Goal: Answer question/provide support: Share knowledge or assist other users

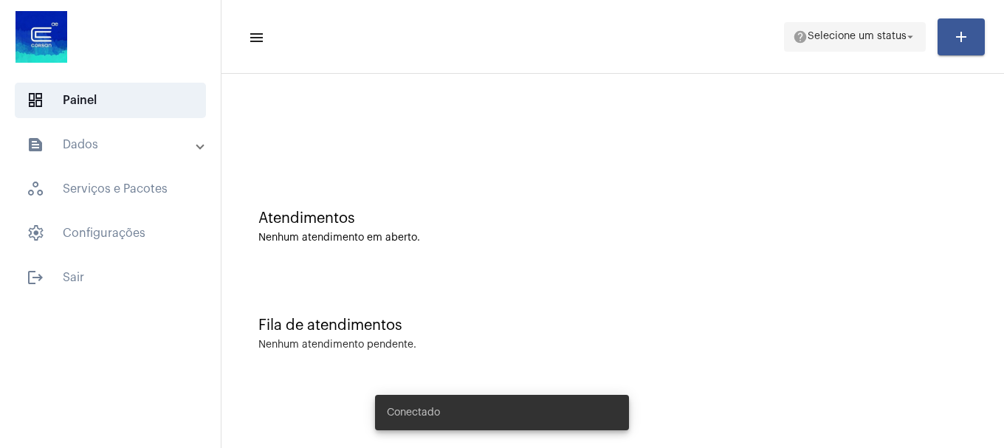
click at [844, 45] on span "help Selecione um status arrow_drop_down" at bounding box center [855, 36] width 124 height 27
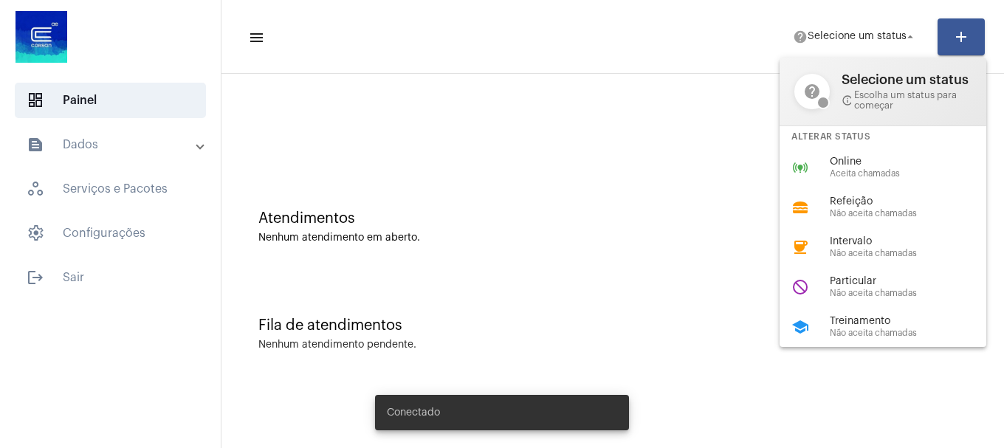
click at [863, 321] on span "Treinamento" at bounding box center [914, 321] width 168 height 11
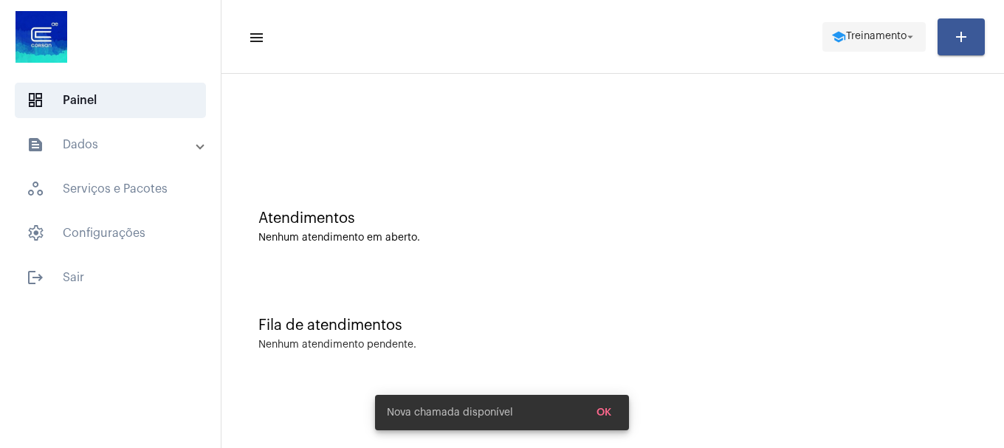
drag, startPoint x: 839, startPoint y: 41, endPoint x: 847, endPoint y: 36, distance: 8.6
click at [844, 38] on span "school Treinamento arrow_drop_down" at bounding box center [874, 36] width 86 height 27
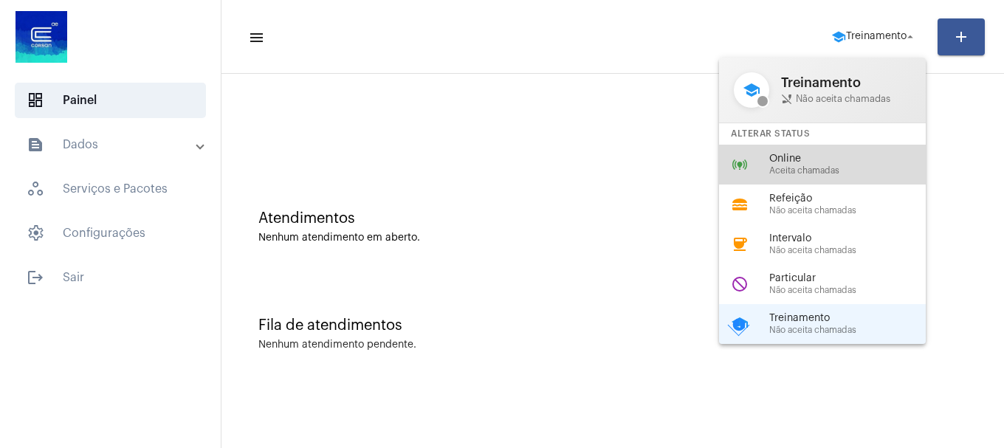
click at [849, 148] on div "online_prediction Online Aceita chamadas" at bounding box center [834, 165] width 230 height 40
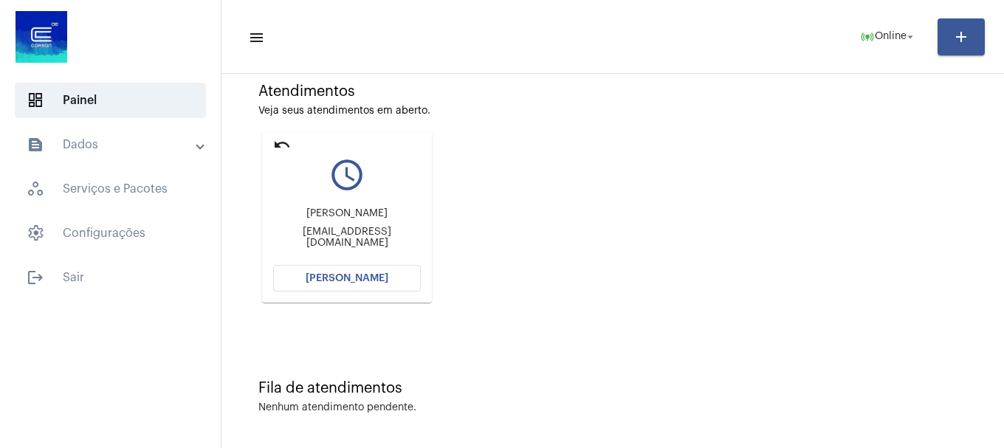
scroll to position [129, 0]
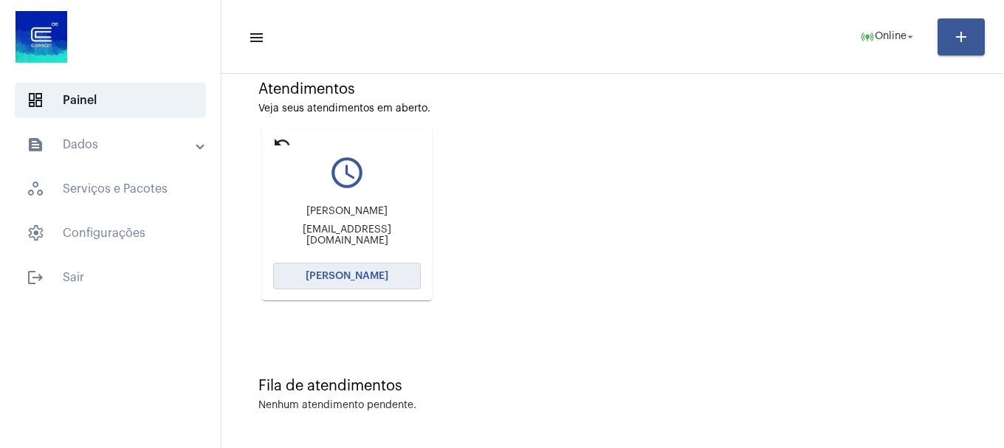
click at [361, 272] on span "[PERSON_NAME]" at bounding box center [347, 276] width 83 height 10
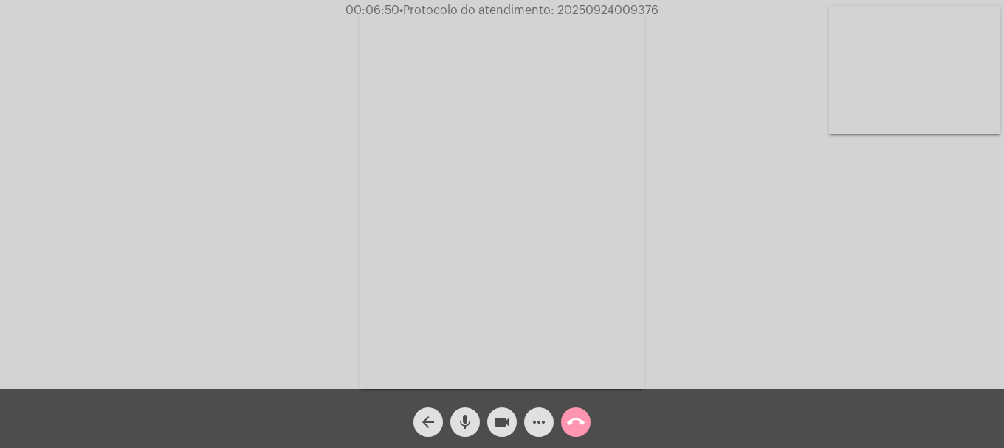
click at [534, 424] on mat-icon "more_horiz" at bounding box center [539, 422] width 18 height 18
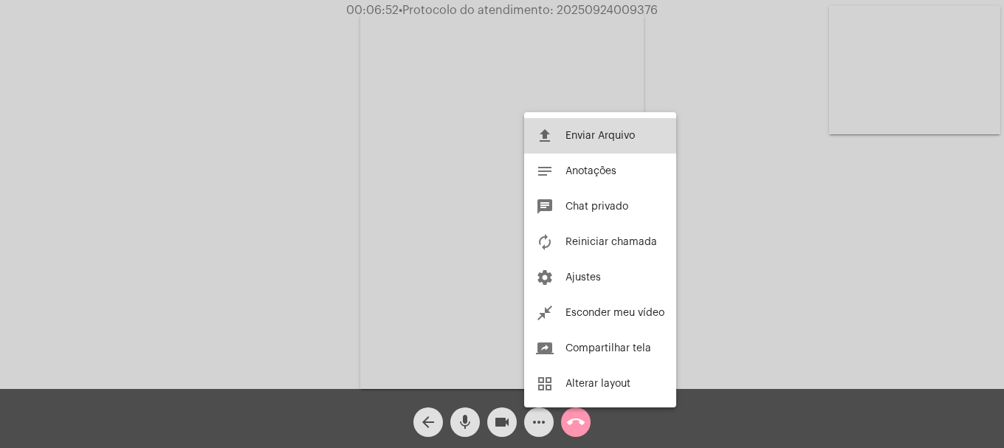
click at [566, 133] on span "Enviar Arquivo" at bounding box center [599, 136] width 69 height 10
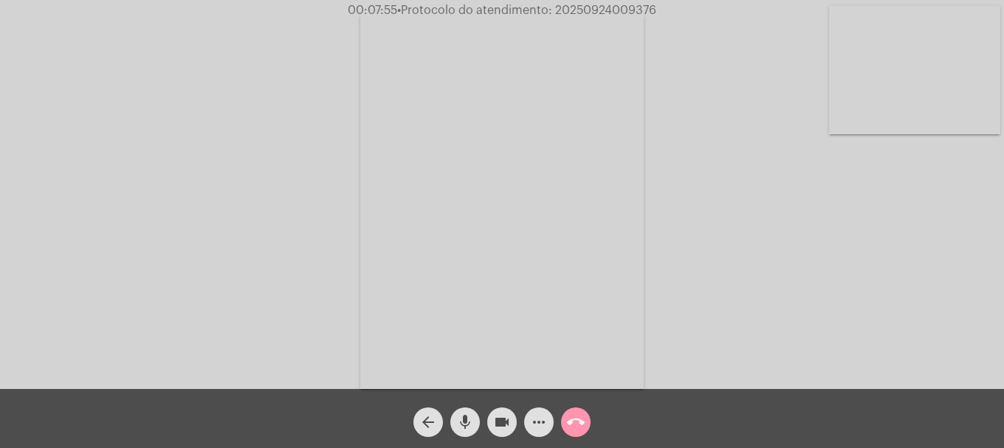
click at [528, 426] on button "more_horiz" at bounding box center [539, 422] width 30 height 30
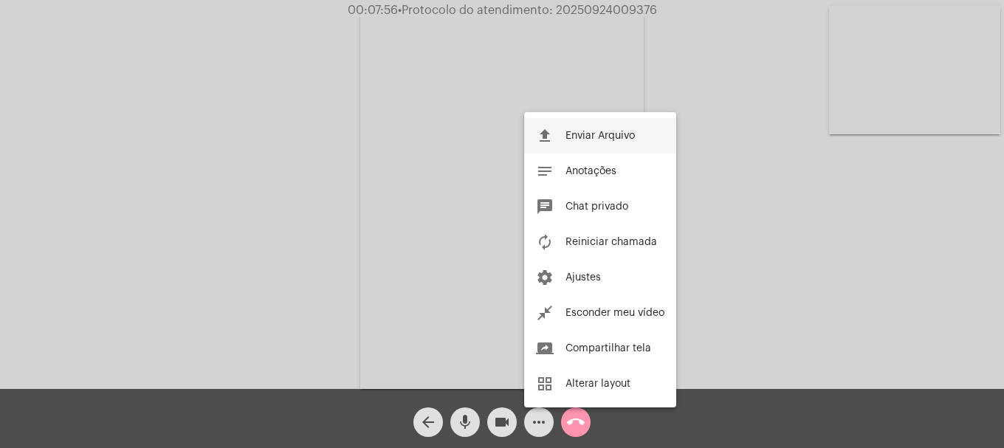
click at [558, 148] on button "file_upload Enviar Arquivo" at bounding box center [600, 135] width 152 height 35
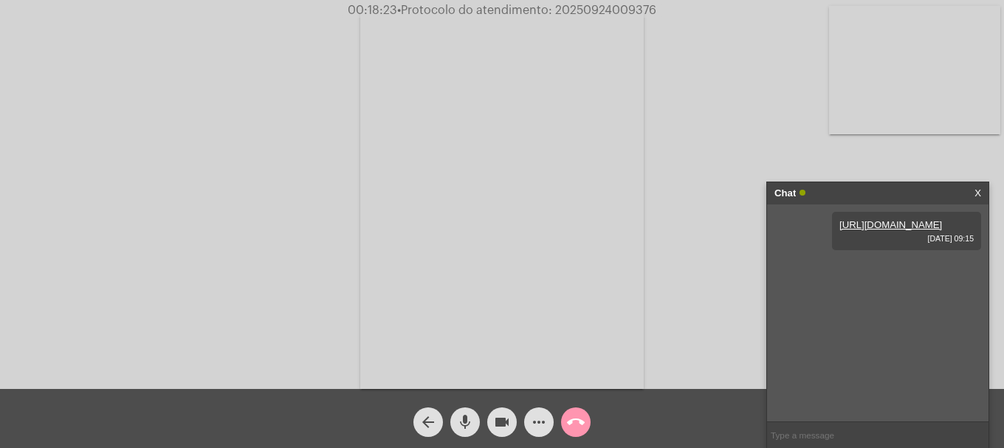
click at [576, 13] on span "• Protocolo do atendimento: 20250924009376" at bounding box center [526, 10] width 259 height 12
drag, startPoint x: 576, startPoint y: 13, endPoint x: 585, endPoint y: 23, distance: 13.1
click at [583, 21] on video at bounding box center [501, 200] width 283 height 378
click at [861, 445] on input "text" at bounding box center [877, 435] width 221 height 26
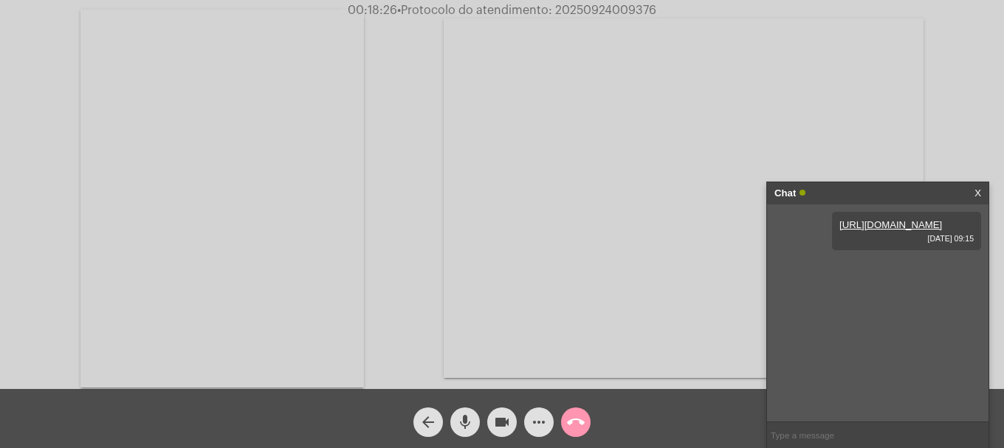
paste input "51995498842"
type input "51995498842"
click at [618, 6] on span "• Protocolo do atendimento: 20250924009376" at bounding box center [526, 10] width 259 height 12
copy span "20250924009376"
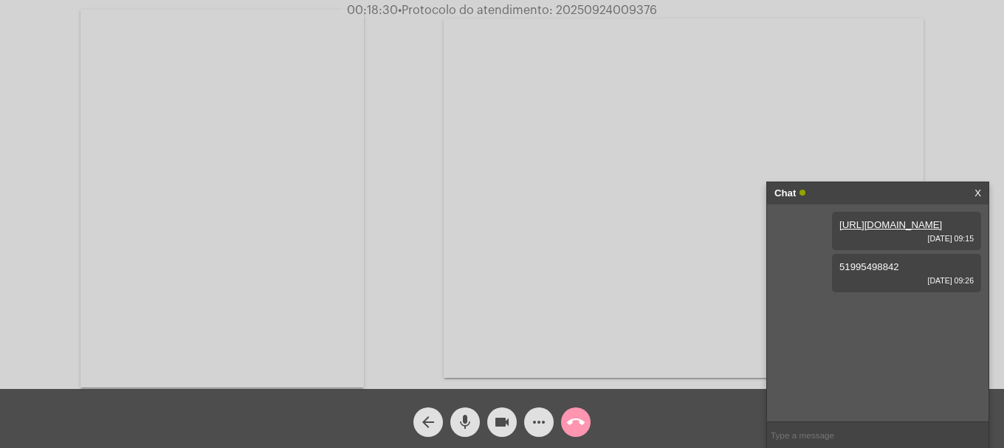
click at [822, 427] on input "text" at bounding box center [877, 435] width 221 height 26
paste input "20250924009376"
type input "20250924009376"
click at [574, 424] on mat-icon "call_end" at bounding box center [576, 422] width 18 height 18
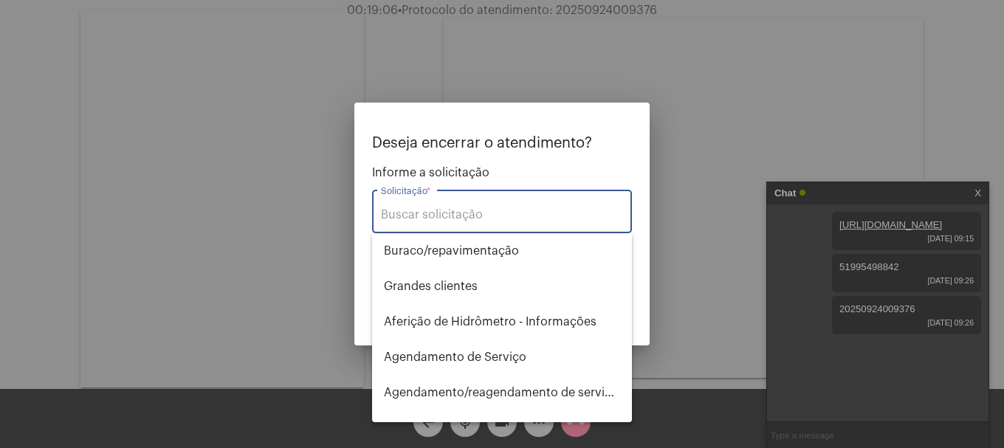
click at [507, 208] on input "Solicitação *" at bounding box center [502, 214] width 242 height 13
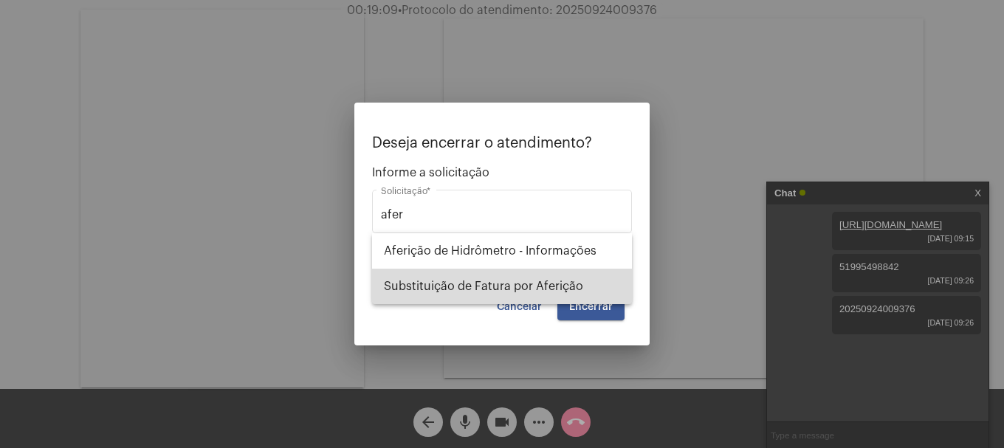
click at [496, 292] on span "Substituição de Fatura por Aferição" at bounding box center [502, 286] width 236 height 35
type input "Substituição de Fatura por Aferição"
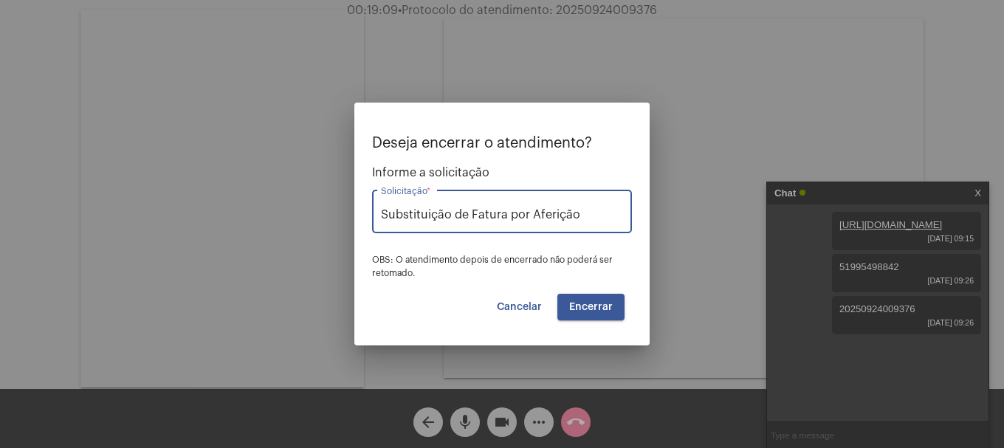
click at [612, 308] on span "Encerrar" at bounding box center [591, 307] width 44 height 10
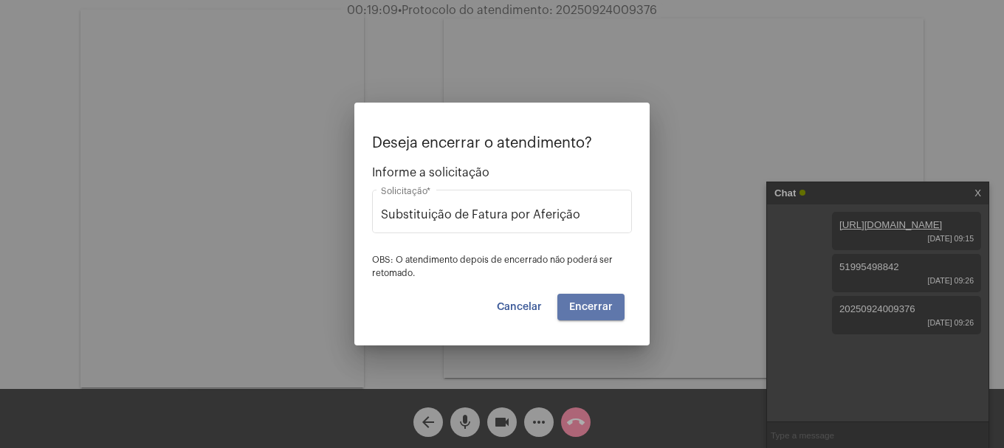
click at [612, 308] on span "Encerrar" at bounding box center [591, 307] width 44 height 10
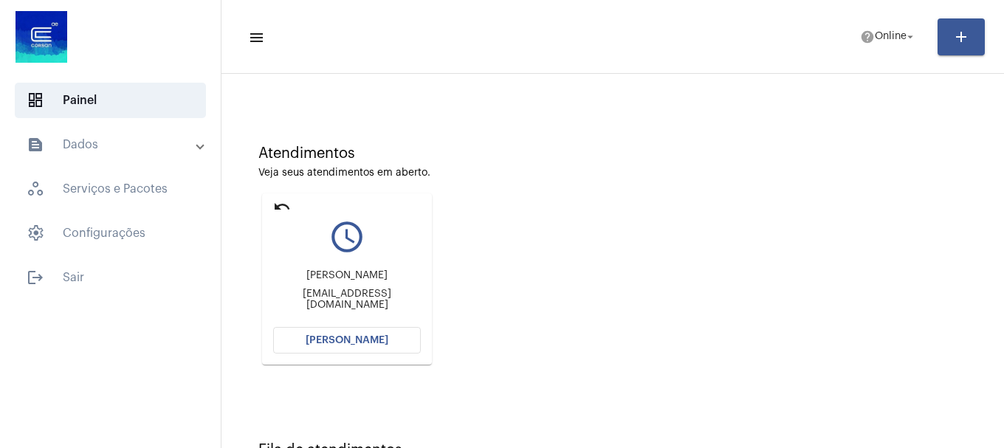
scroll to position [129, 0]
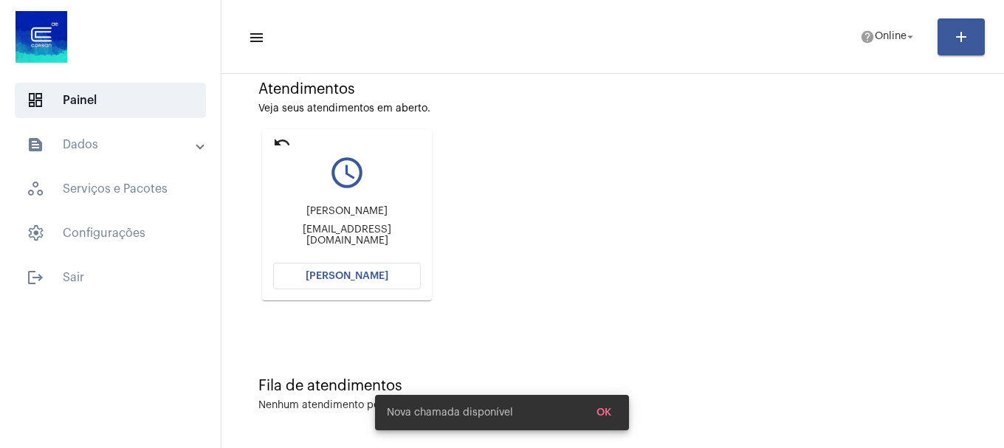
drag, startPoint x: 379, startPoint y: 292, endPoint x: 379, endPoint y: 282, distance: 10.3
click at [379, 289] on mat-card "undo query_builder DIÉMERSON MARTINS MALAQUIAS diemerson.px@gmail.com Abrir Cha…" at bounding box center [347, 214] width 170 height 171
click at [379, 282] on button "[PERSON_NAME]" at bounding box center [347, 276] width 148 height 27
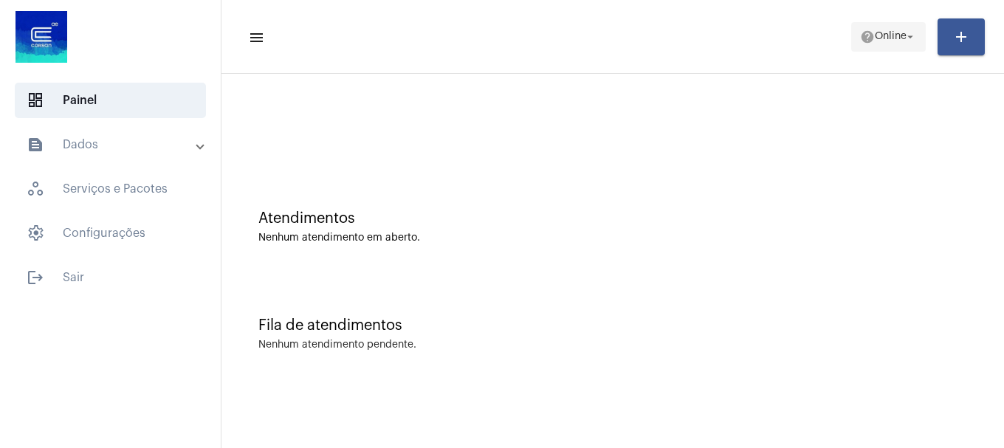
click at [875, 34] on span "Online" at bounding box center [891, 37] width 32 height 10
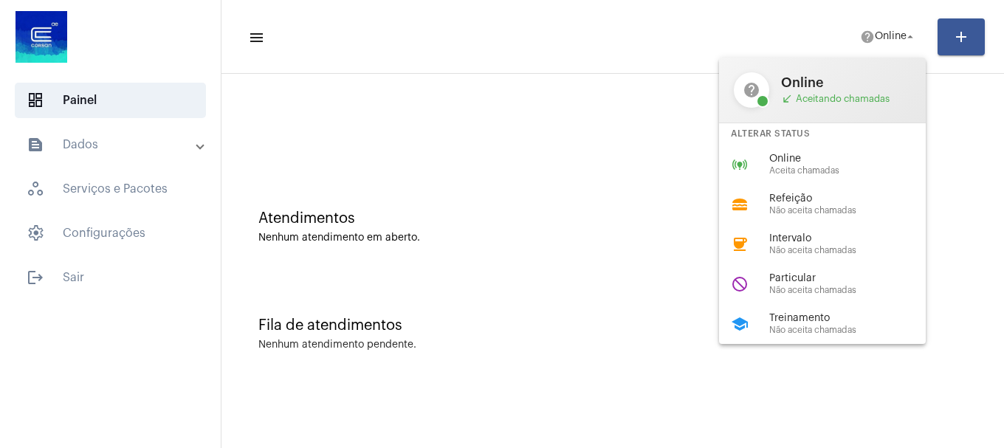
click at [558, 109] on div at bounding box center [502, 224] width 1004 height 448
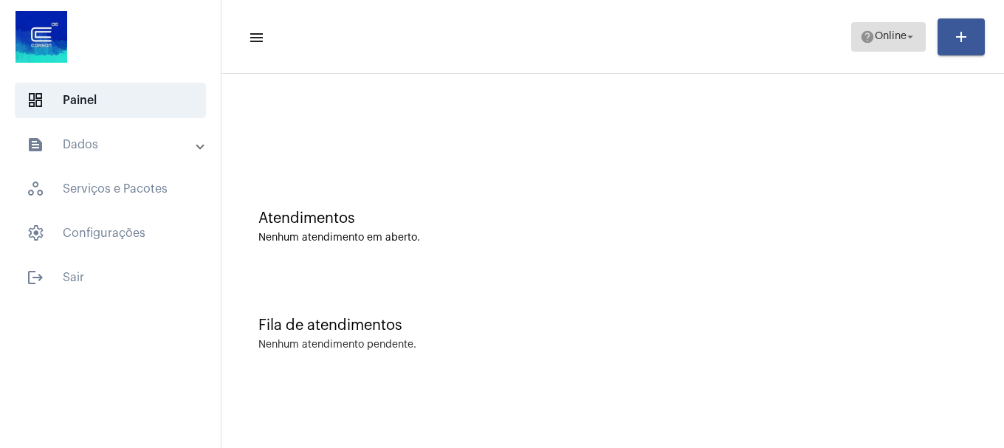
click at [860, 41] on mat-icon "help" at bounding box center [867, 37] width 15 height 15
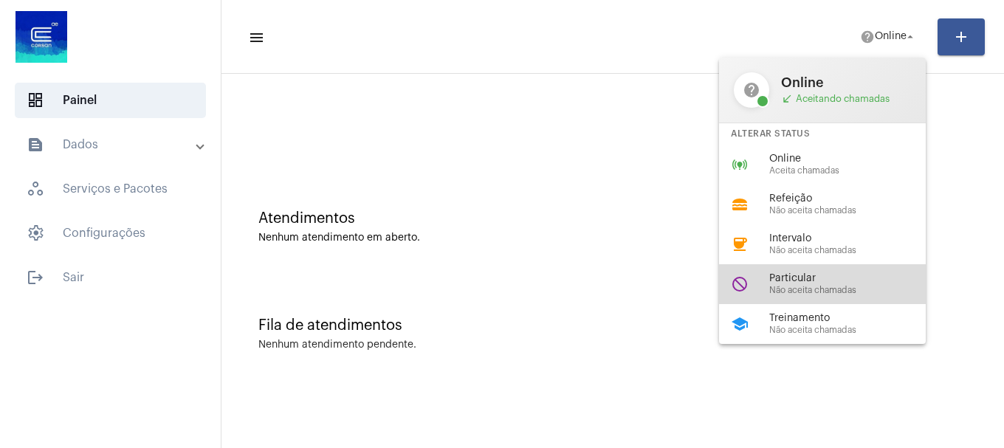
click at [802, 293] on span "Não aceita chamadas" at bounding box center [853, 291] width 168 height 10
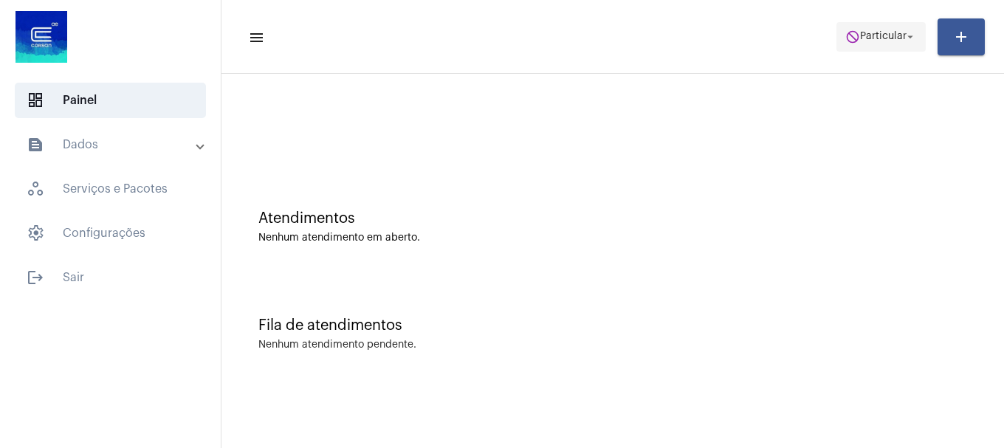
click at [860, 39] on span "Particular" at bounding box center [883, 37] width 47 height 10
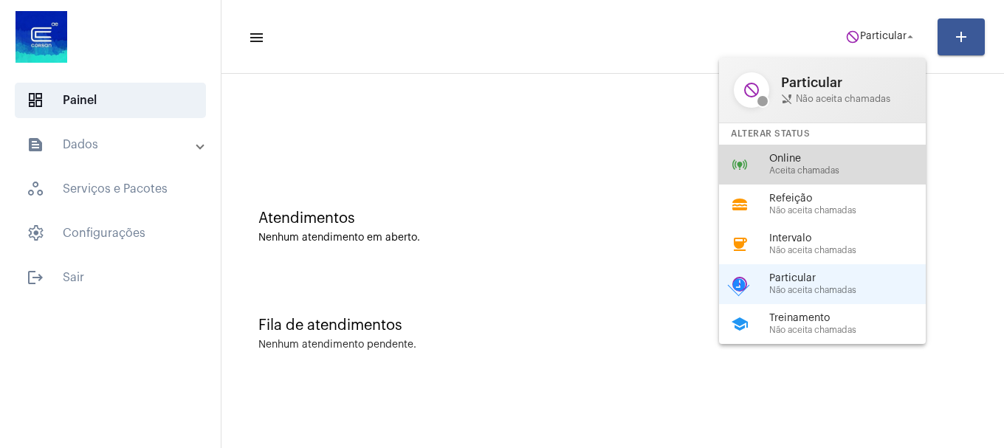
click at [829, 154] on span "Online" at bounding box center [853, 159] width 168 height 11
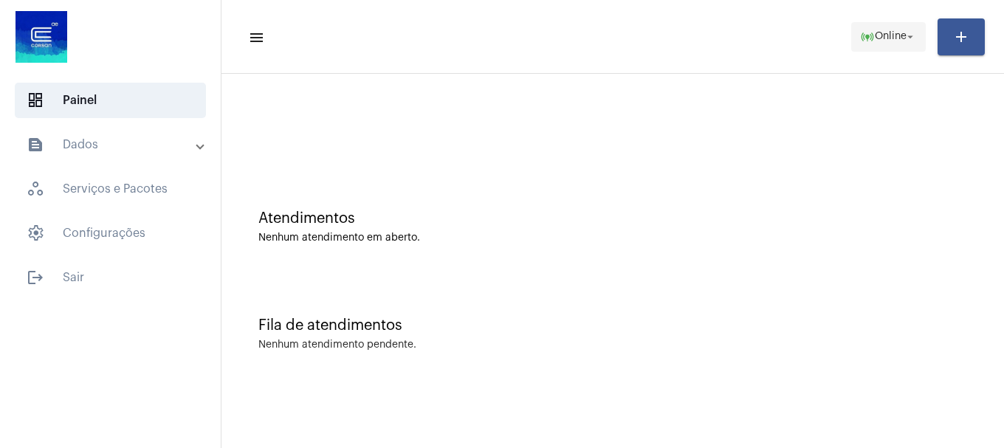
click at [860, 48] on span "online_prediction Online arrow_drop_down" at bounding box center [888, 36] width 57 height 27
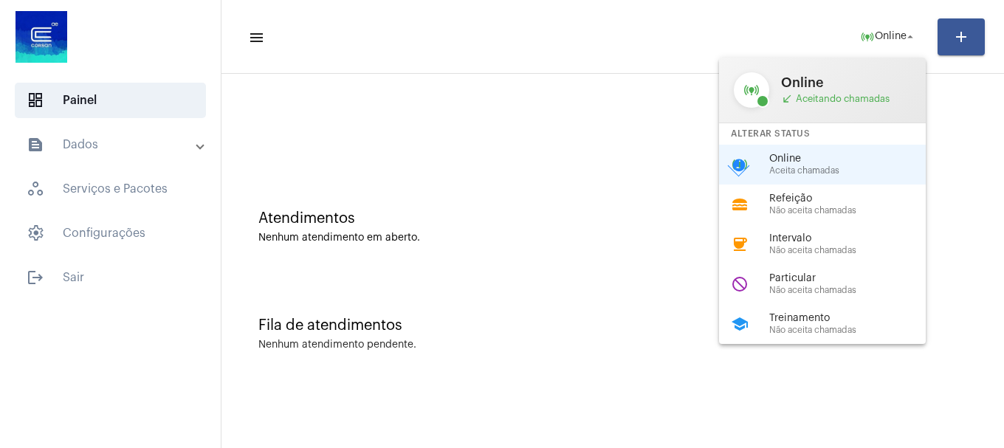
drag, startPoint x: 607, startPoint y: 179, endPoint x: 602, endPoint y: 184, distance: 7.8
click at [605, 181] on div at bounding box center [502, 224] width 1004 height 448
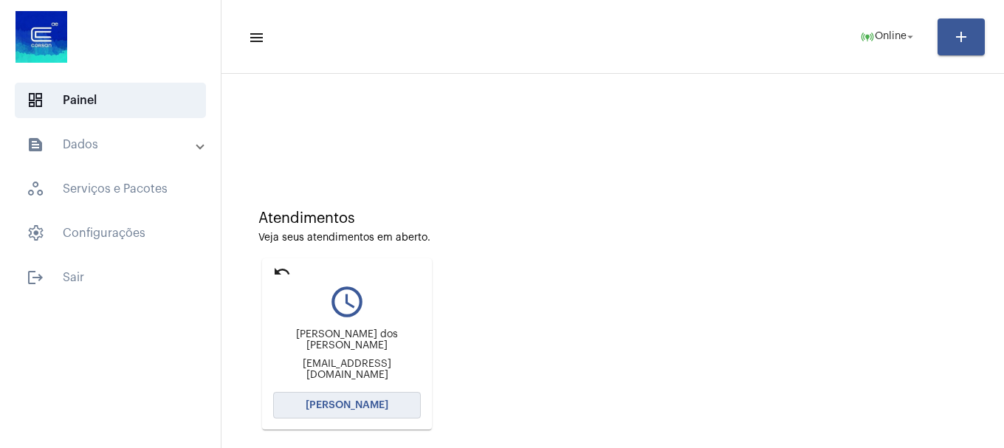
click at [364, 399] on button "[PERSON_NAME]" at bounding box center [347, 405] width 148 height 27
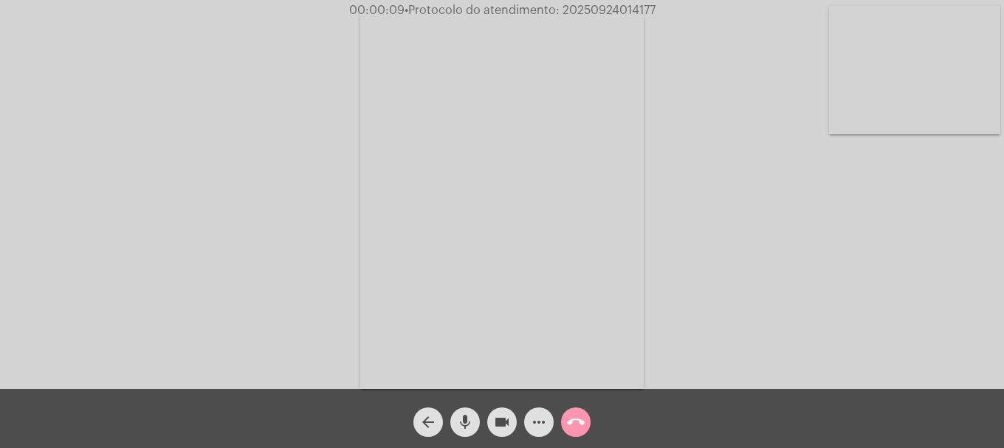
click at [458, 424] on mat-icon "mic" at bounding box center [465, 422] width 18 height 18
click at [458, 424] on mat-icon "mic_off" at bounding box center [465, 422] width 18 height 18
click at [465, 416] on mat-icon "mic" at bounding box center [465, 422] width 18 height 18
click at [465, 416] on mat-icon "mic_off" at bounding box center [465, 422] width 18 height 18
click at [470, 416] on mat-icon "mic" at bounding box center [465, 422] width 18 height 18
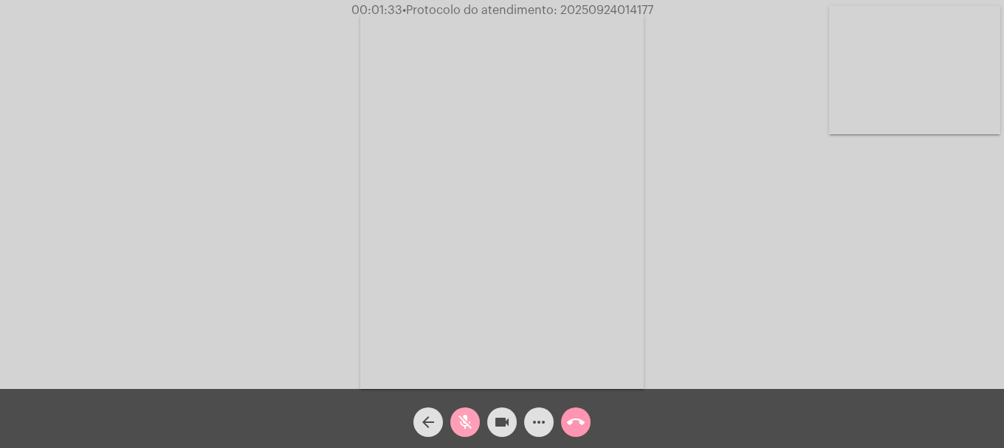
click at [470, 416] on mat-icon "mic_off" at bounding box center [465, 422] width 18 height 18
drag, startPoint x: 362, startPoint y: 7, endPoint x: 655, endPoint y: 10, distance: 293.8
click at [655, 10] on span "00:01:37 • Protocolo do atendimento: 20250924014177" at bounding box center [502, 10] width 312 height 15
click at [706, 89] on div "Acessando Câmera e Microfone..." at bounding box center [501, 198] width 1001 height 389
click at [470, 421] on mat-icon "mic" at bounding box center [465, 422] width 18 height 18
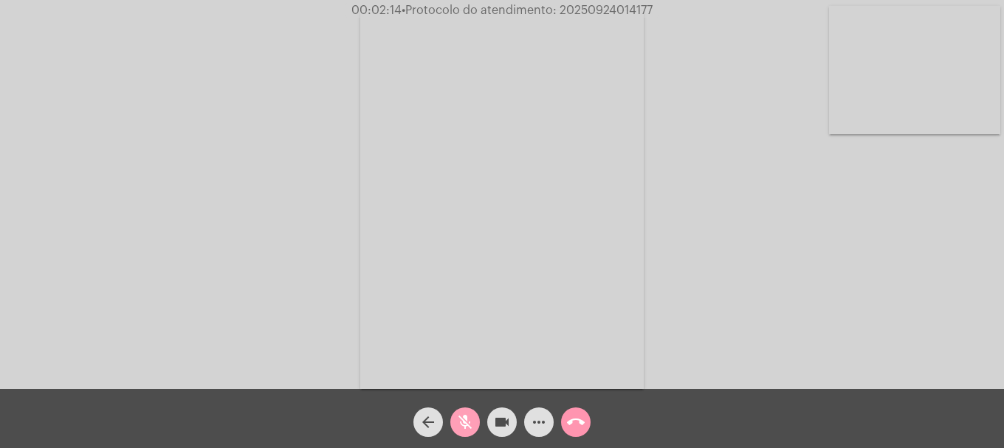
click at [468, 421] on mat-icon "mic_off" at bounding box center [465, 422] width 18 height 18
click at [885, 111] on video at bounding box center [914, 70] width 171 height 128
click at [460, 438] on div "arrow_back mic videocam more_horiz call_end" at bounding box center [502, 418] width 1004 height 59
click at [458, 432] on span "mic" at bounding box center [465, 422] width 18 height 30
click at [460, 432] on span "mic_off" at bounding box center [465, 422] width 18 height 30
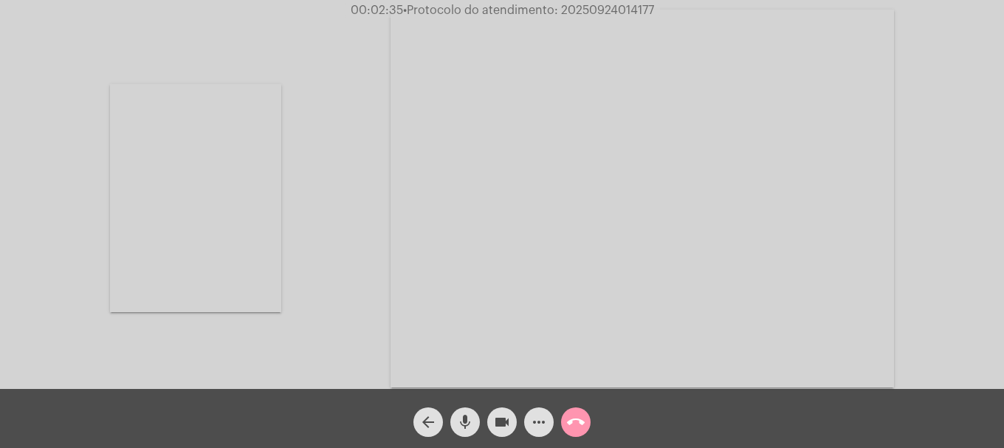
click at [185, 155] on video at bounding box center [195, 198] width 171 height 228
click at [534, 425] on mat-icon "more_horiz" at bounding box center [539, 422] width 18 height 18
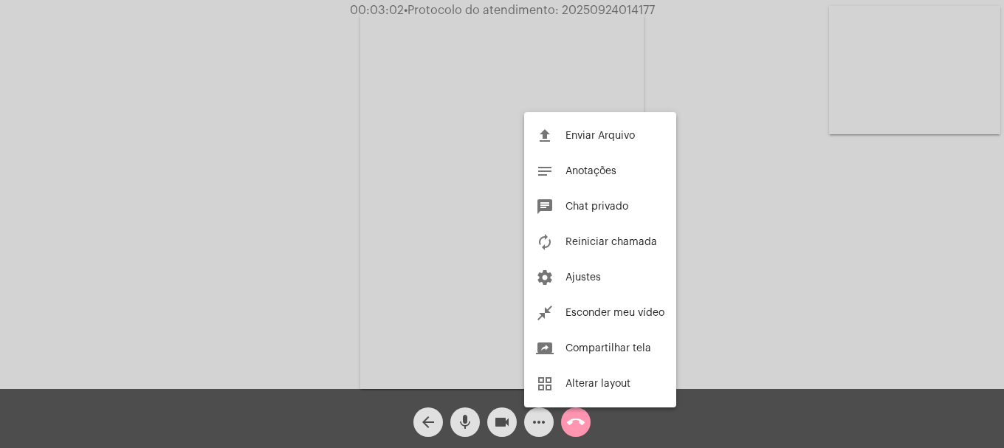
click at [205, 282] on div at bounding box center [502, 224] width 1004 height 448
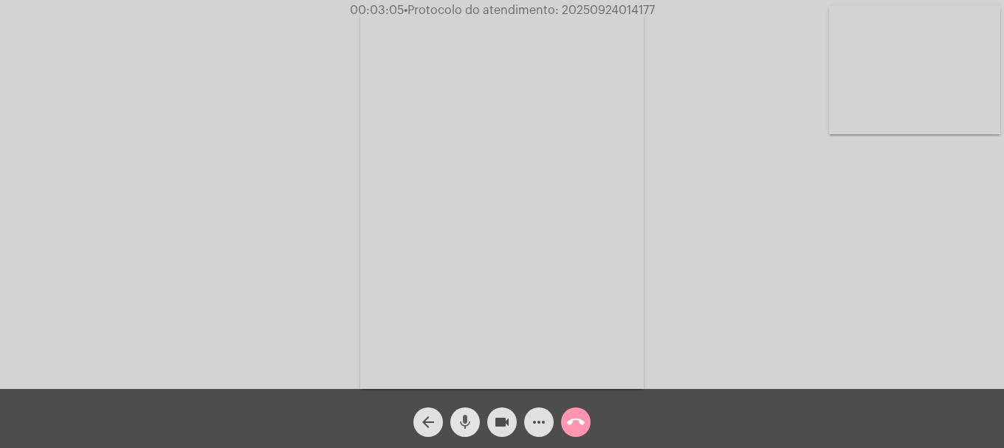
click at [456, 421] on mat-icon "mic" at bounding box center [465, 422] width 18 height 18
click at [456, 421] on mat-icon "mic_off" at bounding box center [465, 422] width 18 height 18
click at [456, 421] on mat-icon "mic" at bounding box center [465, 422] width 18 height 18
click at [511, 425] on button "videocam" at bounding box center [502, 422] width 30 height 30
click at [470, 426] on mat-icon "mic_off" at bounding box center [465, 422] width 18 height 18
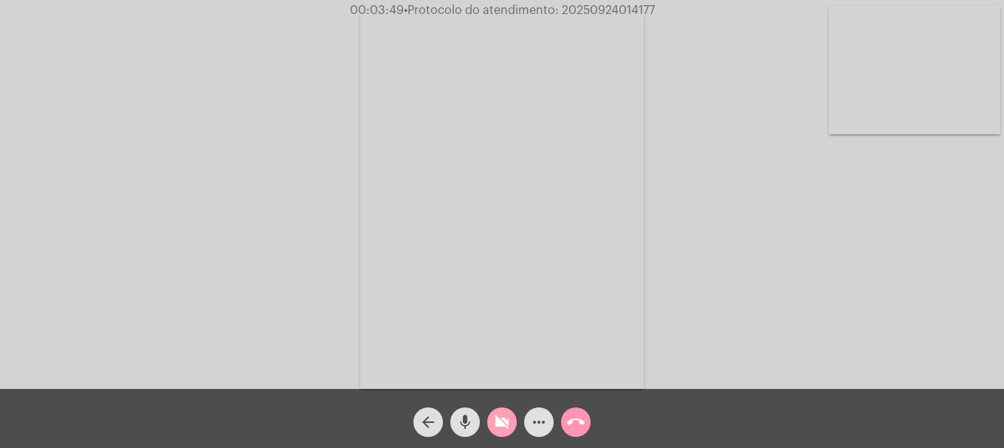
click at [494, 426] on mat-icon "videocam_off" at bounding box center [502, 422] width 18 height 18
click at [466, 426] on mat-icon "mic" at bounding box center [465, 422] width 18 height 18
click at [499, 425] on mat-icon "videocam" at bounding box center [502, 422] width 18 height 18
click at [499, 425] on mat-icon "videocam_off" at bounding box center [502, 422] width 18 height 18
click at [495, 424] on mat-icon "videocam" at bounding box center [502, 422] width 18 height 18
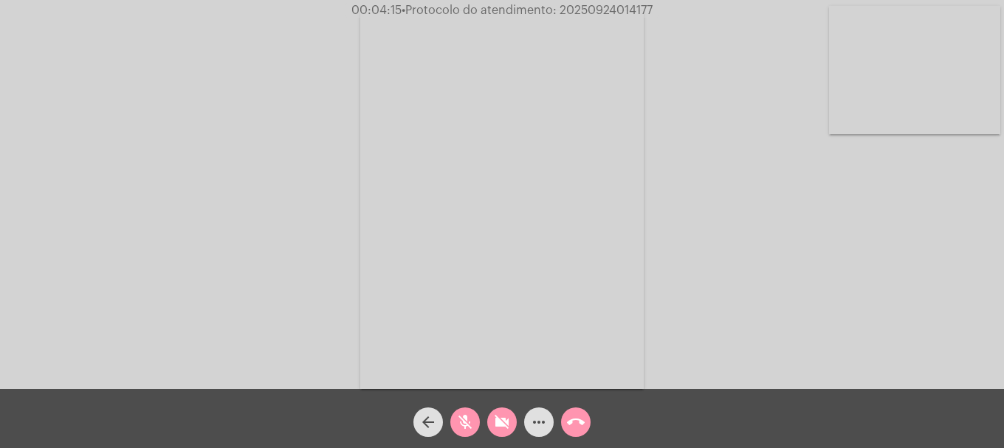
click at [495, 424] on mat-icon "videocam_off" at bounding box center [502, 422] width 18 height 18
click at [495, 424] on mat-icon "videocam" at bounding box center [502, 422] width 18 height 18
click at [495, 424] on mat-icon "videocam_off" at bounding box center [502, 422] width 18 height 18
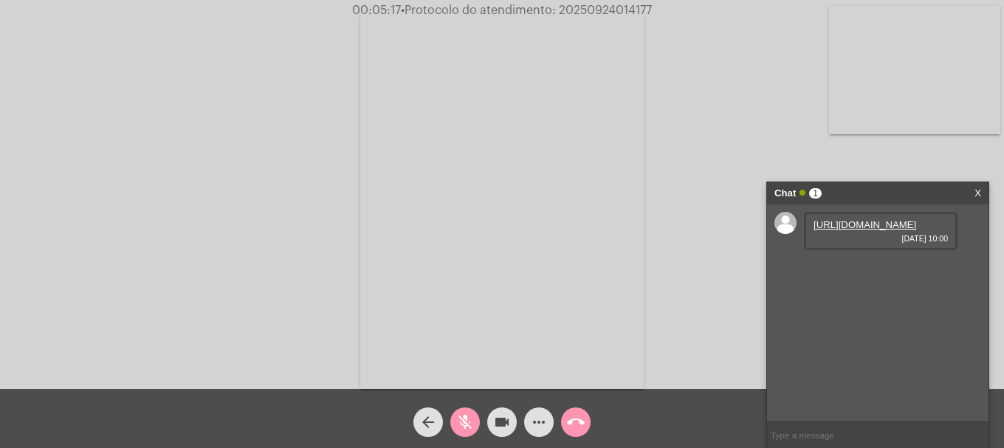
click at [839, 224] on link "https://neft-transfer-bucket.s3.amazonaws.com/temp-61670bb5-2d90-c2a5-bc30-0371…" at bounding box center [864, 224] width 103 height 11
click at [471, 412] on span "mic_off" at bounding box center [465, 422] width 18 height 30
click at [909, 61] on video at bounding box center [914, 70] width 171 height 128
drag, startPoint x: 243, startPoint y: 227, endPoint x: 315, endPoint y: 325, distance: 121.9
click at [315, 325] on div "Acessando Câmera e Microfone..." at bounding box center [501, 196] width 1001 height 389
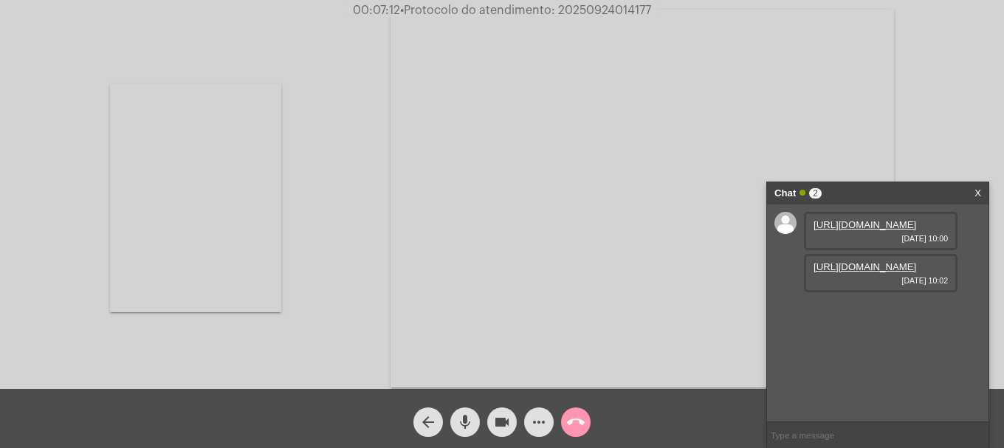
click at [877, 272] on link "https://neft-transfer-bucket.s3.amazonaws.com/temp-ac15ddb7-c2c2-873e-22c9-2fe1…" at bounding box center [864, 266] width 103 height 11
click at [493, 424] on mat-icon "videocam" at bounding box center [502, 422] width 18 height 18
click at [494, 421] on mat-icon "videocam_off" at bounding box center [502, 422] width 18 height 18
click at [498, 421] on mat-icon "videocam" at bounding box center [502, 422] width 18 height 18
click at [470, 419] on mat-icon "mic" at bounding box center [465, 422] width 18 height 18
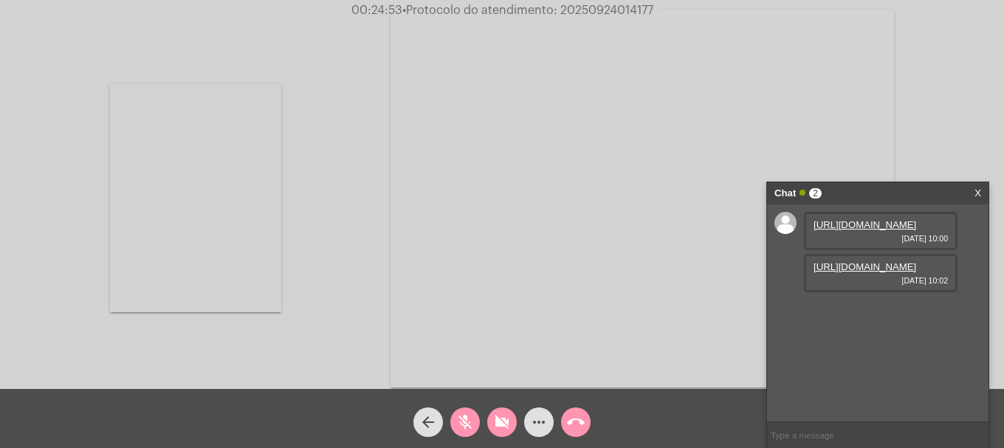
click at [500, 428] on mat-icon "videocam_off" at bounding box center [502, 422] width 18 height 18
click at [443, 426] on div "arrow_back" at bounding box center [428, 418] width 37 height 37
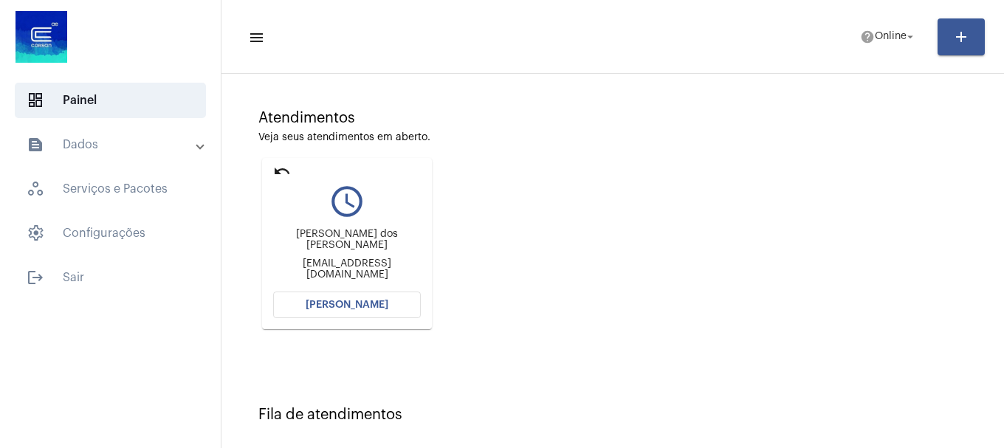
scroll to position [235, 0]
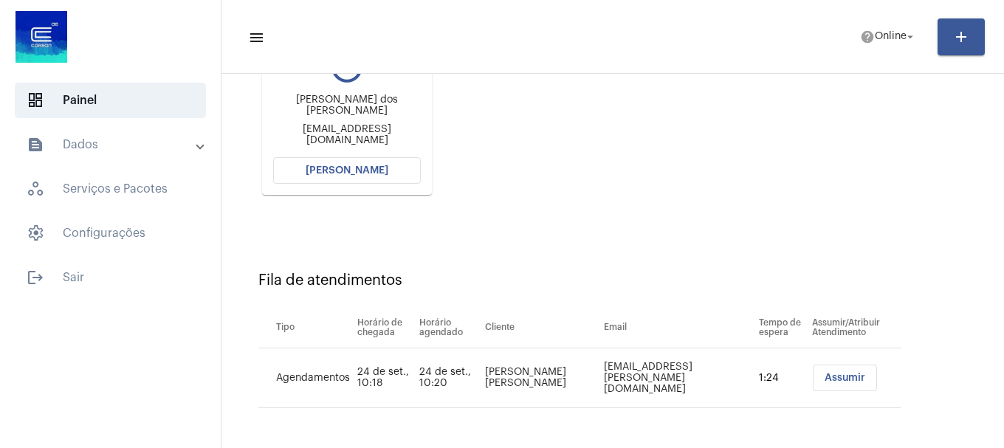
click at [398, 179] on button "[PERSON_NAME]" at bounding box center [347, 170] width 148 height 27
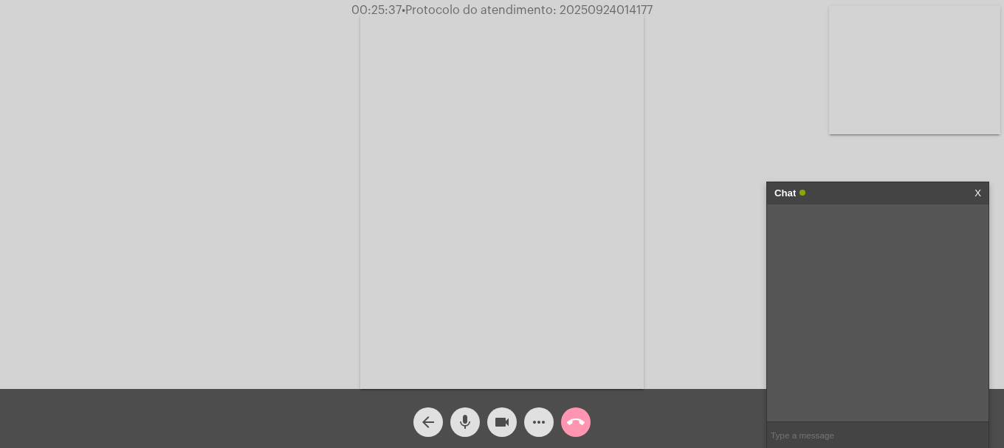
click at [506, 416] on mat-icon "videocam" at bounding box center [502, 422] width 18 height 18
click at [495, 416] on mat-icon "videocam_off" at bounding box center [502, 422] width 18 height 18
click at [495, 416] on mat-icon "videocam" at bounding box center [502, 422] width 18 height 18
click at [471, 416] on mat-icon "mic" at bounding box center [465, 422] width 18 height 18
click at [497, 433] on span "videocam_off" at bounding box center [502, 422] width 18 height 30
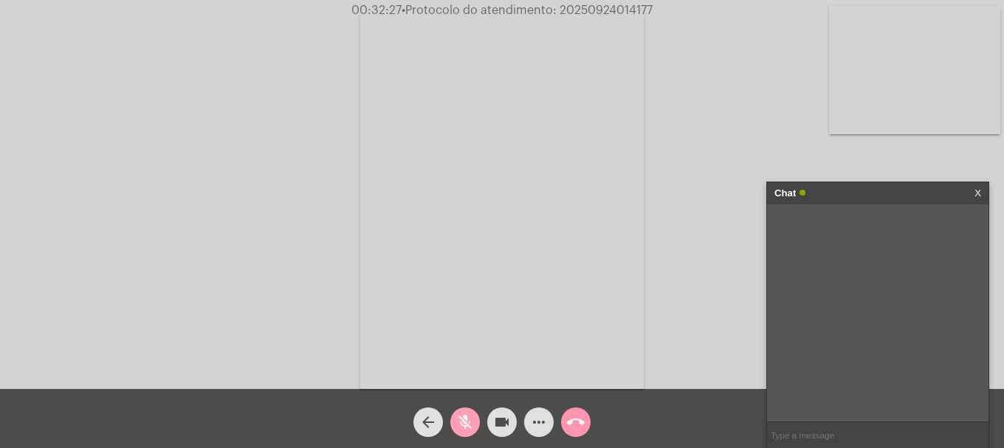
click at [460, 428] on mat-icon "mic_off" at bounding box center [465, 422] width 18 height 18
click at [463, 430] on mat-icon "mic" at bounding box center [465, 422] width 18 height 18
click at [831, 230] on link "https://neft-transfer-bucket.s3.amazonaws.com/temp-f8e8361c-b84f-988e-555b-9a64…" at bounding box center [864, 224] width 103 height 11
click at [900, 272] on link "https://neft-transfer-bucket.s3.amazonaws.com/temp-009432de-7258-4215-551b-b074…" at bounding box center [864, 266] width 103 height 11
click at [458, 416] on mat-icon "mic_off" at bounding box center [465, 422] width 18 height 18
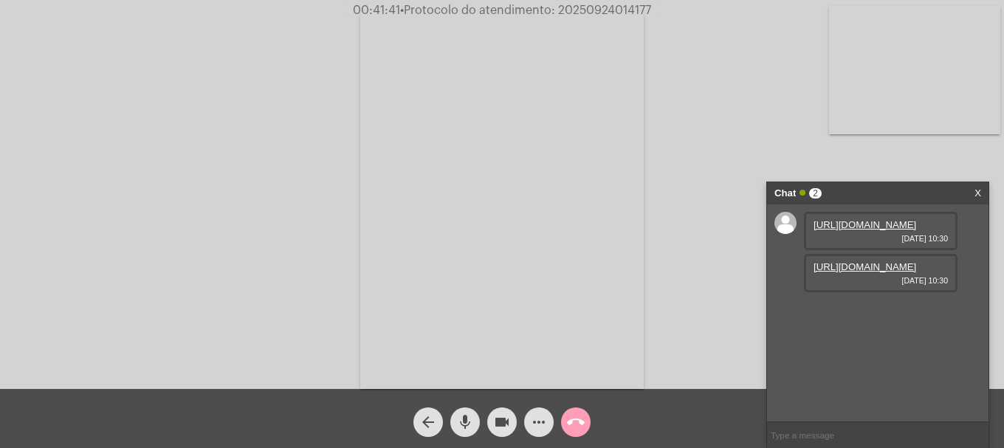
click at [583, 433] on span "call_end" at bounding box center [576, 422] width 18 height 30
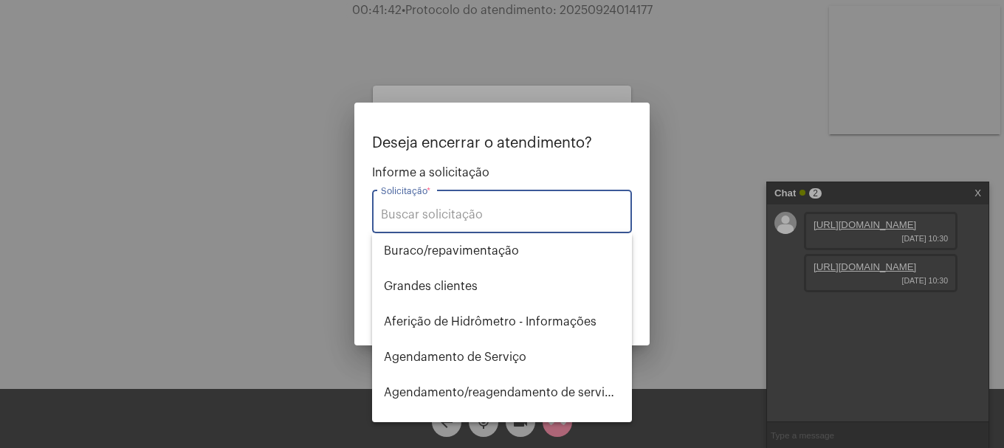
click at [502, 216] on input "Solicitação *" at bounding box center [502, 214] width 242 height 13
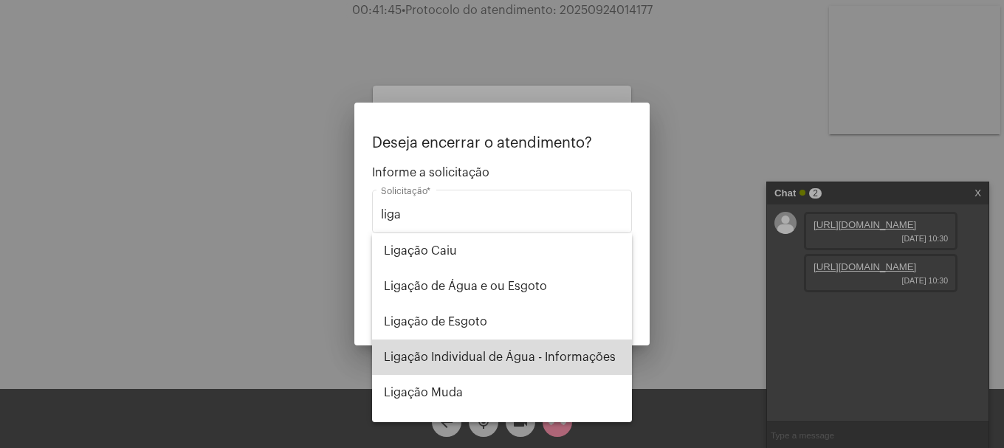
click at [545, 349] on span "Ligação Individual de Água - Informações" at bounding box center [502, 357] width 236 height 35
type input "Ligação Individual de Água - Informações"
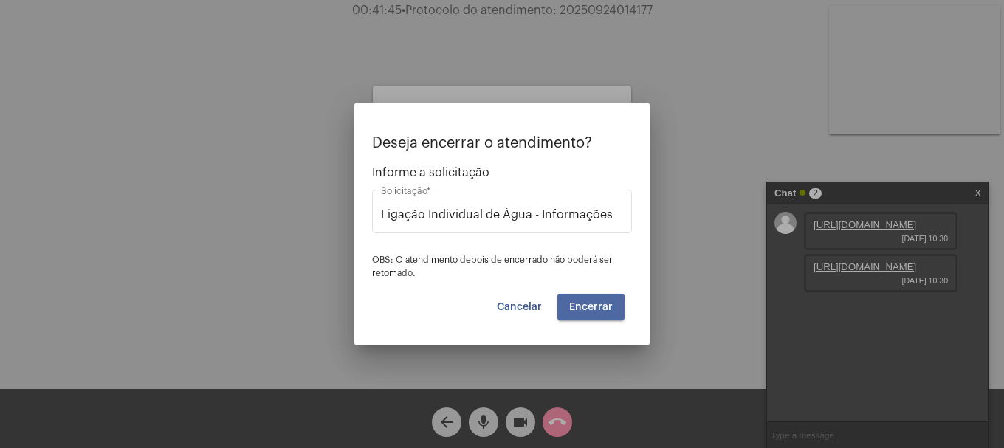
click at [573, 311] on span "Encerrar" at bounding box center [591, 307] width 44 height 10
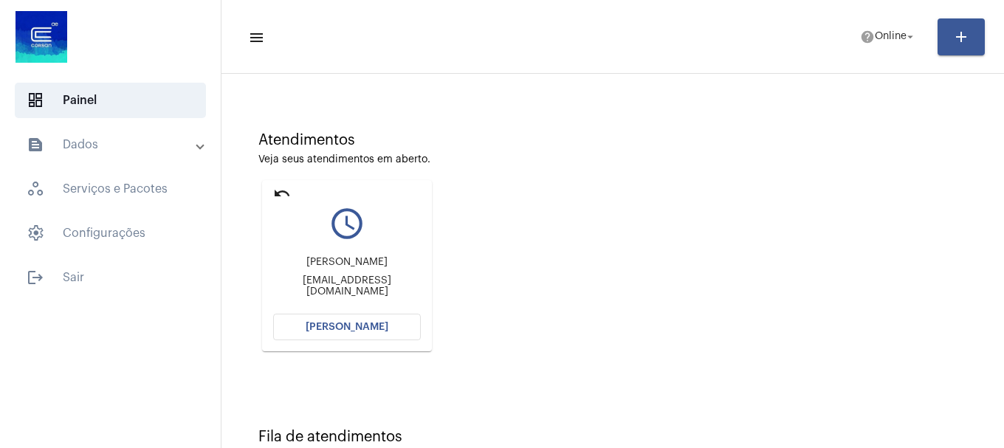
scroll to position [129, 0]
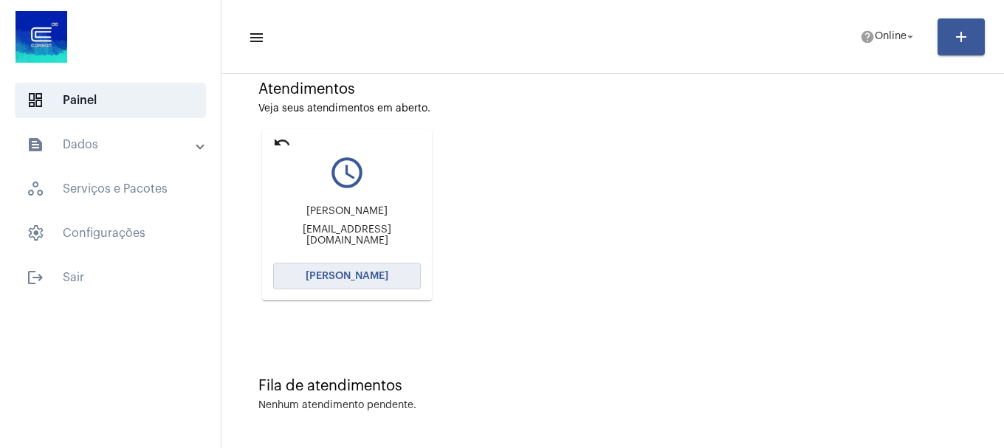
click at [343, 265] on button "[PERSON_NAME]" at bounding box center [347, 276] width 148 height 27
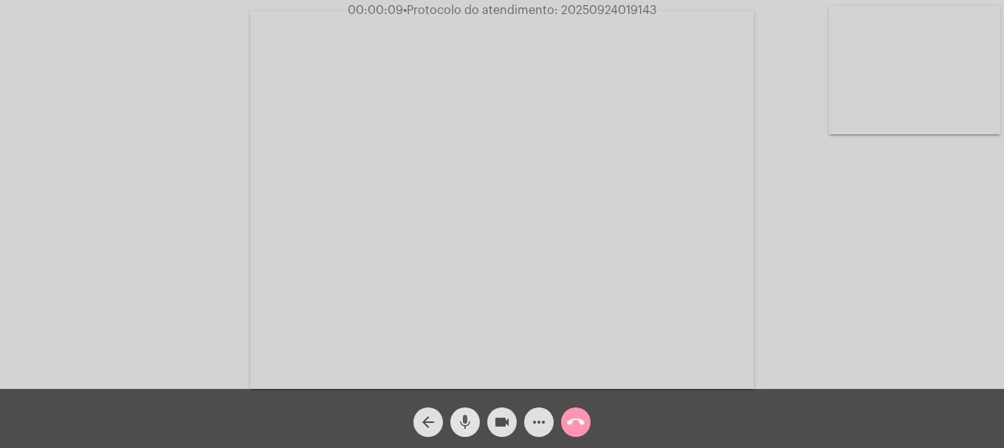
click at [458, 422] on mat-icon "mic" at bounding box center [465, 422] width 18 height 18
click at [458, 421] on mat-icon "mic_off" at bounding box center [465, 422] width 18 height 18
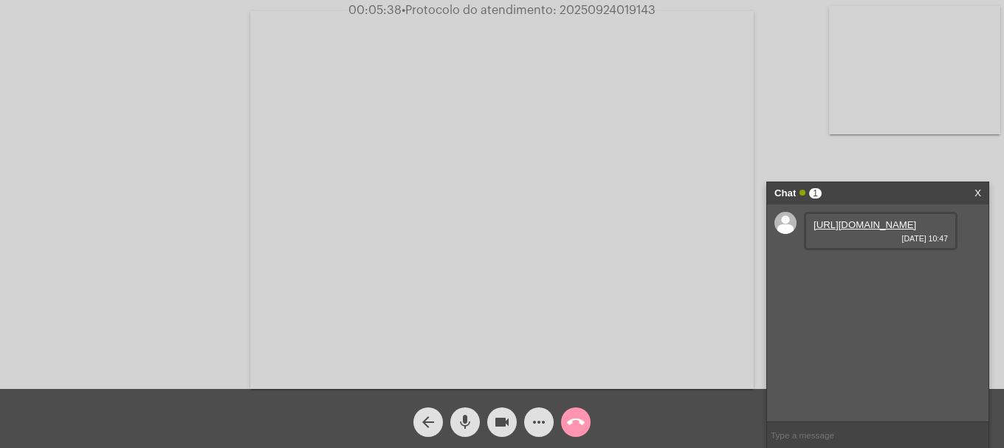
click at [899, 230] on link "https://neft-transfer-bucket.s3.amazonaws.com/temp-51d7fecb-6a60-6a91-0114-d188…" at bounding box center [864, 224] width 103 height 11
click at [582, 8] on span "• Protocolo do atendimento: 20250924019143" at bounding box center [528, 10] width 254 height 12
copy span "20250924019143"
click at [850, 431] on input "text" at bounding box center [877, 435] width 221 height 26
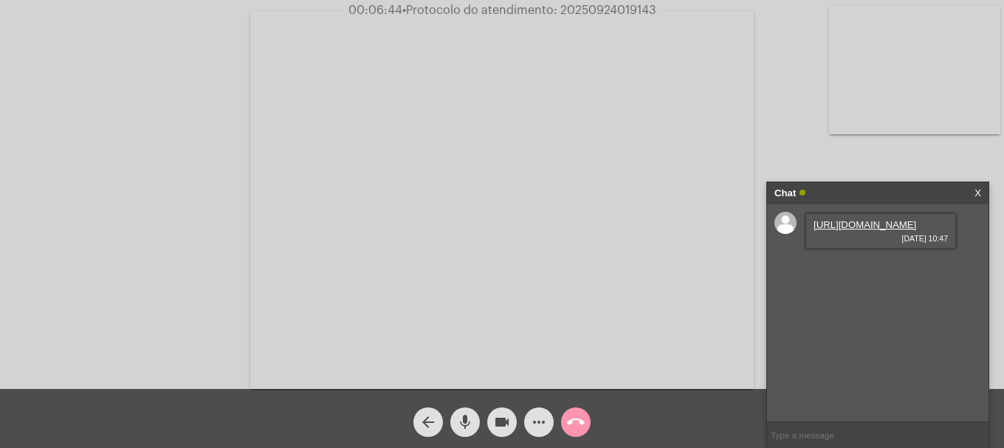
paste input "20250924019143"
type input "20250924019143"
click at [590, 416] on div "call_end" at bounding box center [575, 418] width 37 height 37
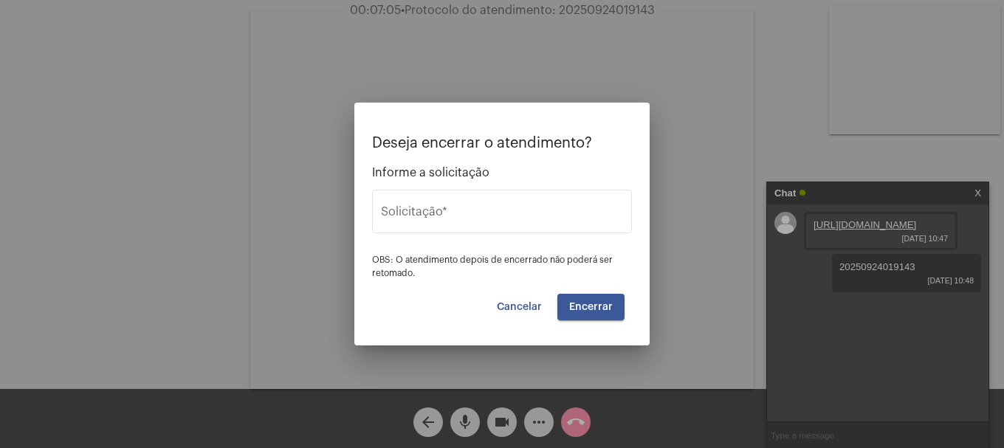
type input "Alterar nome do usuário na fatura"
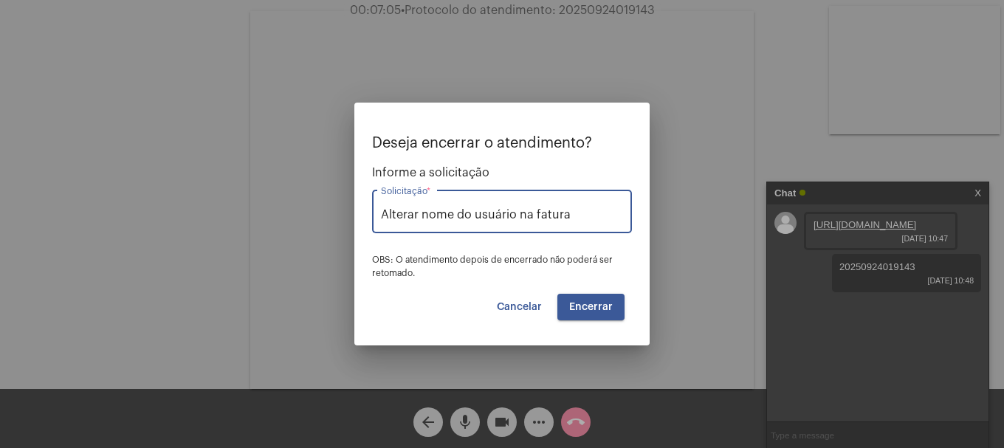
click at [497, 214] on input "Alterar nome do usuário na fatura" at bounding box center [502, 214] width 242 height 13
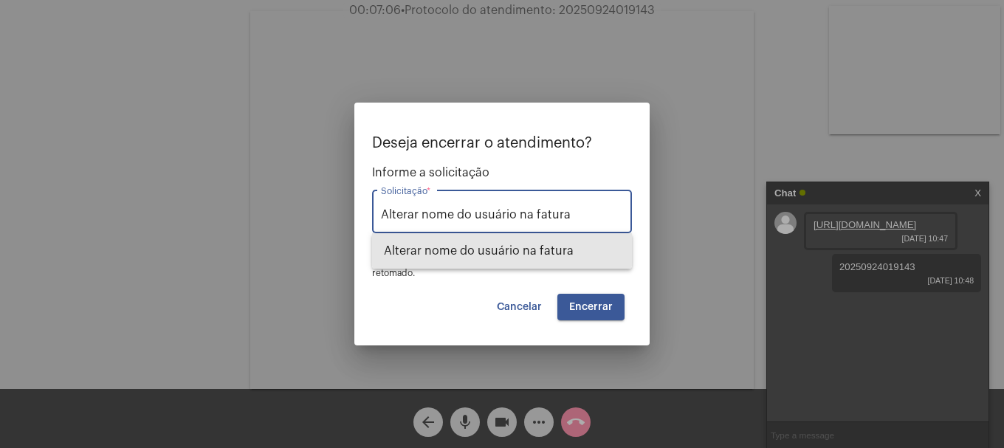
drag, startPoint x: 599, startPoint y: 216, endPoint x: 359, endPoint y: 209, distance: 240.0
click at [360, 209] on mat-dialog-container "Deseja encerrar o atendimento? Informe a solicitação Alterar nome do usuário na…" at bounding box center [501, 224] width 295 height 243
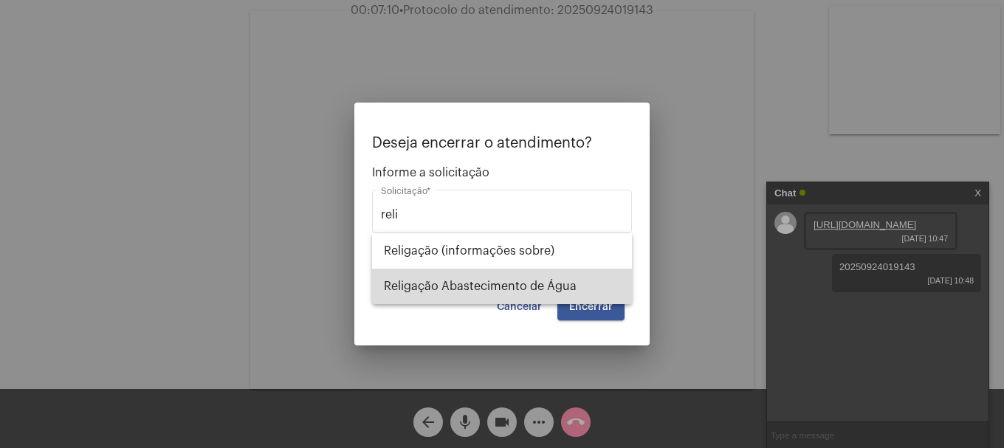
click at [416, 270] on span "Religação Abastecimento de Água" at bounding box center [502, 286] width 236 height 35
type input "Religação Abastecimento de Água"
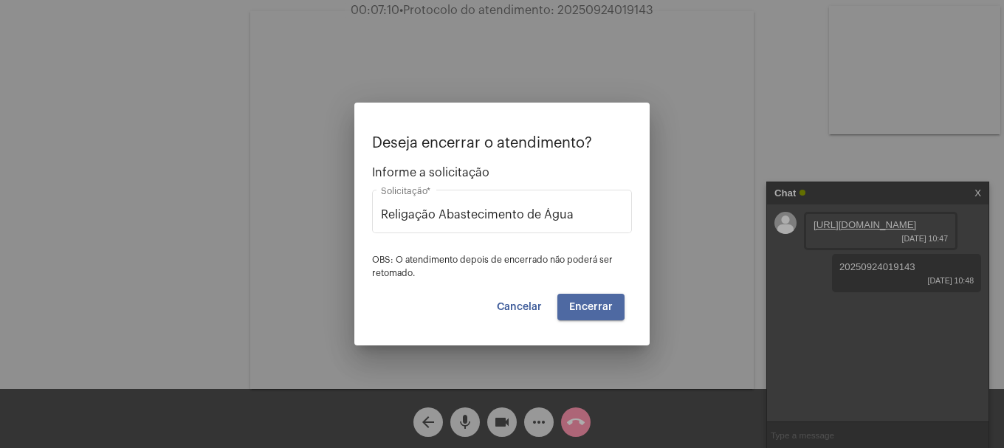
click at [561, 300] on button "Encerrar" at bounding box center [590, 307] width 67 height 27
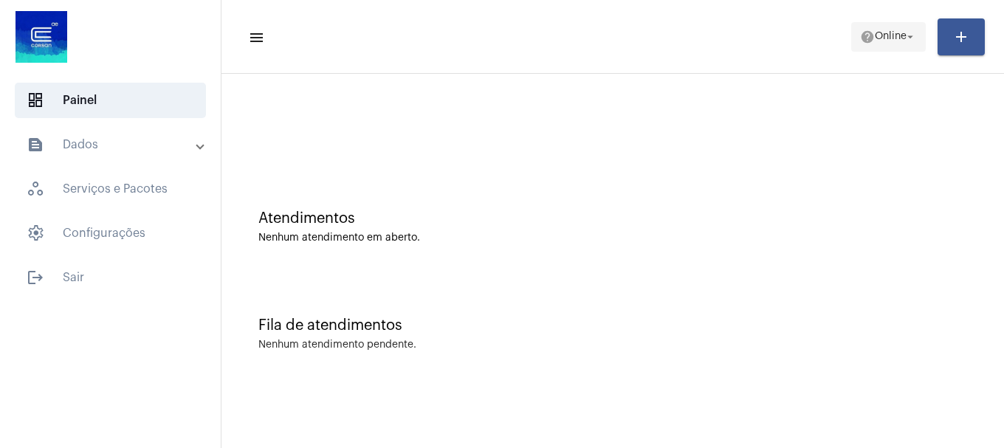
click at [861, 51] on button "help Online arrow_drop_down" at bounding box center [888, 37] width 75 height 30
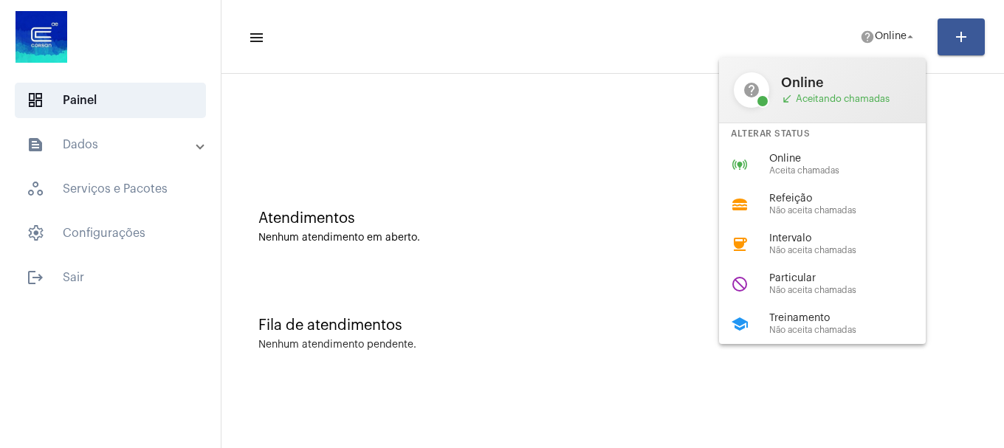
click at [816, 278] on span "Particular" at bounding box center [853, 278] width 168 height 11
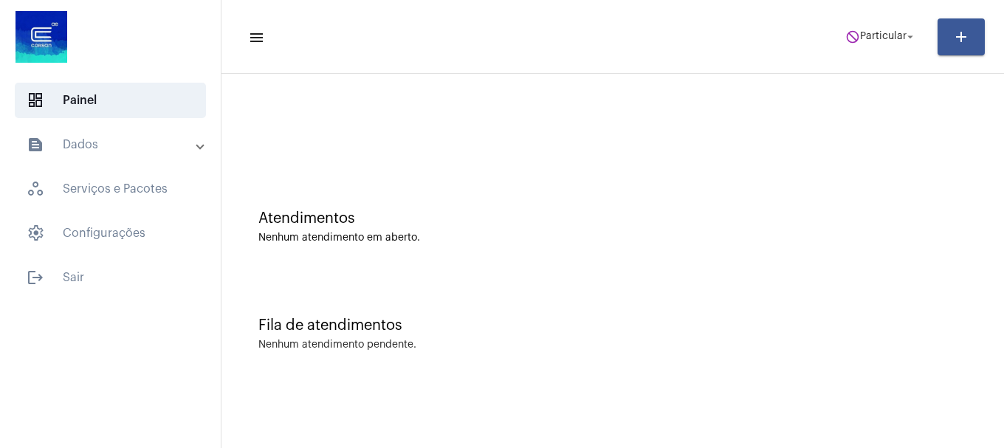
click at [875, 58] on mat-toolbar-row "menu do_not_disturb Particular arrow_drop_down add" at bounding box center [612, 36] width 782 height 47
click at [877, 41] on span "Particular" at bounding box center [883, 37] width 47 height 10
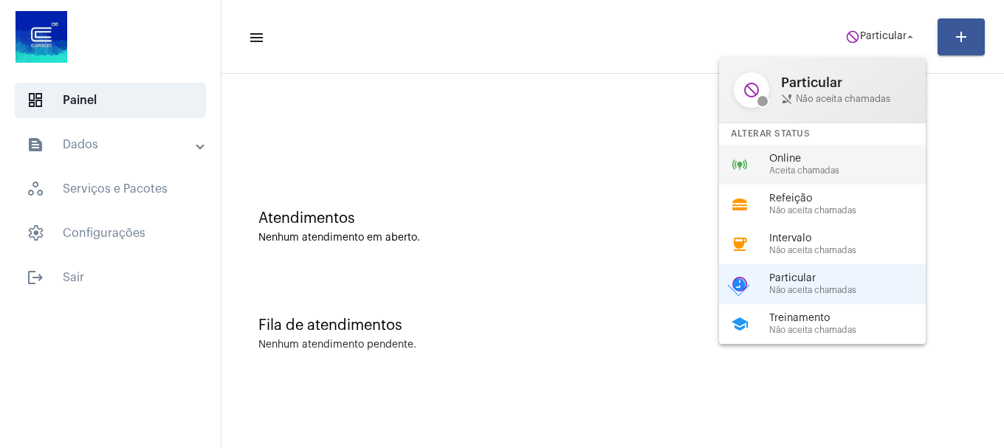
click at [868, 175] on span "Aceita chamadas" at bounding box center [853, 171] width 168 height 10
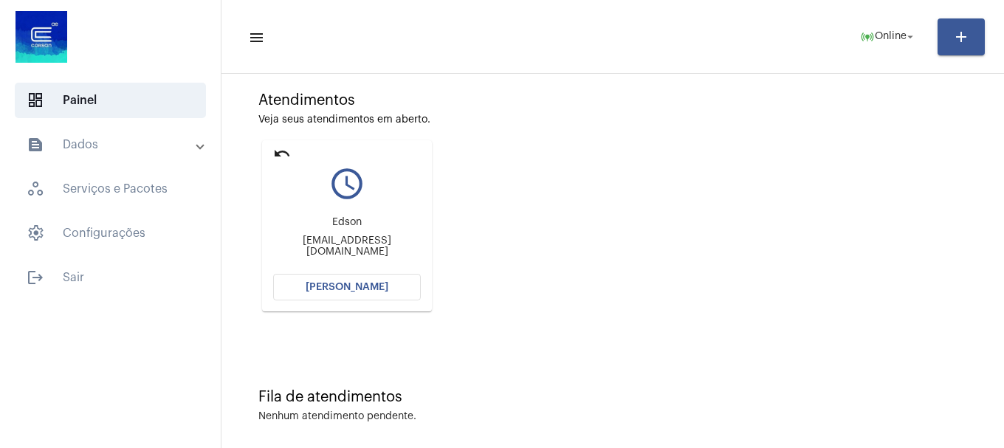
scroll to position [129, 0]
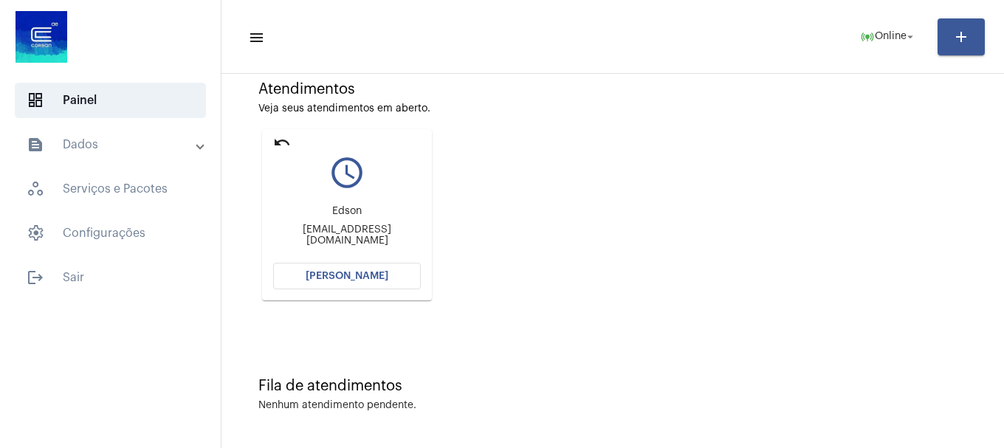
click at [357, 278] on span "[PERSON_NAME]" at bounding box center [347, 276] width 83 height 10
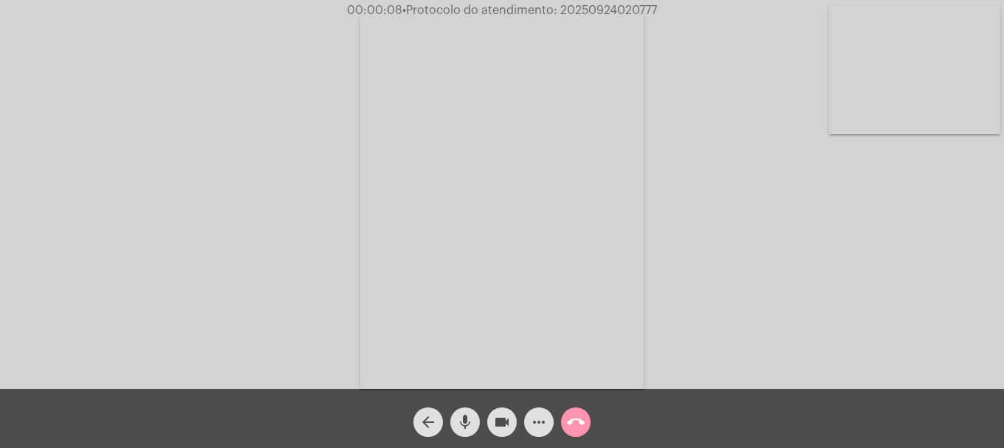
click at [466, 418] on mat-icon "mic" at bounding box center [465, 422] width 18 height 18
click at [466, 419] on mat-icon "mic_off" at bounding box center [465, 422] width 18 height 18
click at [976, 52] on video at bounding box center [914, 70] width 171 height 128
click at [576, 414] on mat-icon "call_end" at bounding box center [576, 422] width 18 height 18
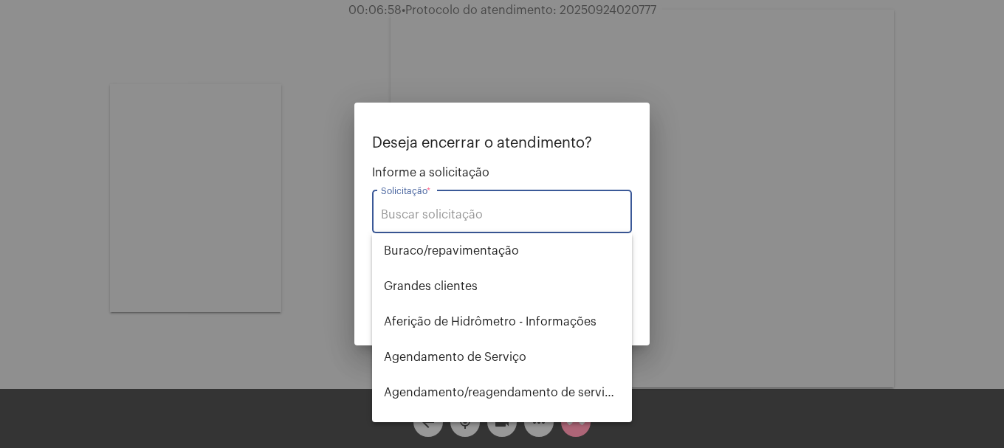
click at [485, 211] on input "Solicitação *" at bounding box center [502, 214] width 242 height 13
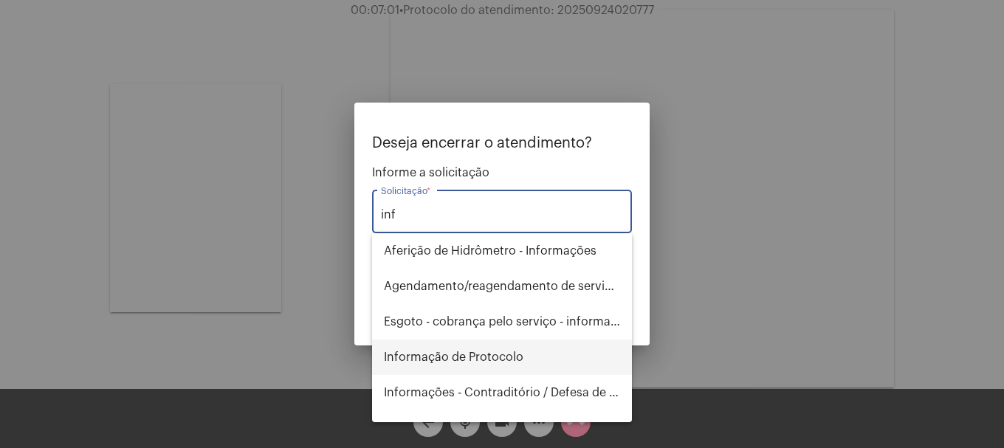
click at [477, 362] on span "Informação de Protocolo" at bounding box center [502, 357] width 236 height 35
type input "Informação de Protocolo"
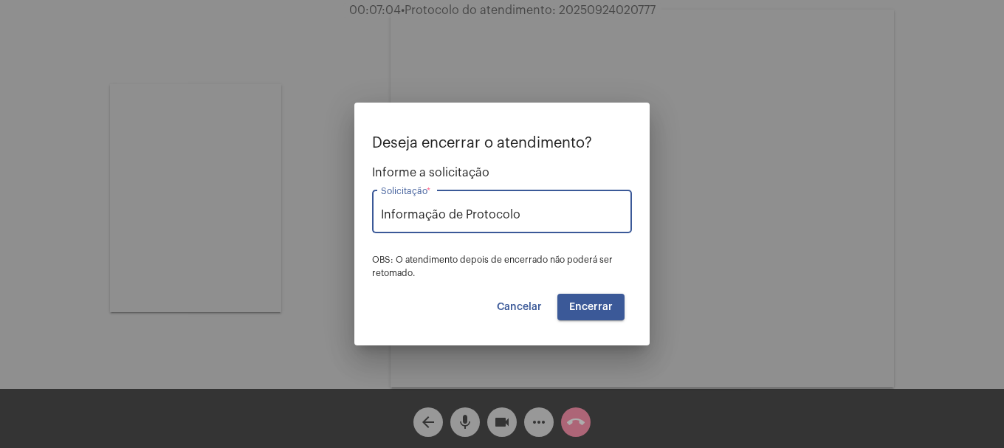
click at [614, 309] on button "Encerrar" at bounding box center [590, 307] width 67 height 27
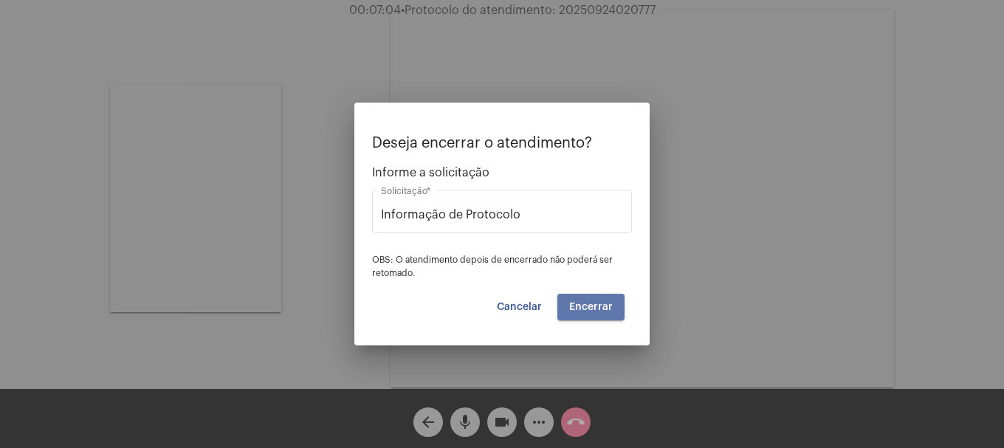
click at [614, 309] on button "Encerrar" at bounding box center [590, 307] width 67 height 27
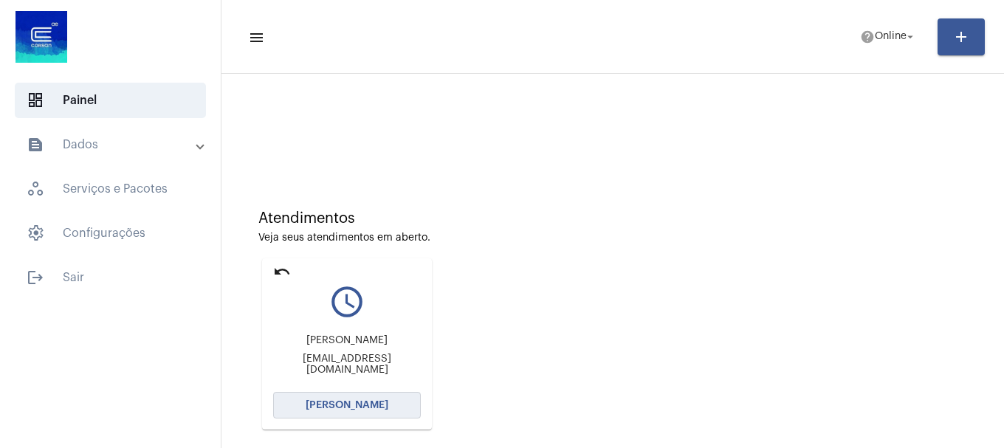
click at [358, 410] on button "[PERSON_NAME]" at bounding box center [347, 405] width 148 height 27
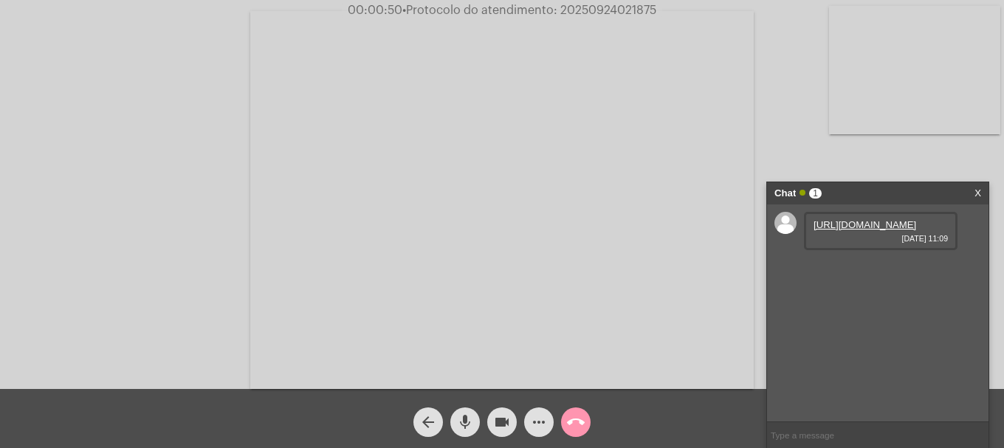
click at [860, 230] on link "https://neft-transfer-bucket.s3.amazonaws.com/temp-8b7e3d9b-e35f-47c3-2da0-205c…" at bounding box center [864, 224] width 103 height 11
click at [637, 4] on span "• Protocolo do atendimento: 20250924021875" at bounding box center [529, 10] width 254 height 12
copy span "20250924021875"
click at [568, 412] on span "call_end" at bounding box center [576, 422] width 18 height 30
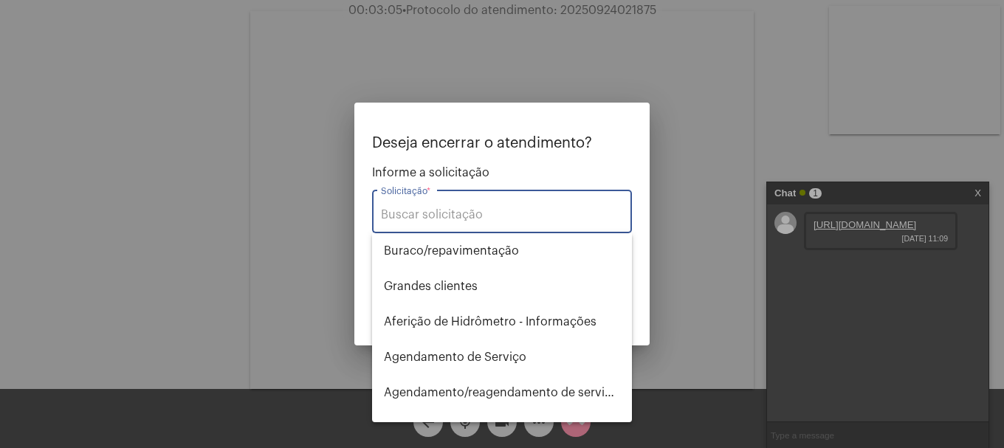
click at [559, 205] on div "Solicitação *" at bounding box center [502, 210] width 242 height 47
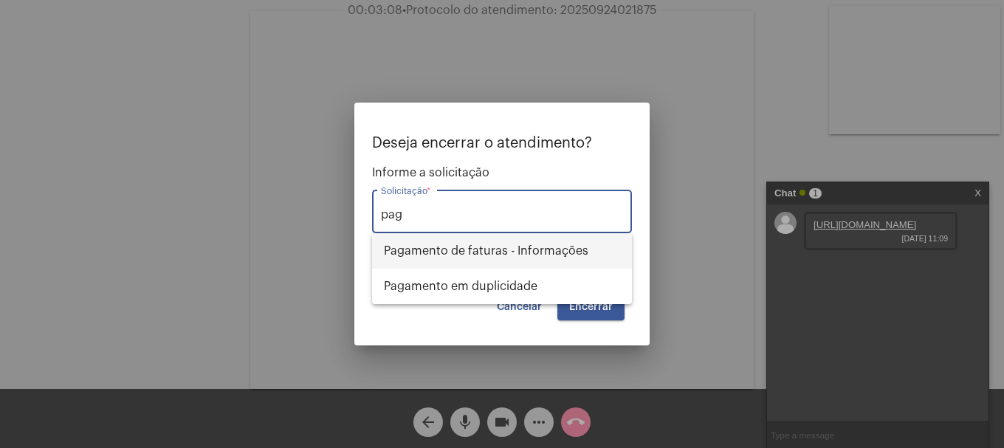
click at [518, 253] on span "Pagamento de faturas - Informações" at bounding box center [502, 250] width 236 height 35
type input "Pagamento de faturas - Informações"
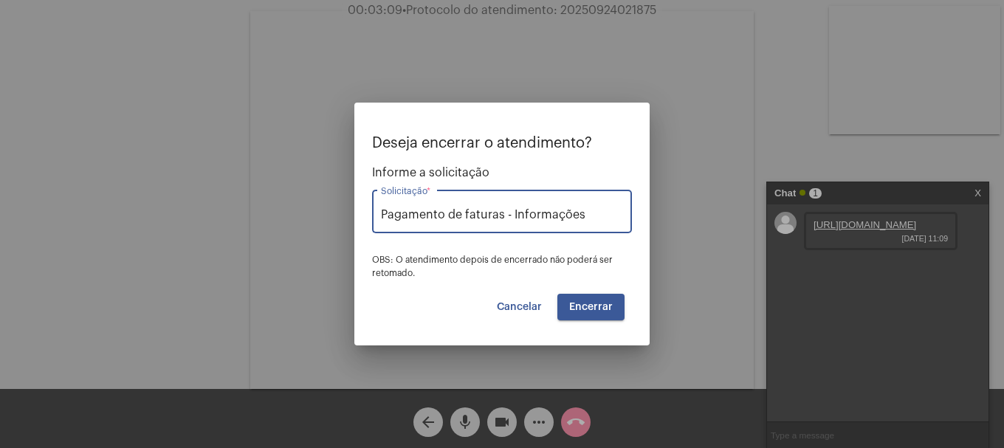
click at [616, 311] on button "Encerrar" at bounding box center [590, 307] width 67 height 27
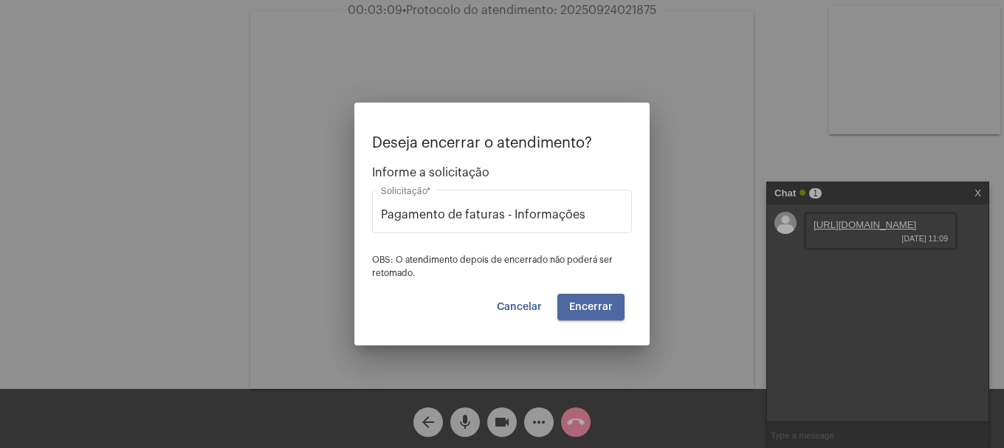
click at [615, 311] on button "Encerrar" at bounding box center [590, 307] width 67 height 27
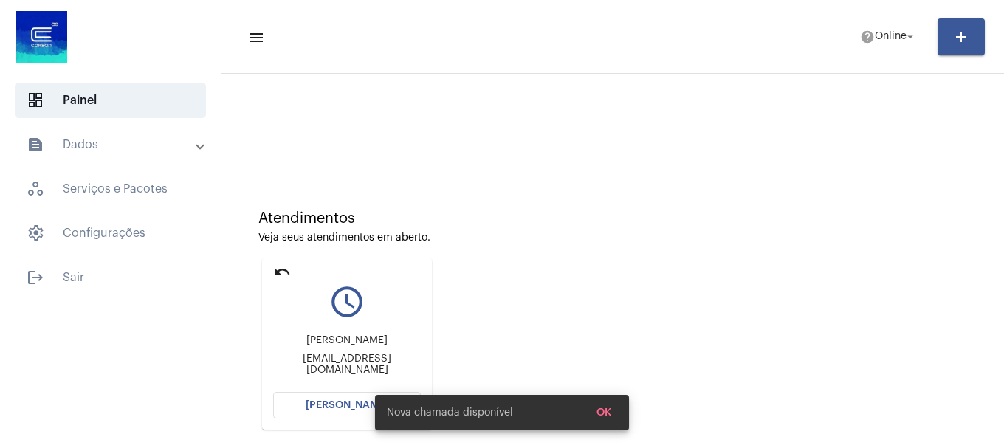
click at [332, 405] on span "[PERSON_NAME]" at bounding box center [347, 405] width 83 height 10
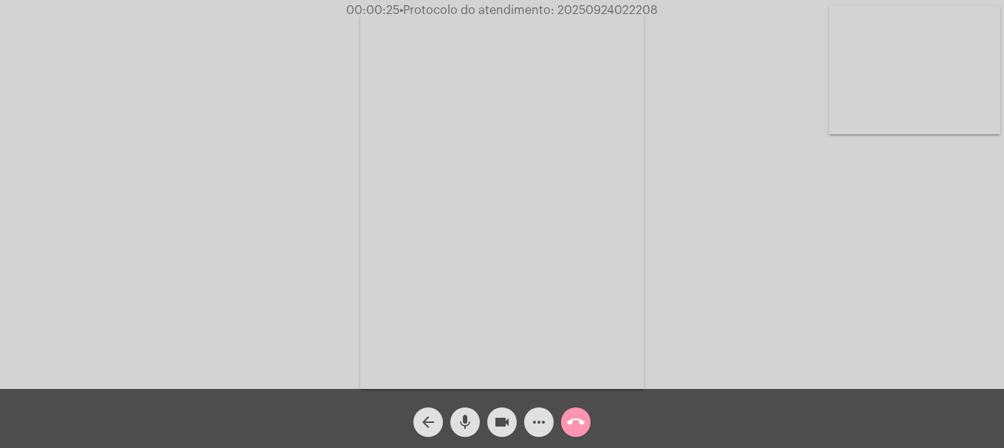
click at [456, 420] on mat-icon "mic" at bounding box center [465, 422] width 18 height 18
click at [942, 118] on video at bounding box center [914, 70] width 171 height 128
click at [471, 427] on mat-icon "mic_off" at bounding box center [465, 422] width 18 height 18
click at [471, 427] on mat-icon "mic" at bounding box center [465, 422] width 18 height 18
click at [471, 427] on mat-icon "mic_off" at bounding box center [465, 422] width 18 height 18
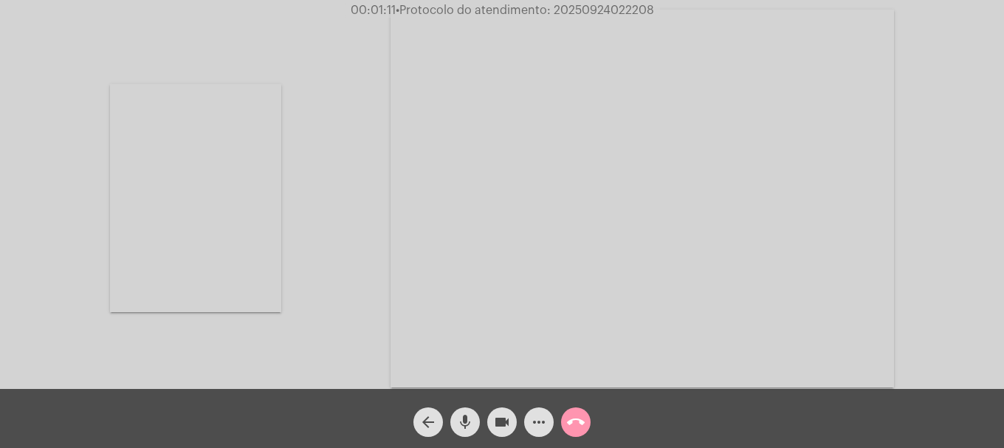
click at [193, 222] on video at bounding box center [195, 198] width 171 height 228
click at [545, 419] on mat-icon "more_horiz" at bounding box center [539, 422] width 18 height 18
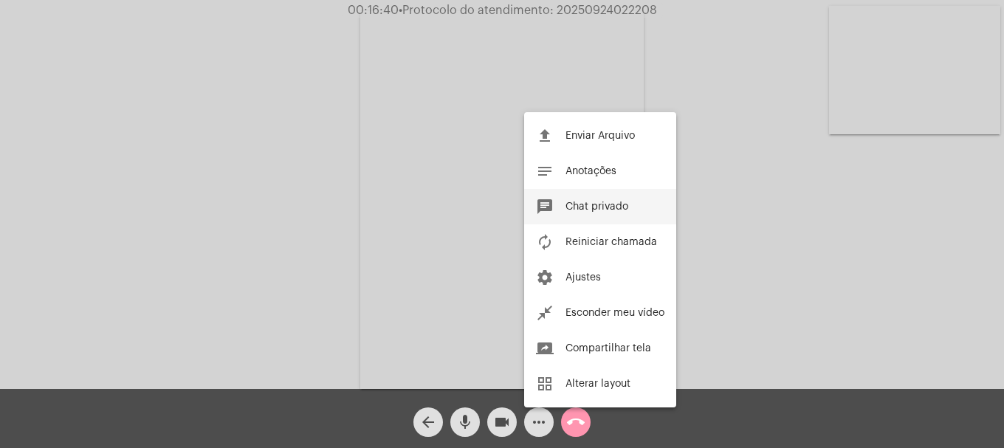
click at [568, 206] on span "Chat privado" at bounding box center [596, 207] width 63 height 10
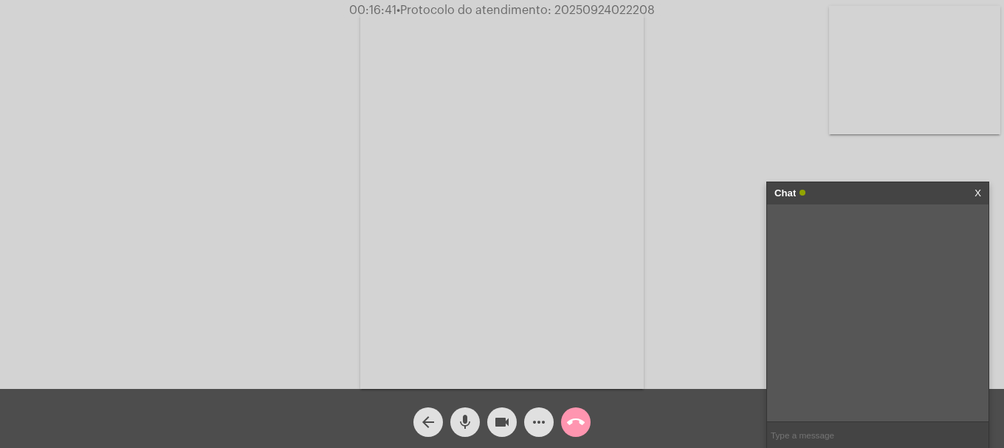
click at [810, 428] on input "text" at bounding box center [877, 435] width 221 height 26
paste input "0800 979 0066"
type input "0800 979 0066"
click at [858, 105] on video at bounding box center [914, 70] width 171 height 128
click at [470, 435] on span "mic" at bounding box center [465, 422] width 18 height 30
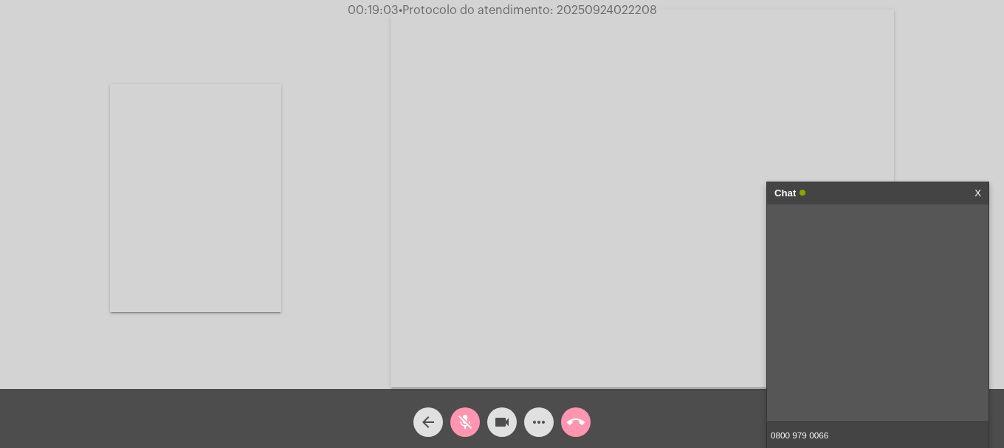
click at [470, 435] on span "mic_off" at bounding box center [465, 422] width 18 height 30
click at [470, 435] on span "mic" at bounding box center [465, 422] width 18 height 30
click at [499, 434] on span "videocam" at bounding box center [502, 422] width 18 height 30
click at [506, 427] on mat-icon "videocam_off" at bounding box center [502, 422] width 18 height 18
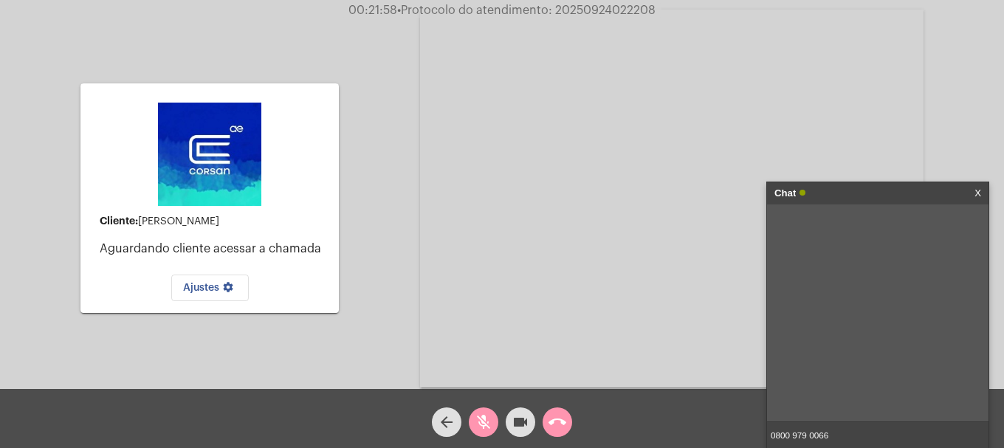
drag, startPoint x: 386, startPoint y: 216, endPoint x: 405, endPoint y: 298, distance: 84.9
click at [386, 216] on div "Cliente: Susan Rodrigues Aguardando cliente acessar a chamada Ajustes settings …" at bounding box center [501, 196] width 1001 height 389
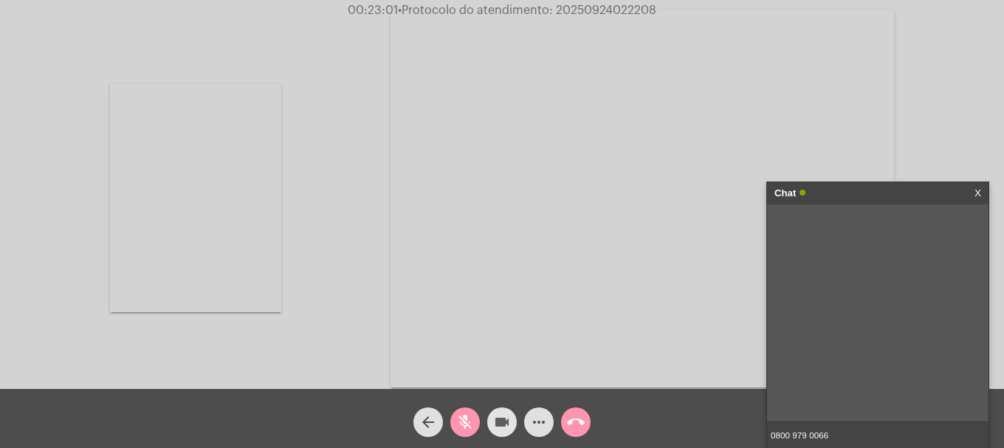
click at [494, 433] on span "videocam" at bounding box center [502, 422] width 18 height 30
click at [494, 433] on span "videocam_off" at bounding box center [502, 422] width 18 height 30
click at [456, 431] on mat-icon "mic_off" at bounding box center [465, 422] width 18 height 18
click at [841, 230] on link "https://neft-transfer-bucket.s3.amazonaws.com/temp-b2eb99b1-a864-c404-1272-3755…" at bounding box center [864, 224] width 103 height 11
click at [464, 418] on mat-icon "mic" at bounding box center [465, 422] width 18 height 18
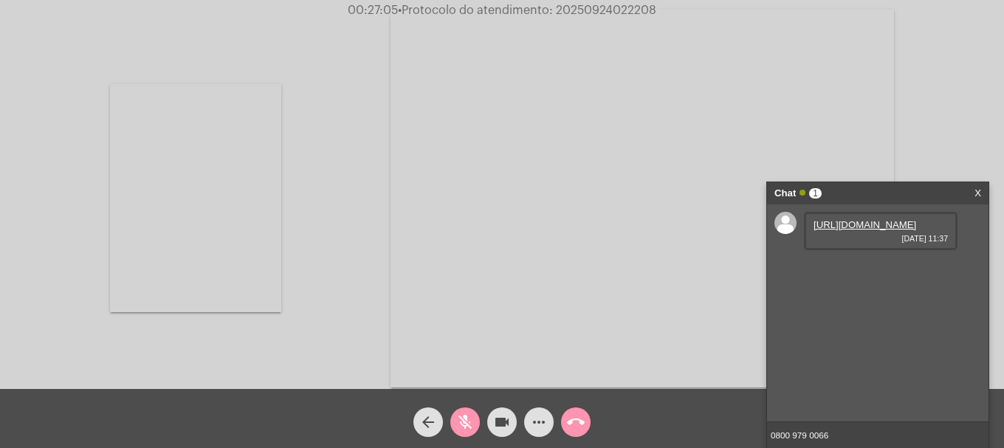
drag, startPoint x: 522, startPoint y: 418, endPoint x: 289, endPoint y: 273, distance: 273.8
click at [289, 273] on div "Acessando Câmera e Microfone..." at bounding box center [501, 196] width 1001 height 389
click at [459, 409] on span "mic_off" at bounding box center [465, 422] width 18 height 30
click at [568, 424] on mat-icon "call_end" at bounding box center [576, 422] width 18 height 18
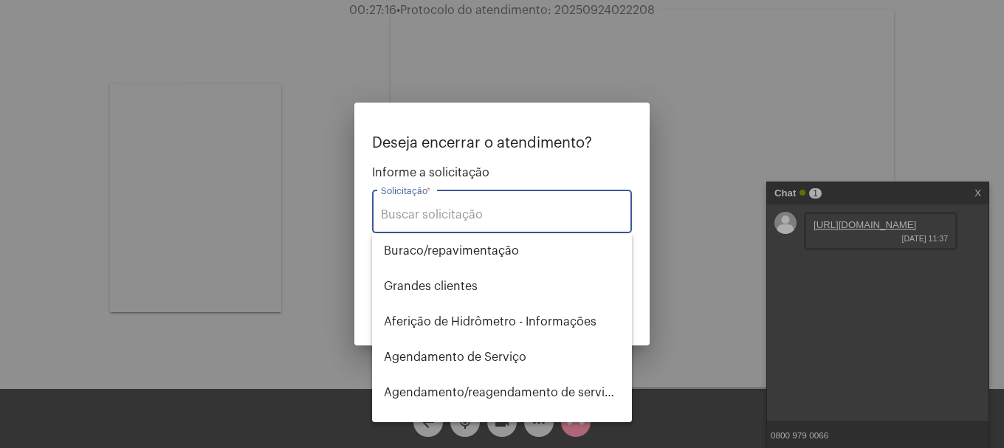
click at [470, 217] on input "Solicitação *" at bounding box center [502, 214] width 242 height 13
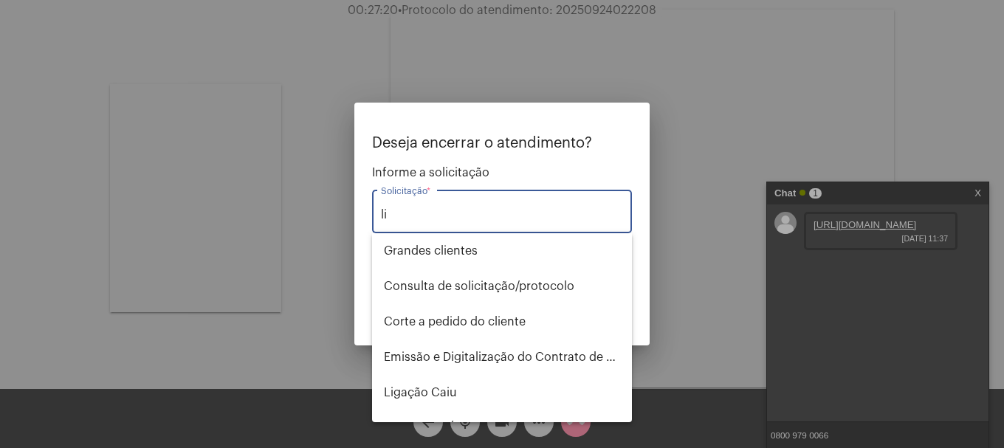
type input "l"
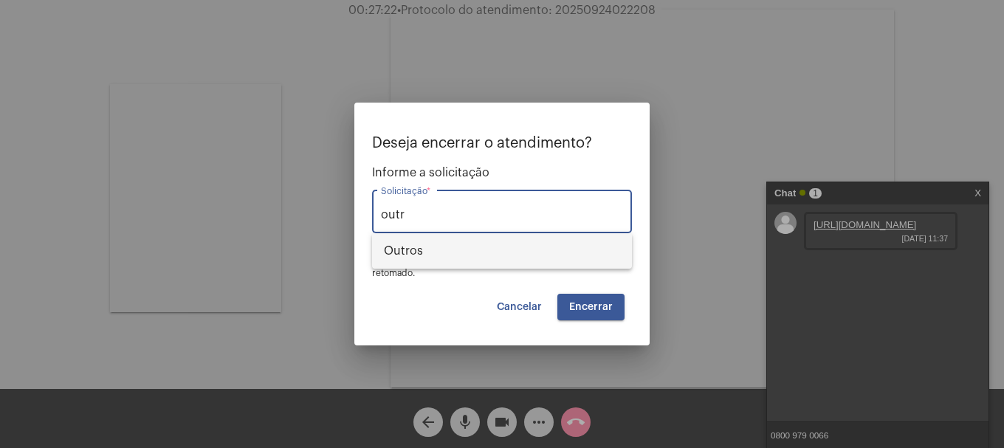
click at [459, 242] on span "Outros" at bounding box center [502, 250] width 236 height 35
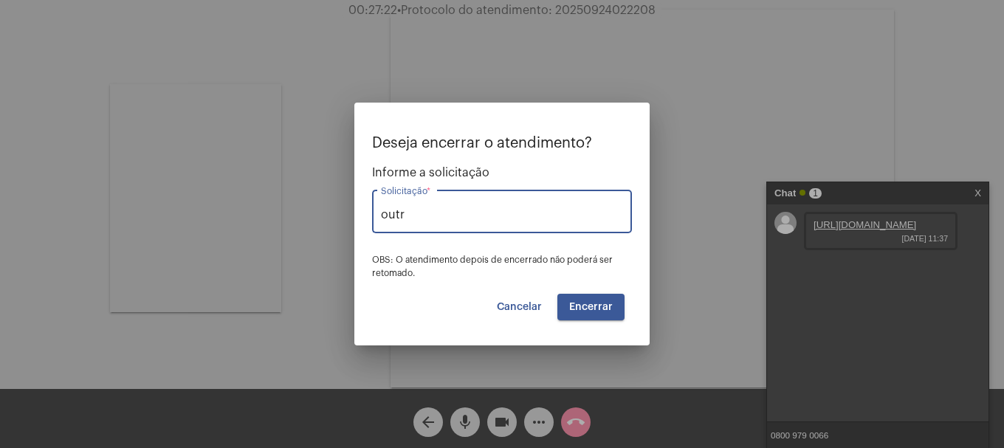
type input "Outros"
click at [611, 310] on span "Encerrar" at bounding box center [591, 307] width 44 height 10
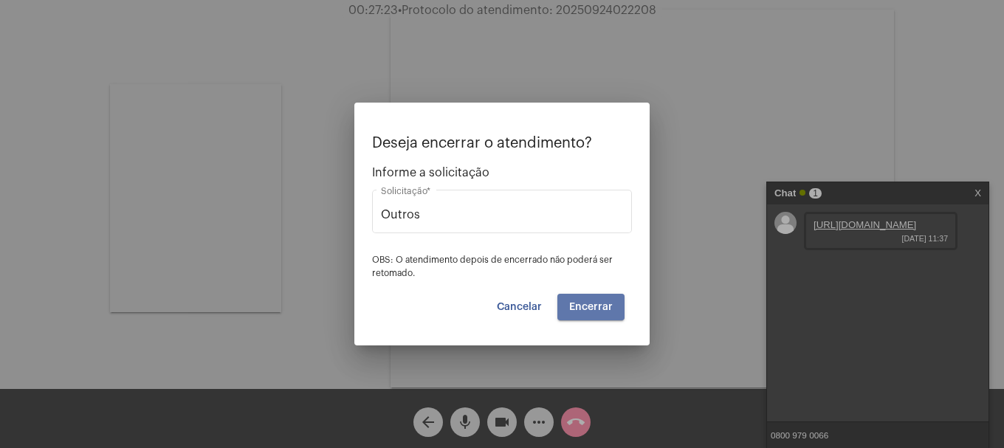
click at [611, 310] on span "Encerrar" at bounding box center [591, 307] width 44 height 10
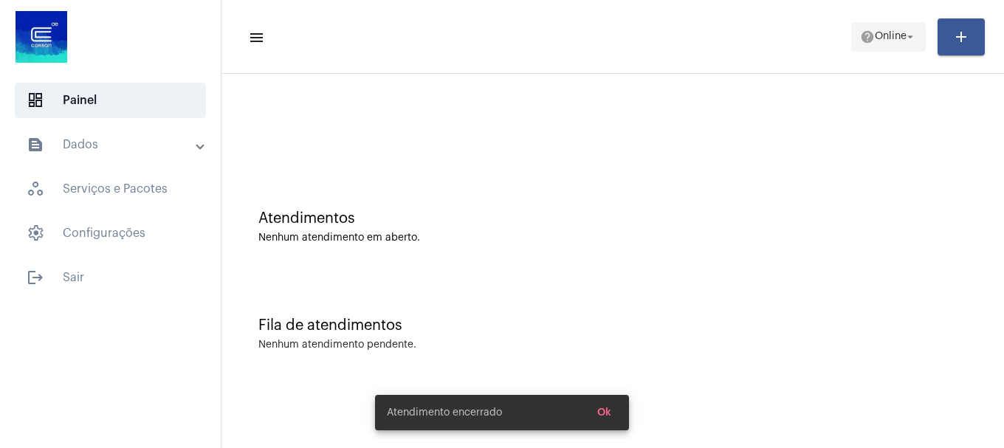
click at [893, 50] on button "help Online arrow_drop_down" at bounding box center [888, 37] width 75 height 30
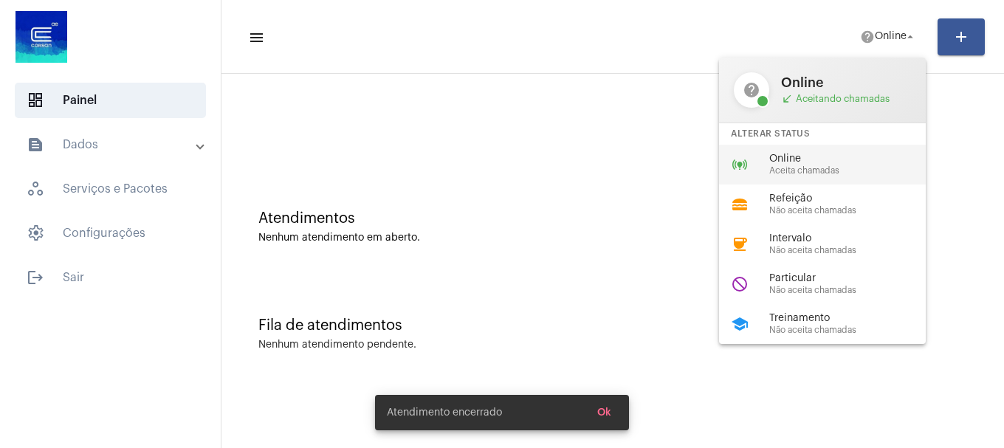
click at [848, 154] on span "Online" at bounding box center [853, 159] width 168 height 11
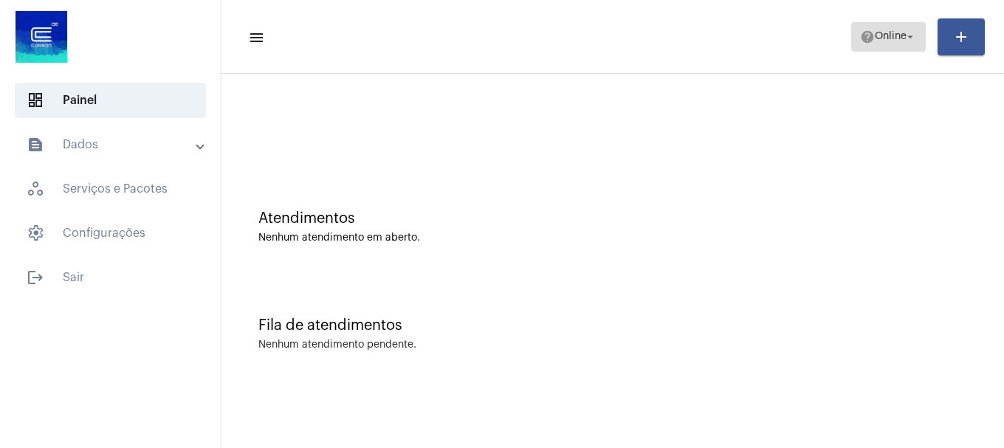
click at [912, 24] on span "help Online arrow_drop_down" at bounding box center [888, 36] width 57 height 27
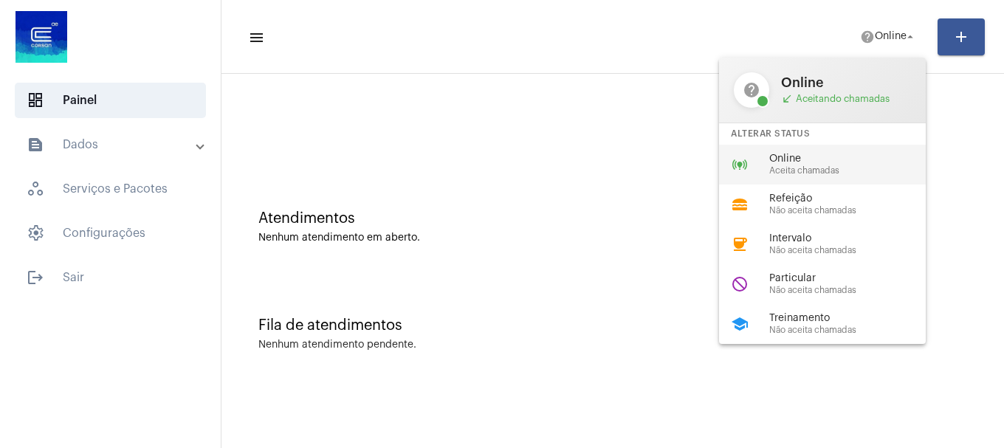
click at [855, 171] on span "Aceita chamadas" at bounding box center [853, 171] width 168 height 10
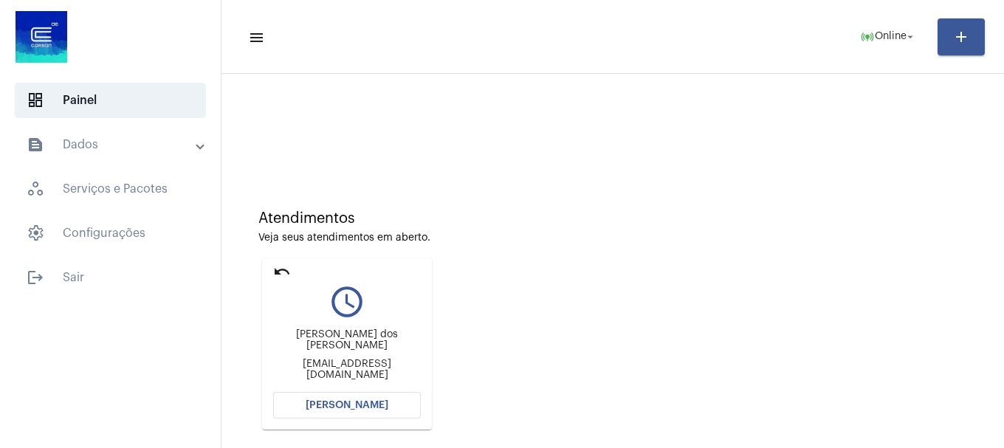
click at [365, 407] on span "[PERSON_NAME]" at bounding box center [347, 405] width 83 height 10
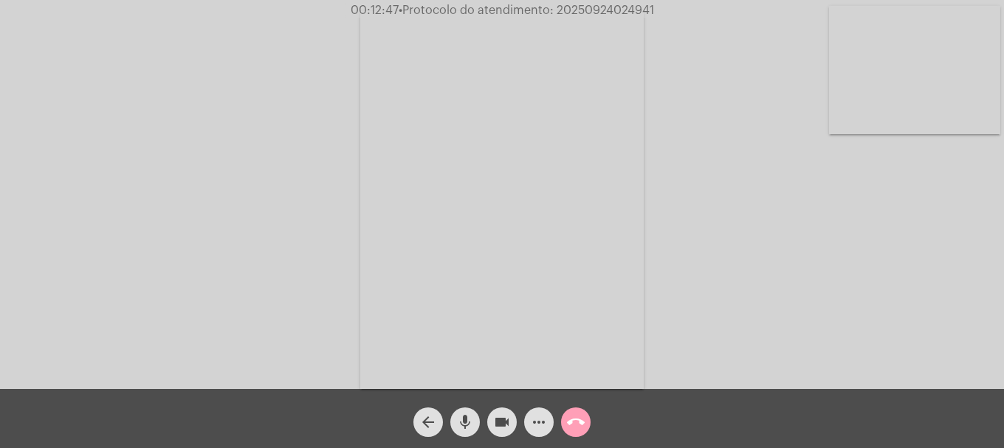
click at [582, 423] on mat-icon "call_end" at bounding box center [576, 422] width 18 height 18
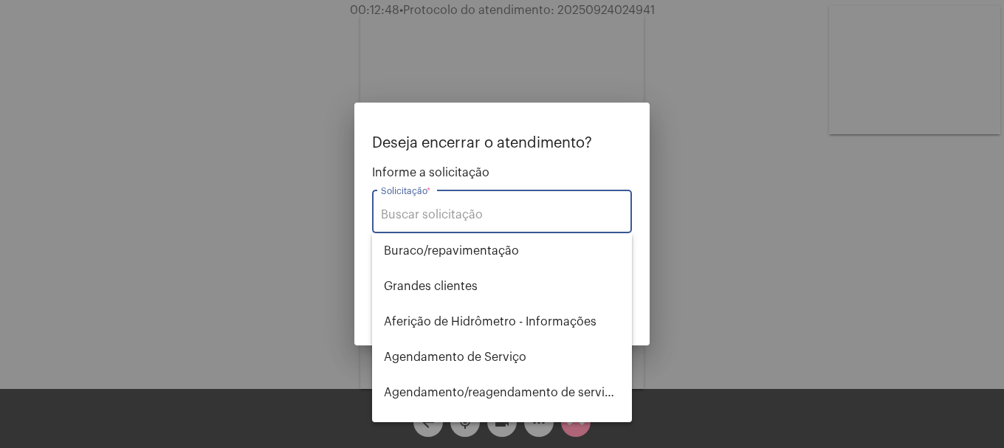
click at [542, 213] on input "Solicitação *" at bounding box center [502, 214] width 242 height 13
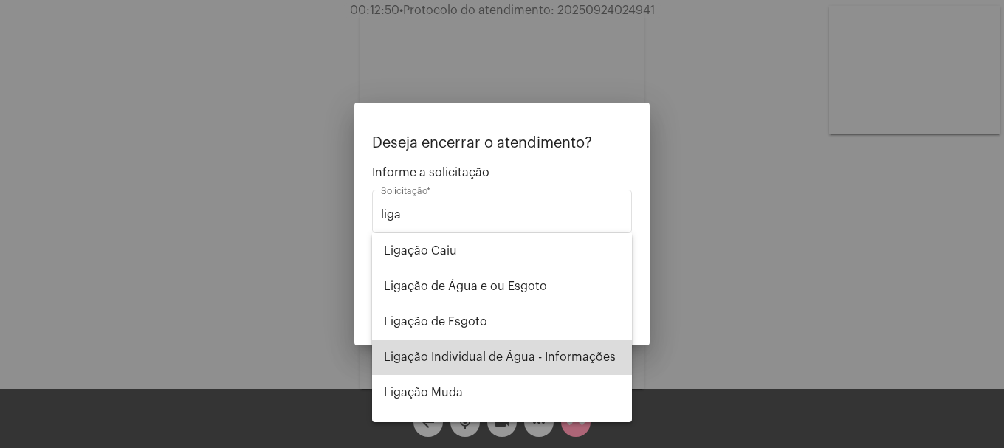
click at [549, 371] on span "Ligação Individual de Água - Informações" at bounding box center [502, 357] width 236 height 35
type input "Ligação Individual de Água - Informações"
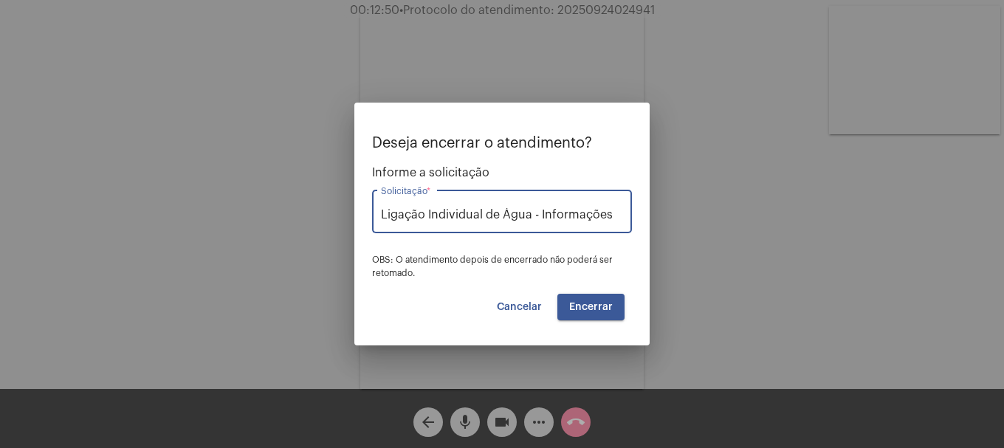
click at [590, 310] on span "Encerrar" at bounding box center [591, 307] width 44 height 10
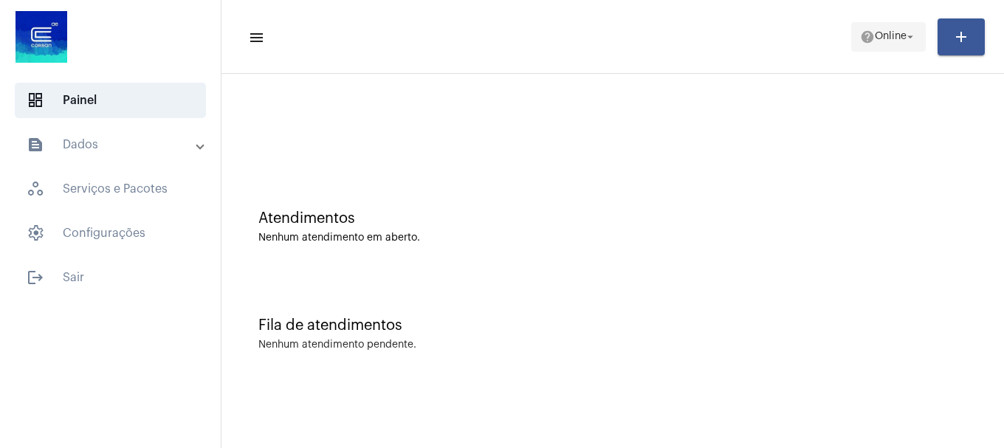
click at [875, 34] on span "Online" at bounding box center [891, 37] width 32 height 10
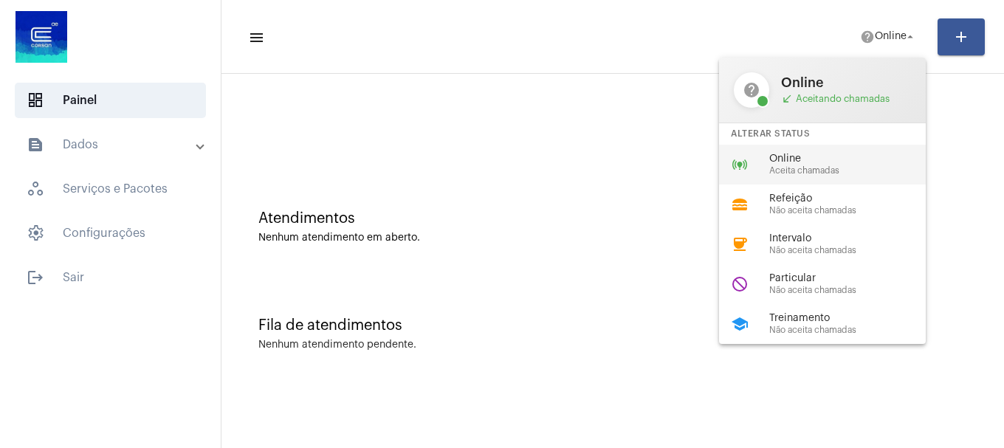
click at [847, 168] on span "Aceita chamadas" at bounding box center [853, 171] width 168 height 10
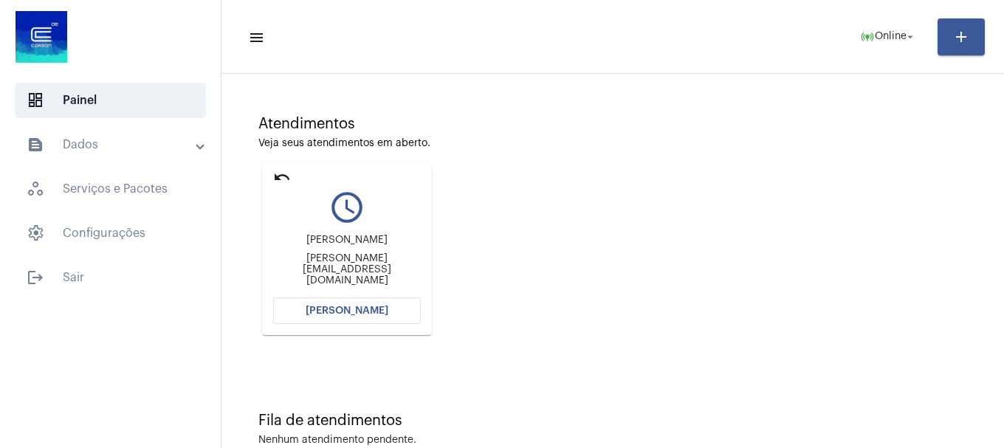
scroll to position [129, 0]
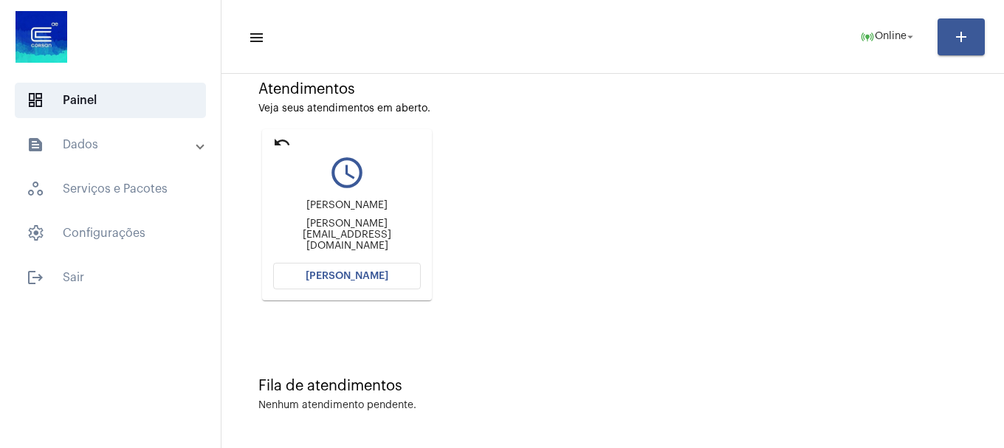
drag, startPoint x: 362, startPoint y: 300, endPoint x: 367, endPoint y: 284, distance: 16.1
click at [366, 285] on mat-card "undo query_builder [PERSON_NAME] [PERSON_NAME][EMAIL_ADDRESS][DOMAIN_NAME] [PER…" at bounding box center [347, 214] width 170 height 171
click at [368, 283] on button "[PERSON_NAME]" at bounding box center [347, 276] width 148 height 27
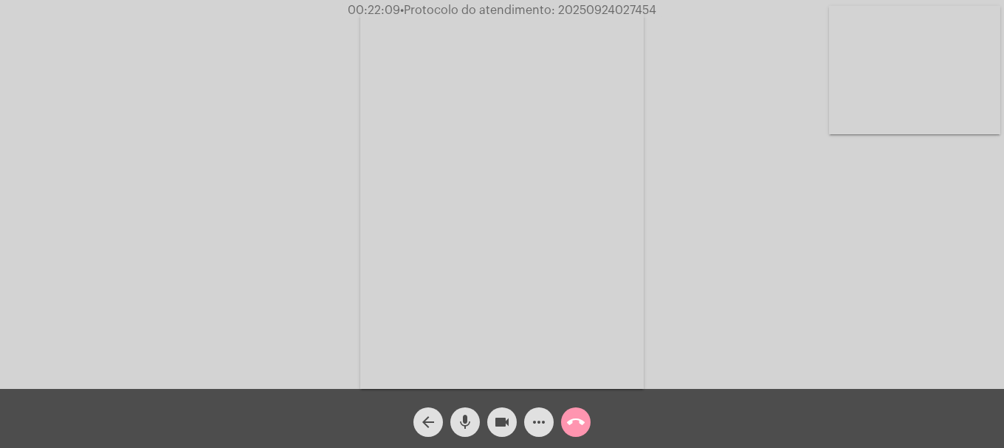
click at [567, 6] on span "• Protocolo do atendimento: 20250924027454" at bounding box center [528, 10] width 256 height 12
click at [537, 412] on span "more_horiz" at bounding box center [539, 422] width 18 height 30
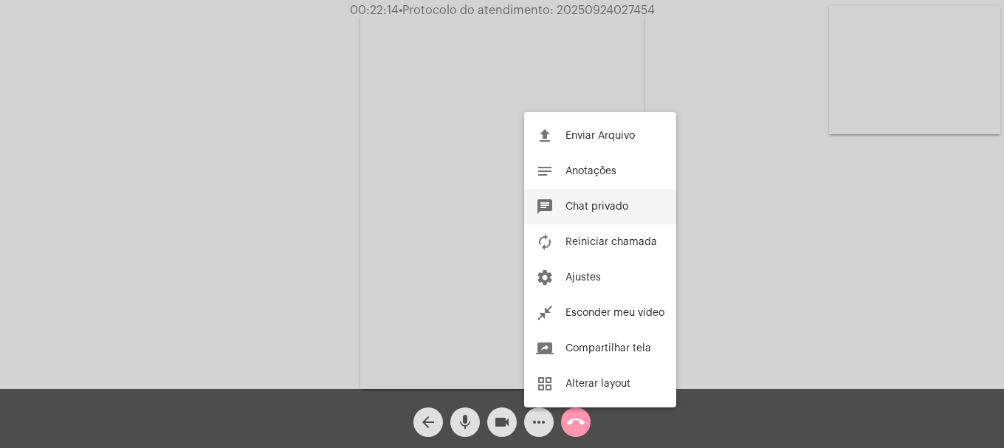
click at [610, 212] on button "chat Chat privado" at bounding box center [600, 206] width 152 height 35
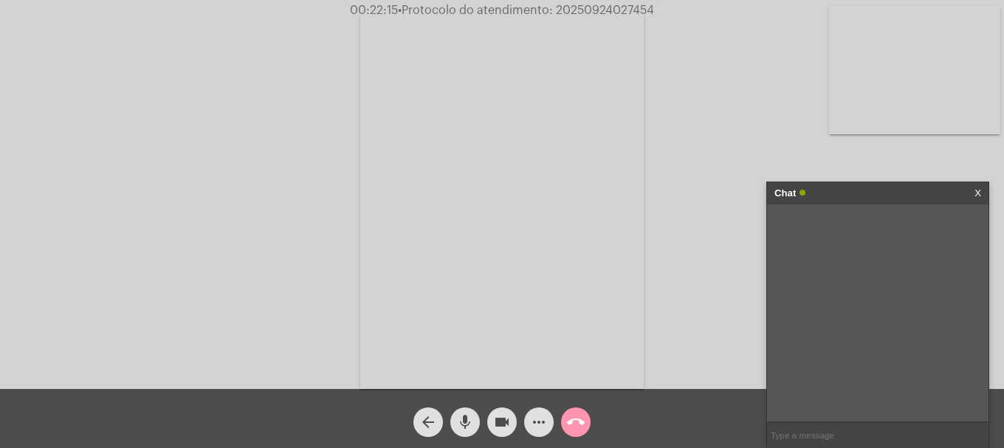
click at [782, 424] on input "text" at bounding box center [877, 435] width 221 height 26
paste input "20250924027454"
type input "20250924027454"
click at [565, 412] on button "call_end" at bounding box center [576, 422] width 30 height 30
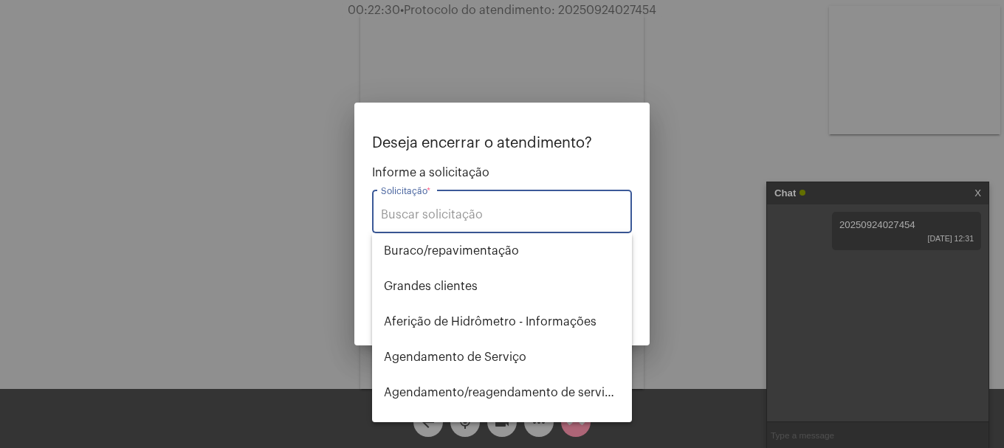
click at [478, 213] on input "Solicitação *" at bounding box center [502, 214] width 242 height 13
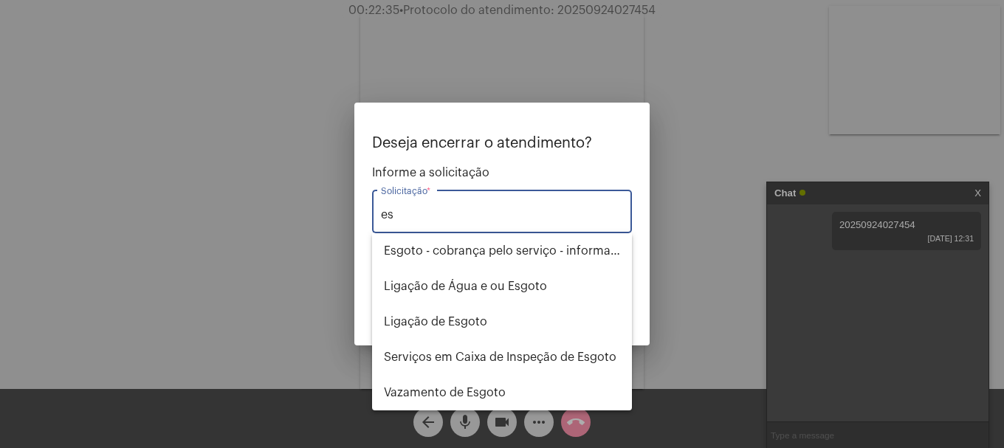
type input "e"
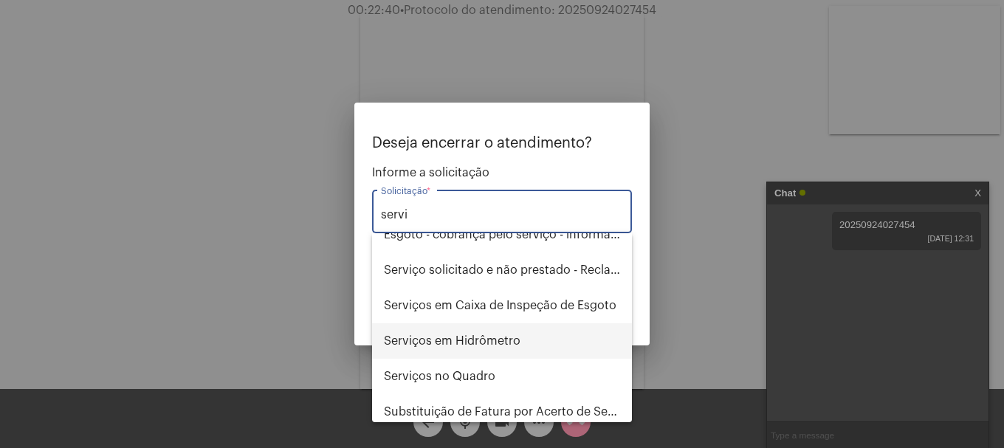
scroll to position [94, 0]
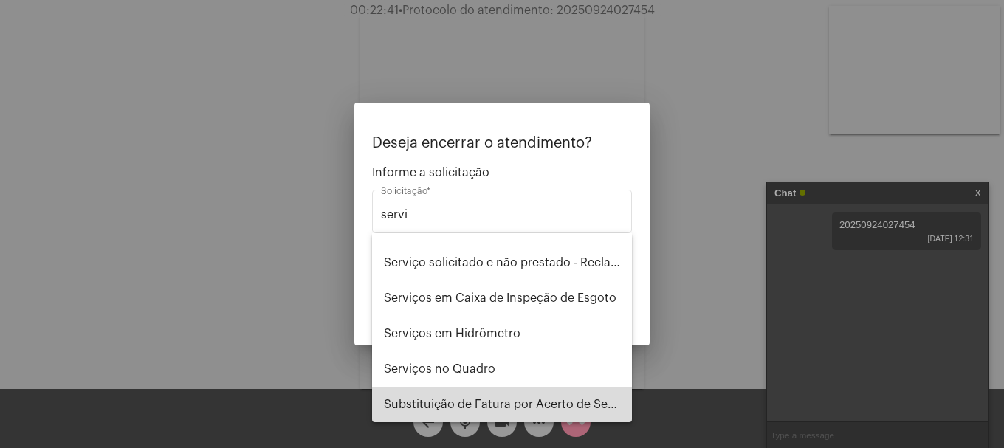
click at [531, 398] on span "Substituição de Fatura por Acerto de Serviço" at bounding box center [502, 404] width 236 height 35
type input "Substituição de Fatura por Acerto de Serviço"
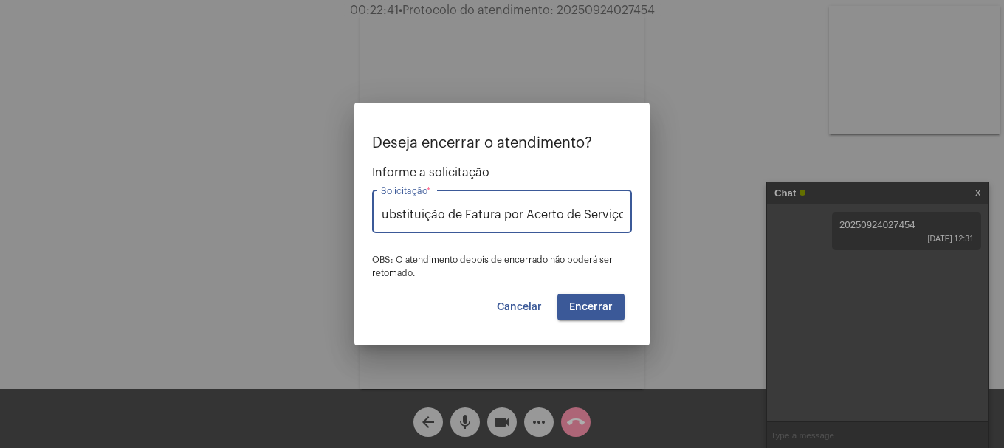
click at [585, 308] on span "Encerrar" at bounding box center [591, 307] width 44 height 10
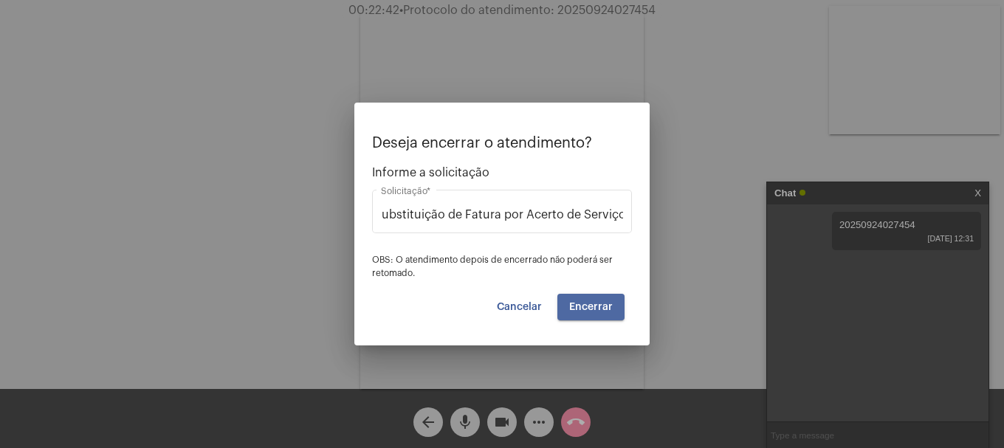
scroll to position [0, 0]
click at [585, 308] on span "Encerrar" at bounding box center [591, 307] width 44 height 10
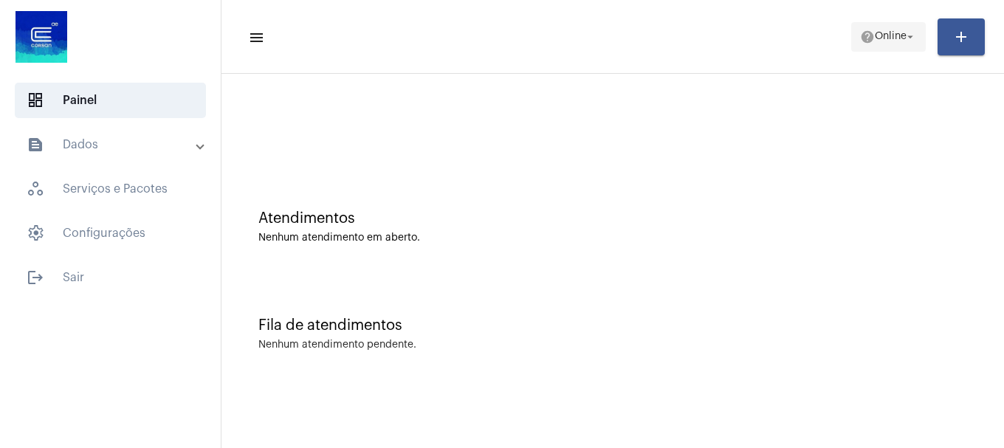
click at [876, 27] on span "help Online arrow_drop_down" at bounding box center [888, 36] width 57 height 27
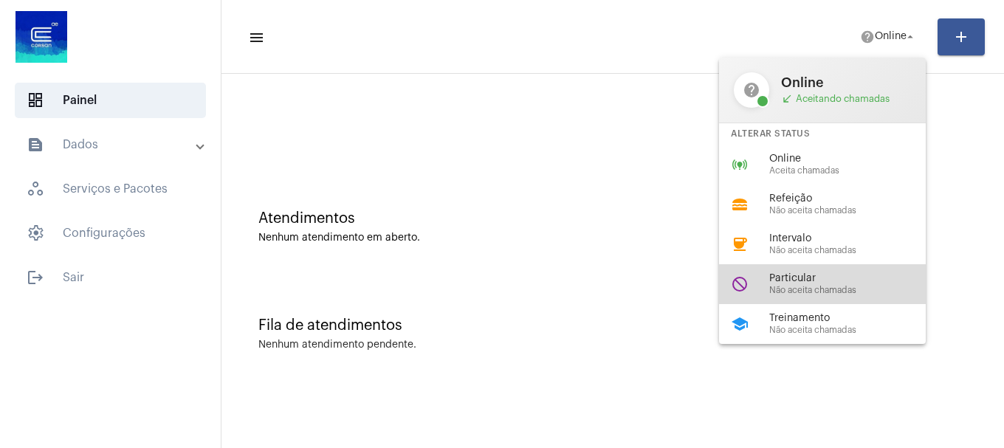
click at [812, 282] on span "Particular" at bounding box center [853, 278] width 168 height 11
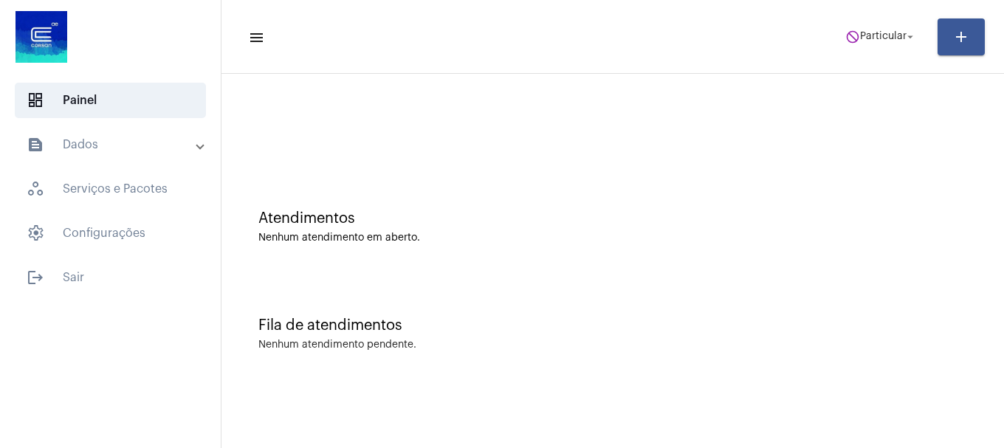
click at [866, 52] on mat-toolbar-row "menu do_not_disturb Particular arrow_drop_down add" at bounding box center [612, 36] width 782 height 47
click at [878, 44] on span "do_not_disturb Particular arrow_drop_down" at bounding box center [881, 36] width 72 height 27
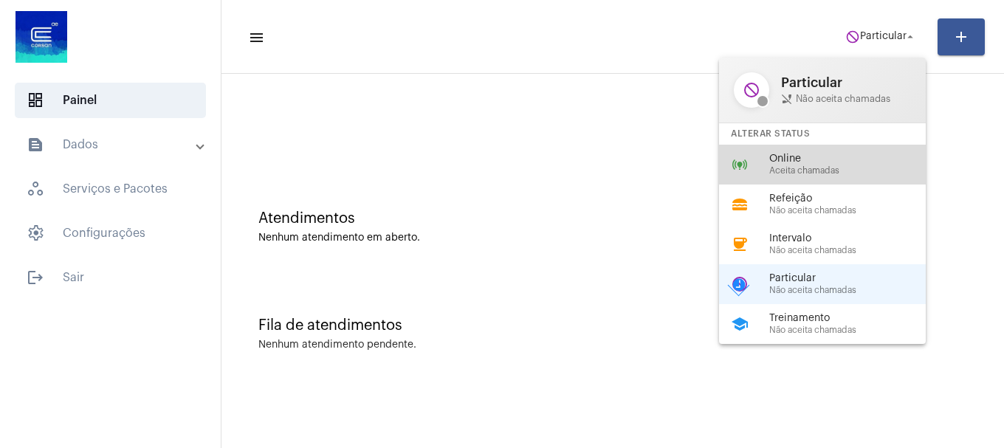
click at [862, 165] on div "Online Aceita chamadas" at bounding box center [853, 165] width 168 height 22
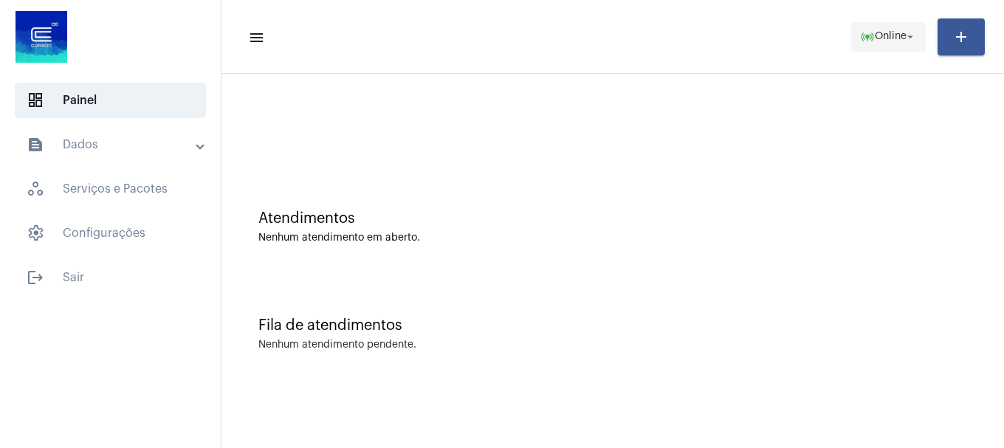
drag, startPoint x: 840, startPoint y: 15, endPoint x: 869, endPoint y: 39, distance: 38.3
click at [846, 21] on mat-toolbar-row "menu online_prediction Online arrow_drop_down add" at bounding box center [612, 36] width 782 height 47
click at [875, 39] on span "Online" at bounding box center [891, 37] width 32 height 10
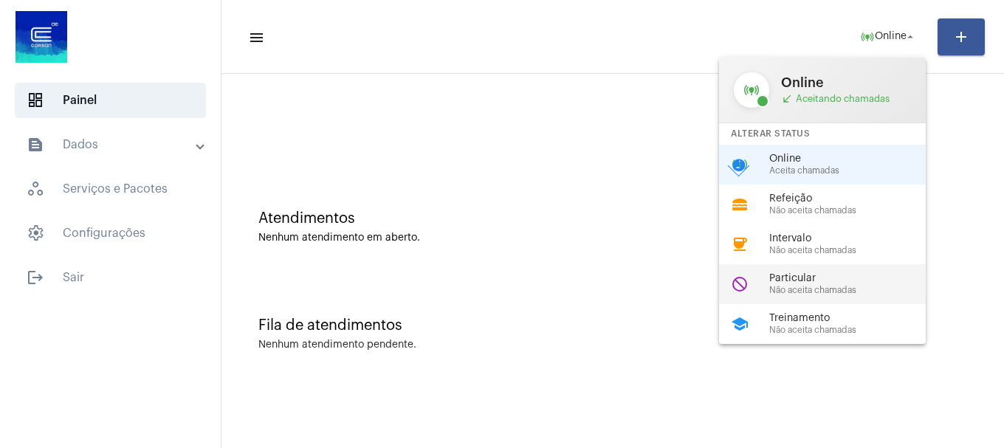
click at [862, 299] on div "do_not_disturb Particular Não aceita chamadas" at bounding box center [834, 284] width 230 height 40
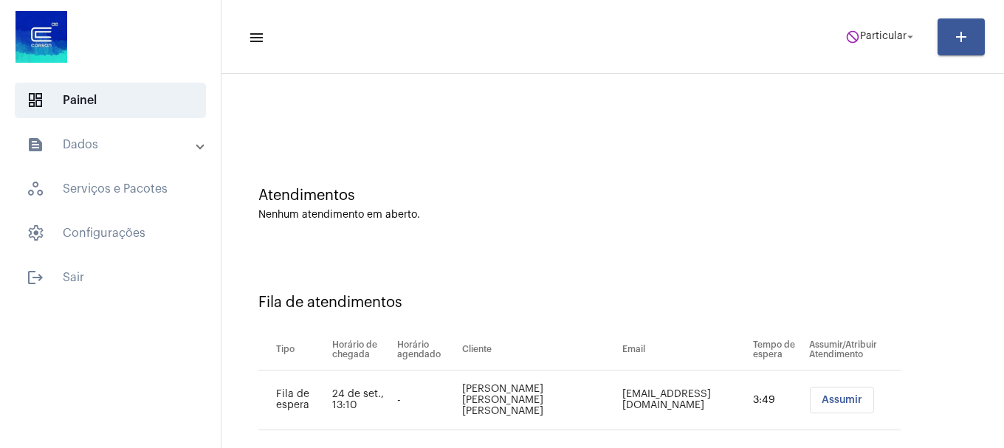
scroll to position [45, 0]
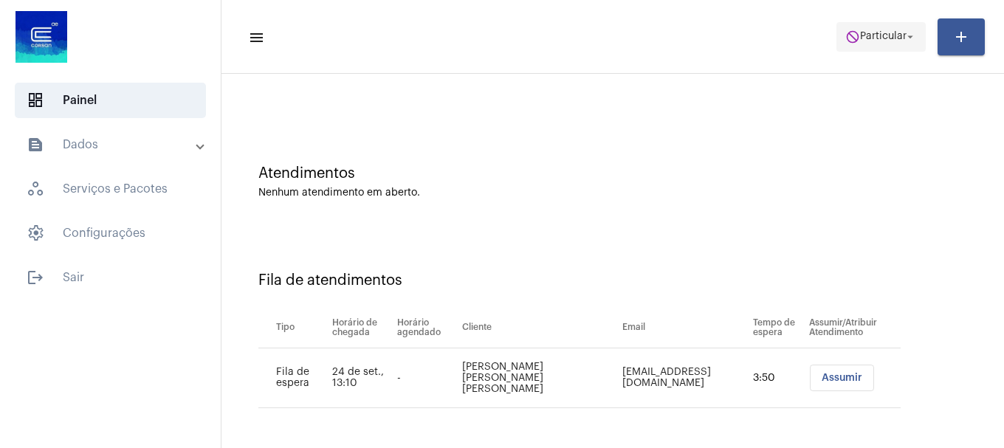
click at [889, 30] on span "do_not_disturb Particular arrow_drop_down" at bounding box center [881, 36] width 72 height 27
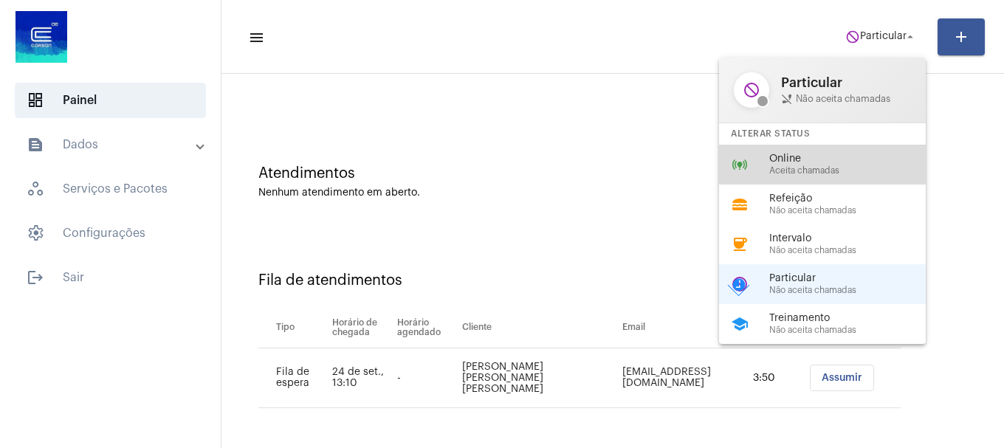
click at [844, 156] on span "Online" at bounding box center [853, 159] width 168 height 11
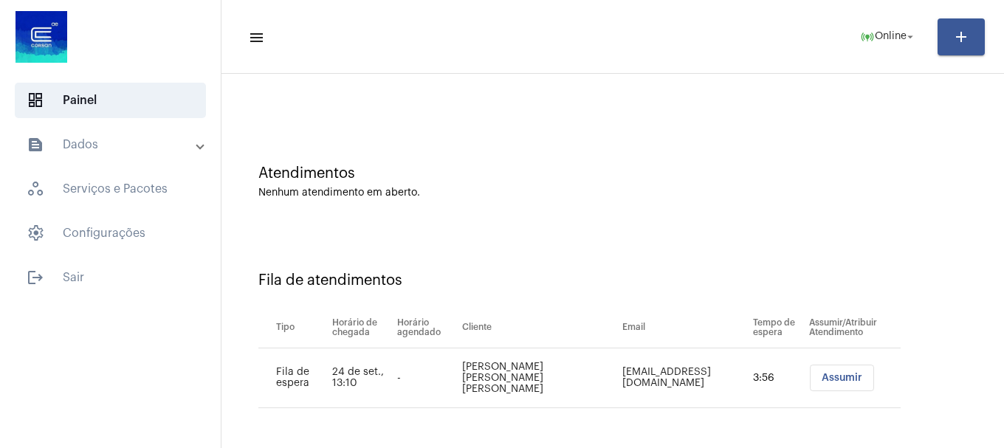
click at [829, 369] on button "Assumir" at bounding box center [842, 378] width 64 height 27
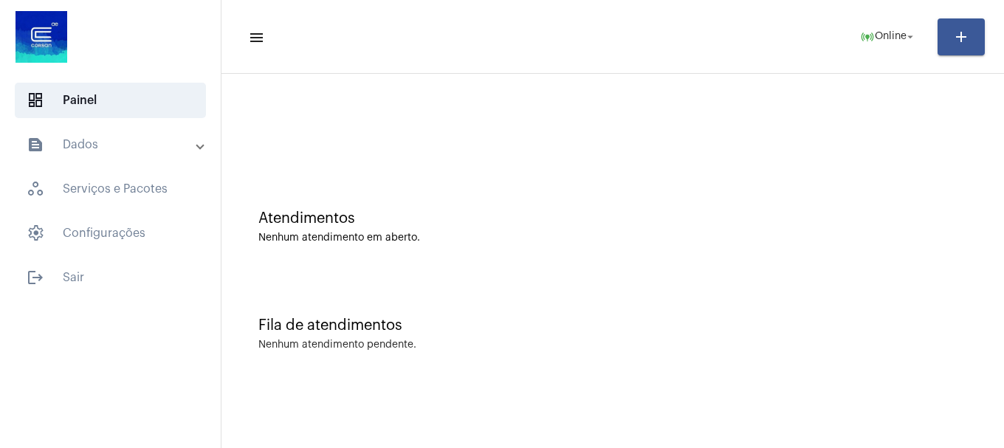
scroll to position [0, 0]
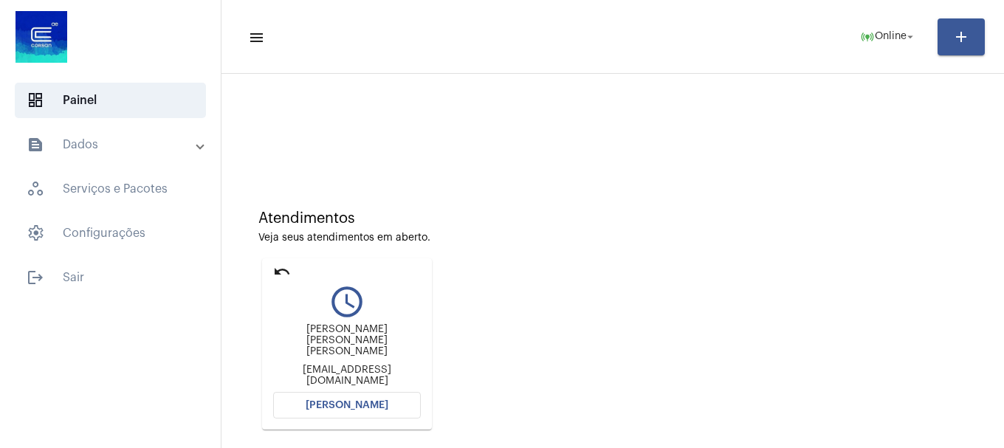
click at [281, 413] on button "[PERSON_NAME]" at bounding box center [347, 405] width 148 height 27
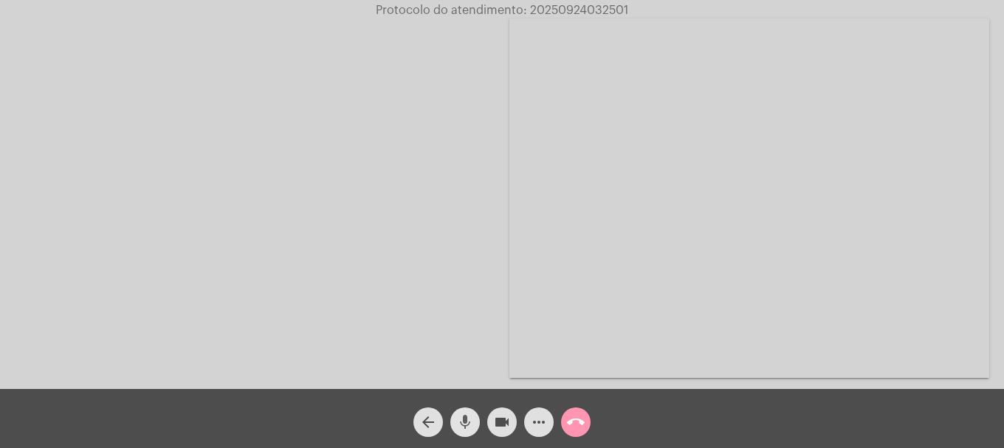
click at [472, 419] on mat-icon "mic" at bounding box center [465, 422] width 18 height 18
click at [472, 419] on body "Protocolo do atendimento: 20250924032501 Acessando Câmera e Microfone... arrow_…" at bounding box center [502, 224] width 1004 height 448
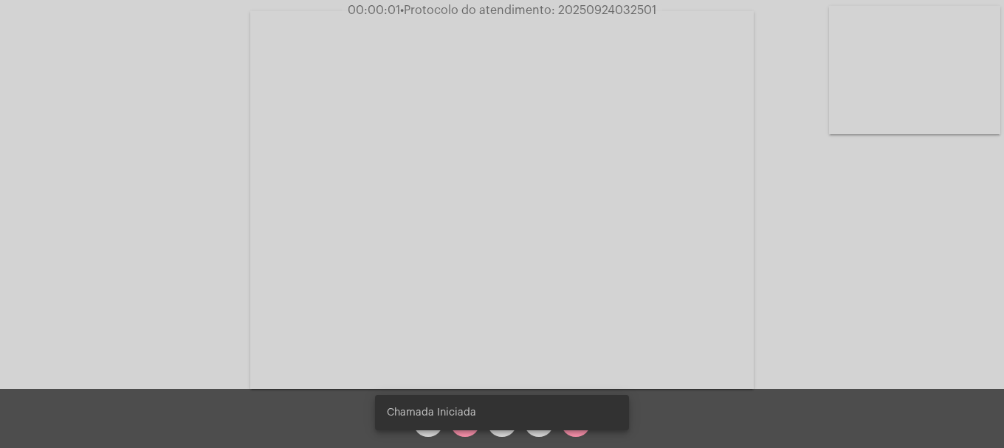
click at [458, 431] on div "Chamada Iniciada" at bounding box center [501, 412] width 289 height 71
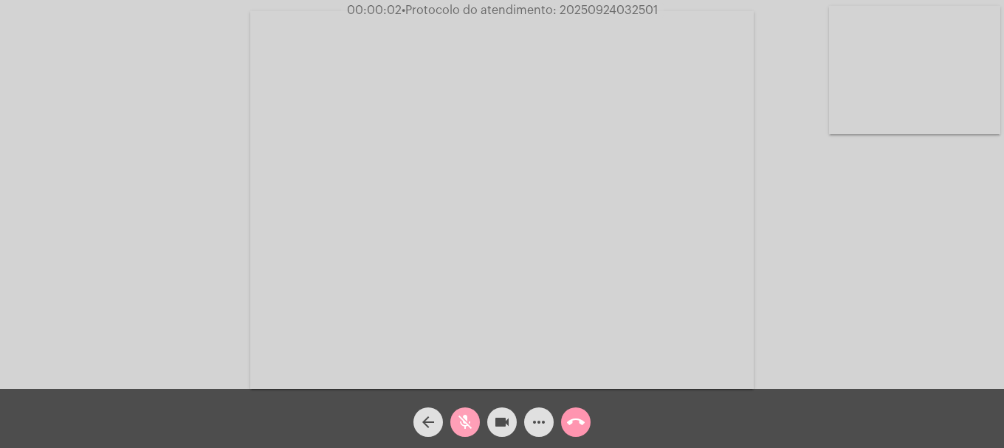
click at [460, 430] on mat-icon "mic_off" at bounding box center [465, 422] width 18 height 18
click at [830, 64] on video at bounding box center [914, 70] width 171 height 128
click at [872, 88] on video at bounding box center [641, 199] width 503 height 378
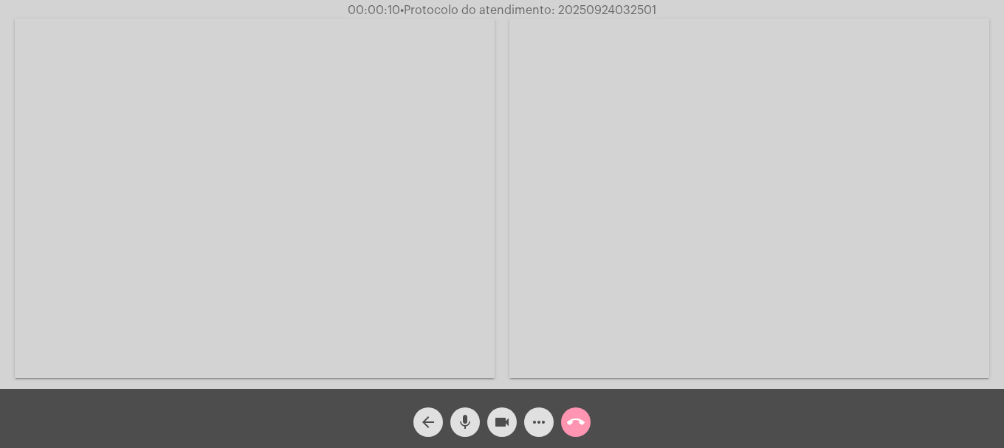
click at [458, 438] on div "arrow_back mic videocam more_horiz call_end" at bounding box center [502, 418] width 1004 height 59
click at [458, 434] on span "mic" at bounding box center [465, 422] width 18 height 30
drag, startPoint x: 458, startPoint y: 434, endPoint x: 468, endPoint y: 427, distance: 11.7
click at [469, 432] on span "mic_off" at bounding box center [465, 422] width 18 height 30
click at [468, 427] on mat-icon "mic" at bounding box center [465, 422] width 18 height 18
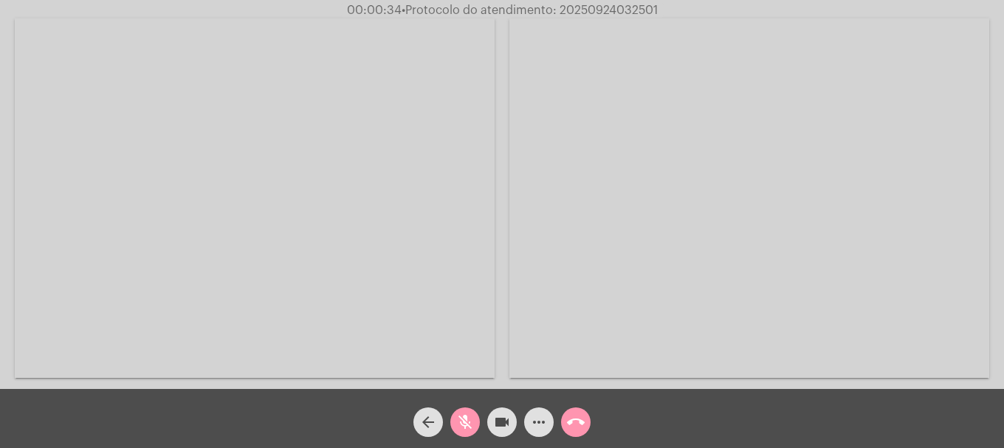
click at [468, 427] on mat-icon "mic_off" at bounding box center [465, 422] width 18 height 18
click at [468, 427] on mat-icon "mic" at bounding box center [465, 422] width 18 height 18
click at [468, 427] on mat-icon "mic_off" at bounding box center [465, 422] width 18 height 18
click at [503, 421] on mat-icon "videocam" at bounding box center [502, 422] width 18 height 18
click at [472, 424] on mat-icon "mic" at bounding box center [465, 422] width 18 height 18
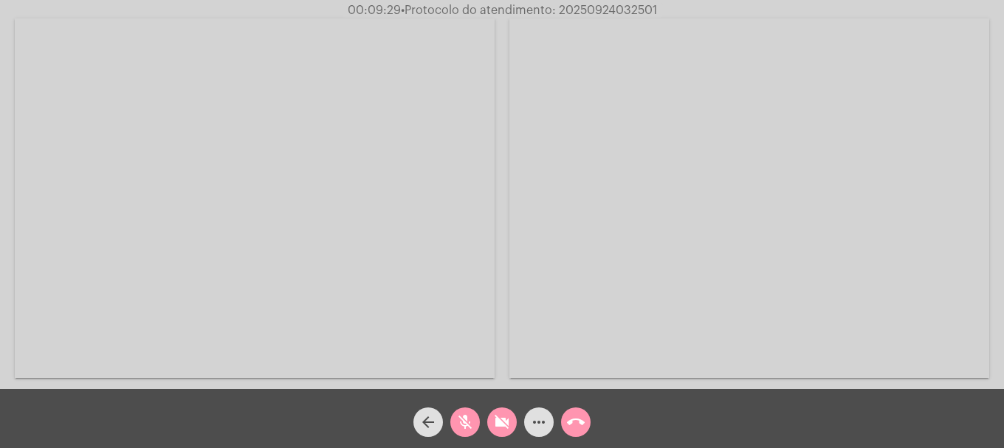
click at [398, 233] on video at bounding box center [255, 197] width 480 height 359
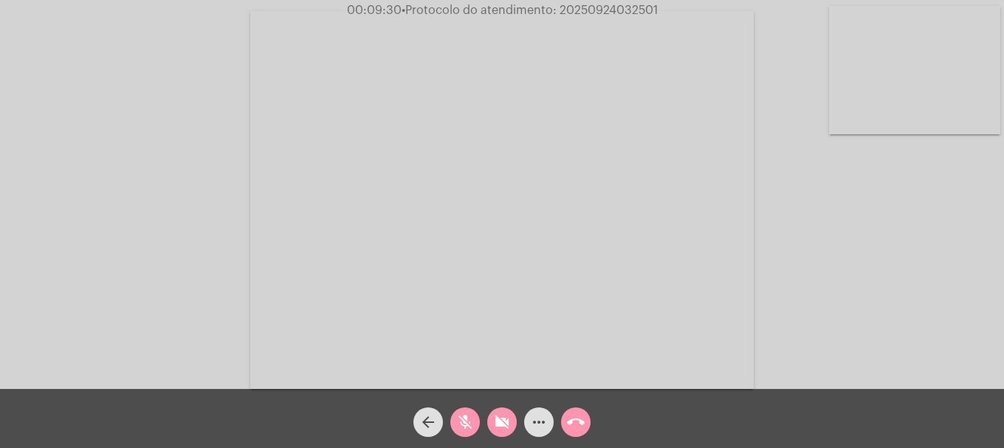
click at [498, 429] on mat-icon "videocam_off" at bounding box center [502, 422] width 18 height 18
click at [470, 424] on mat-icon "mic_off" at bounding box center [465, 422] width 18 height 18
click at [454, 426] on button "mic" at bounding box center [465, 422] width 30 height 30
click at [927, 134] on video at bounding box center [914, 70] width 171 height 128
click at [534, 419] on mat-icon "more_horiz" at bounding box center [539, 422] width 18 height 18
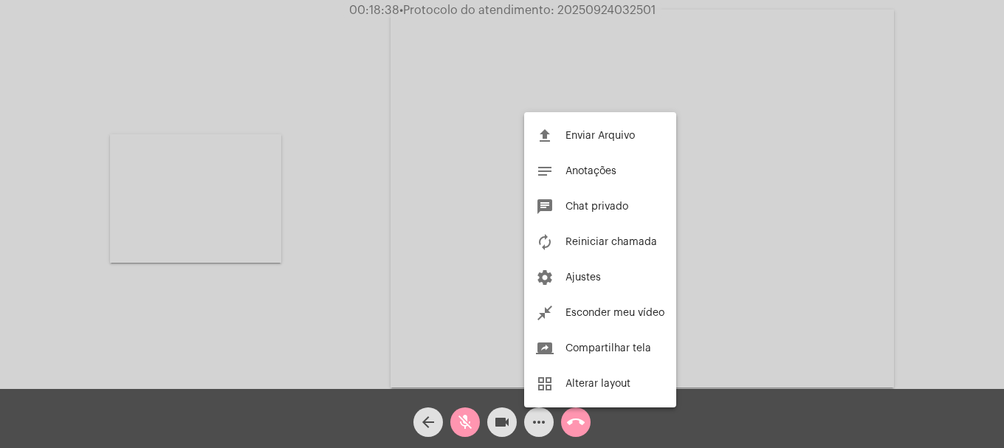
click at [572, 422] on div at bounding box center [502, 224] width 1004 height 448
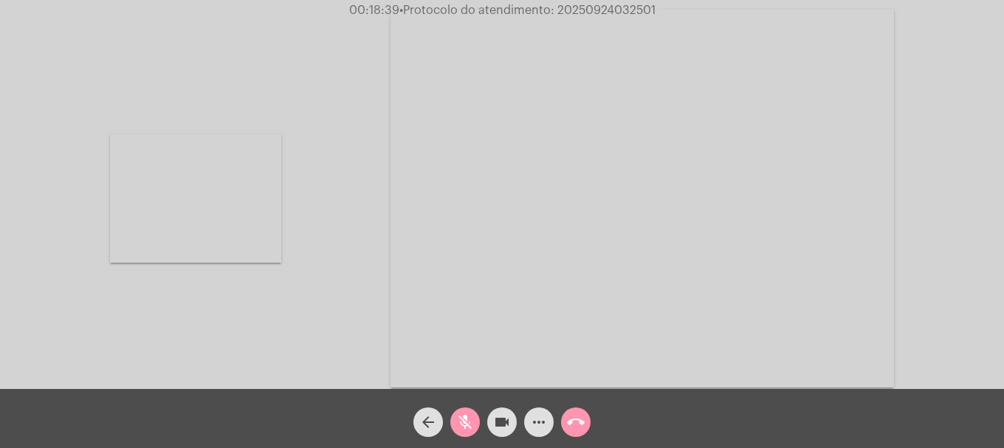
click at [572, 422] on mat-icon "call_end" at bounding box center [576, 422] width 18 height 18
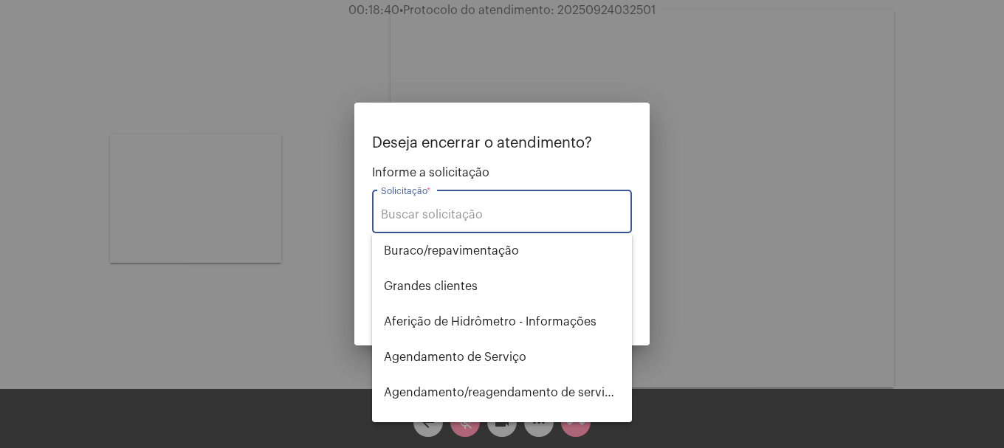
click at [264, 306] on div at bounding box center [502, 224] width 1004 height 448
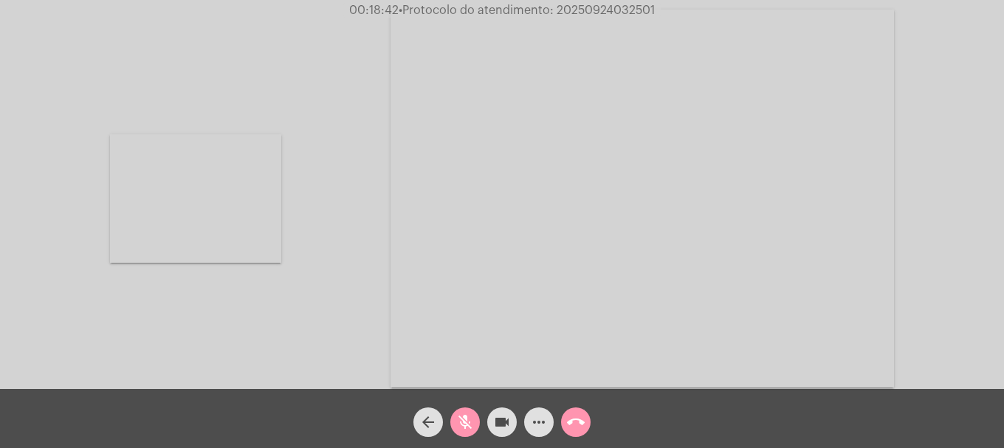
click at [466, 431] on span "mic_off" at bounding box center [465, 422] width 18 height 30
click at [579, 424] on mat-icon "call_end" at bounding box center [576, 422] width 18 height 18
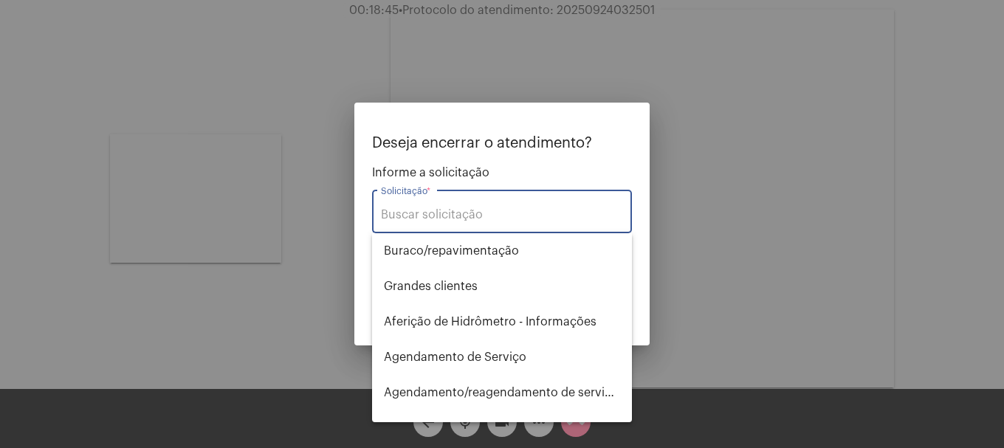
click at [453, 223] on div "Solicitação *" at bounding box center [502, 210] width 242 height 47
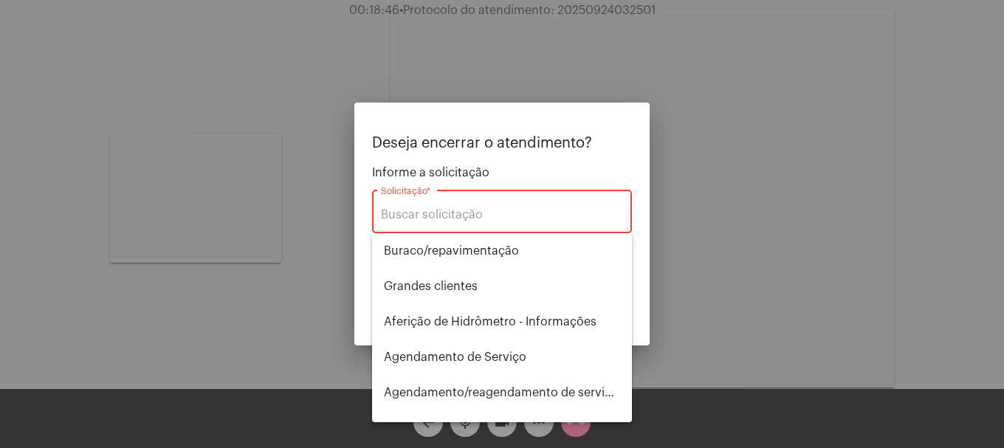
click at [464, 218] on input "Solicitação *" at bounding box center [502, 214] width 242 height 13
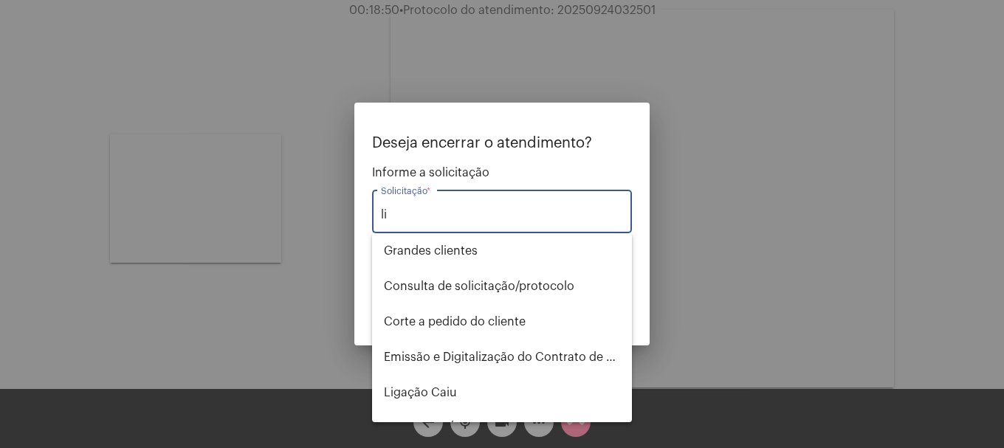
type input "l"
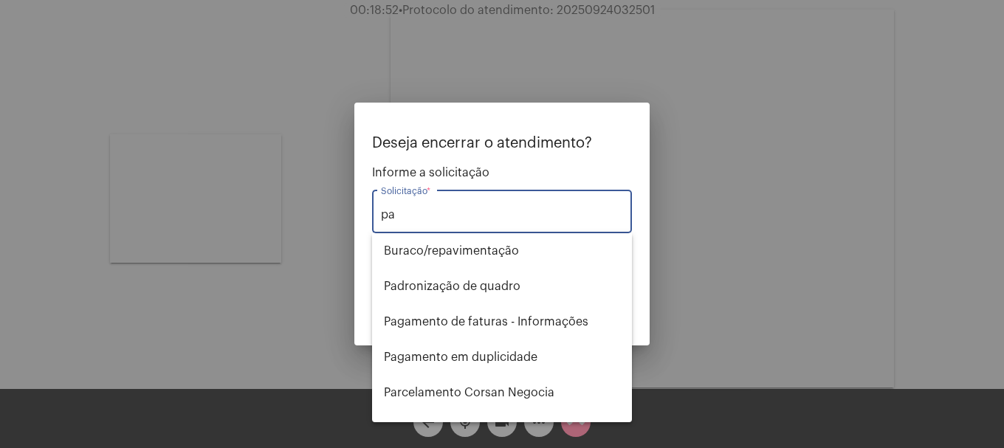
type input "p"
type input "i"
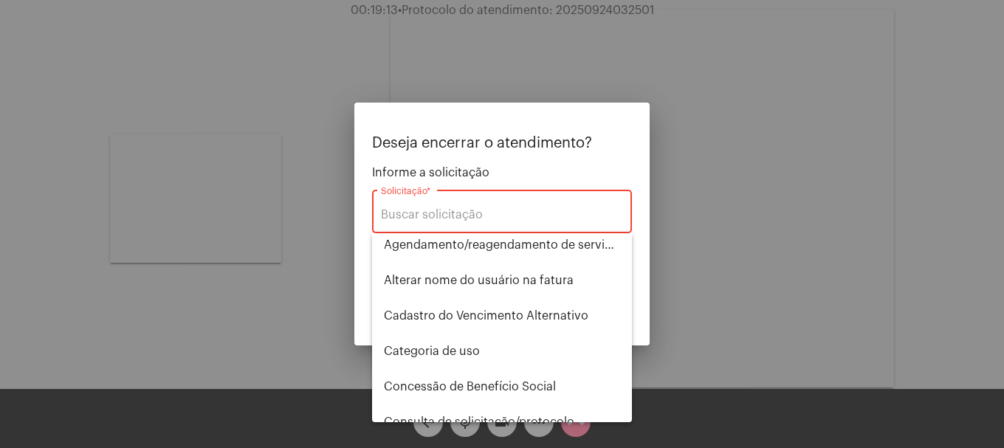
scroll to position [221, 0]
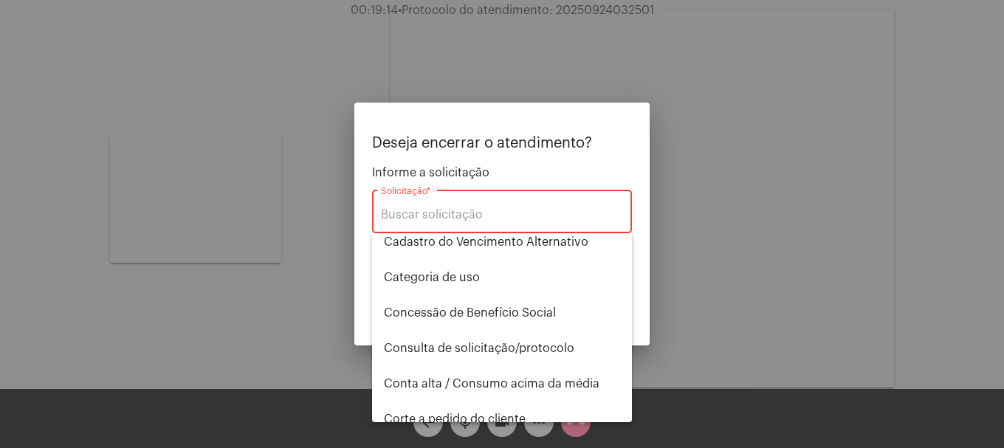
click at [295, 237] on div at bounding box center [502, 224] width 1004 height 448
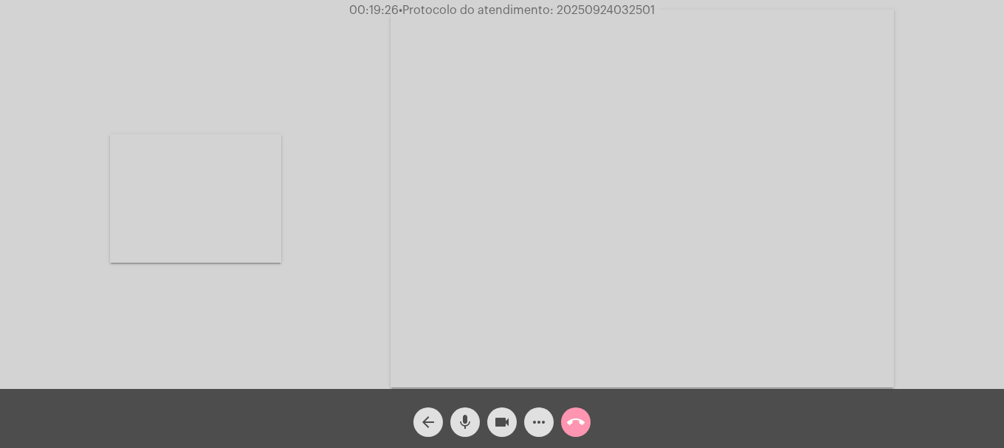
click at [573, 430] on mat-icon "call_end" at bounding box center [576, 422] width 18 height 18
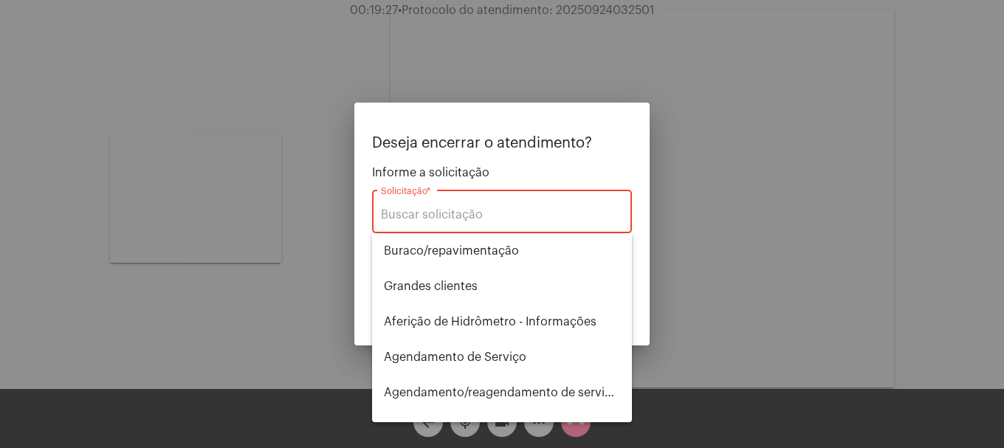
click at [427, 200] on div "Solicitação *" at bounding box center [502, 210] width 242 height 47
click at [427, 204] on div "Solicitação *" at bounding box center [502, 210] width 242 height 47
click at [447, 227] on div "Solicitação *" at bounding box center [502, 210] width 242 height 47
click at [452, 223] on div "Solicitação *" at bounding box center [502, 210] width 242 height 47
click at [478, 210] on input "Solicitação *" at bounding box center [502, 214] width 242 height 13
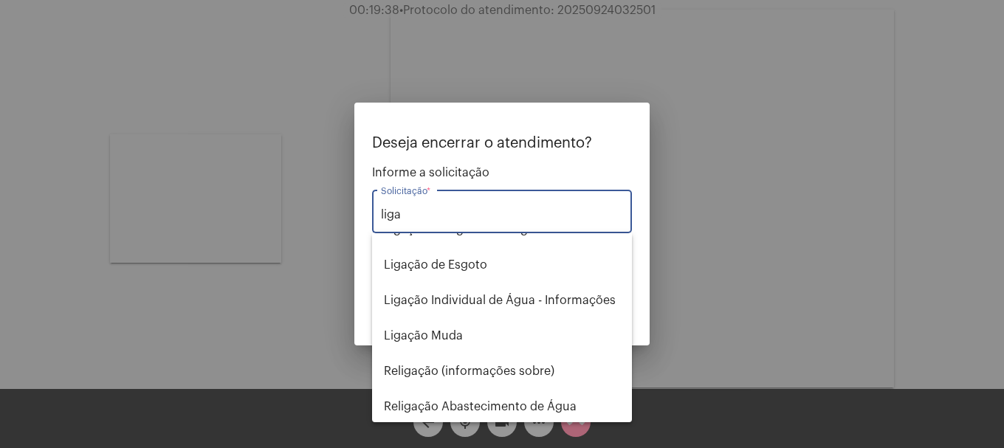
scroll to position [59, 0]
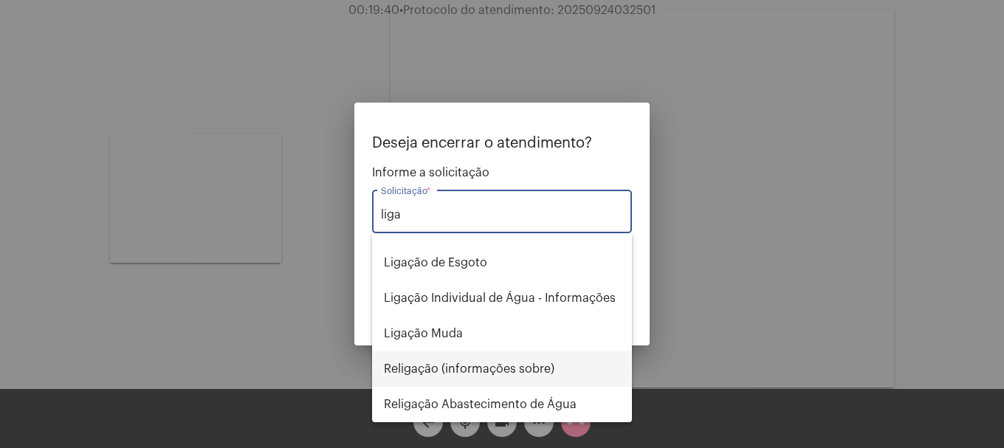
click at [455, 378] on span "Religação (informações sobre)" at bounding box center [502, 368] width 236 height 35
type input "Religação (informações sobre)"
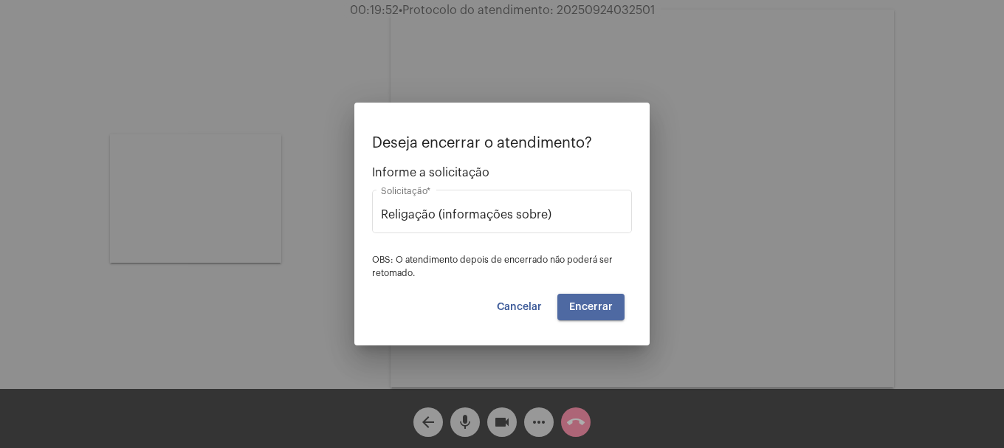
click at [587, 317] on button "Encerrar" at bounding box center [590, 307] width 67 height 27
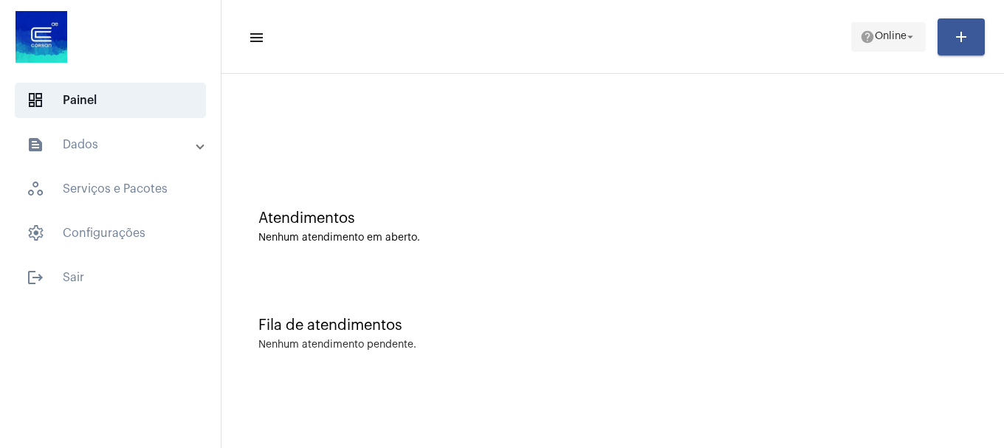
click at [905, 36] on mat-icon "arrow_drop_down" at bounding box center [909, 36] width 13 height 13
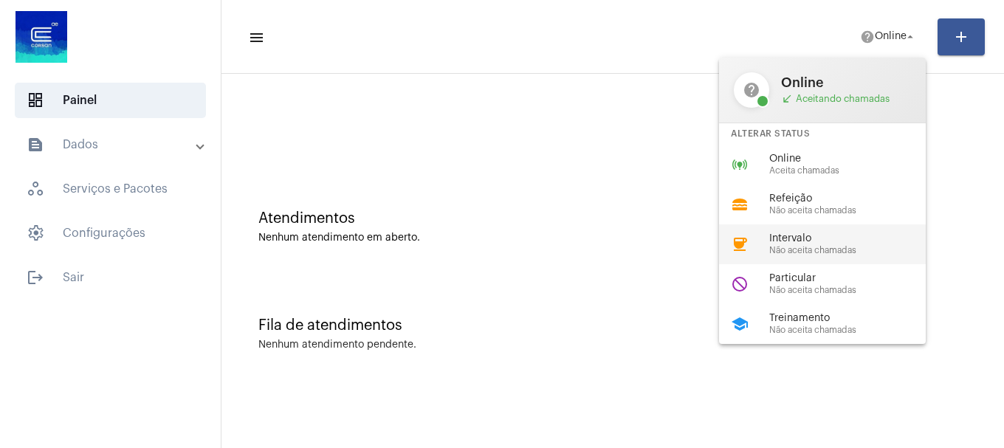
click at [822, 242] on span "Intervalo" at bounding box center [853, 238] width 168 height 11
